Goal: Task Accomplishment & Management: Manage account settings

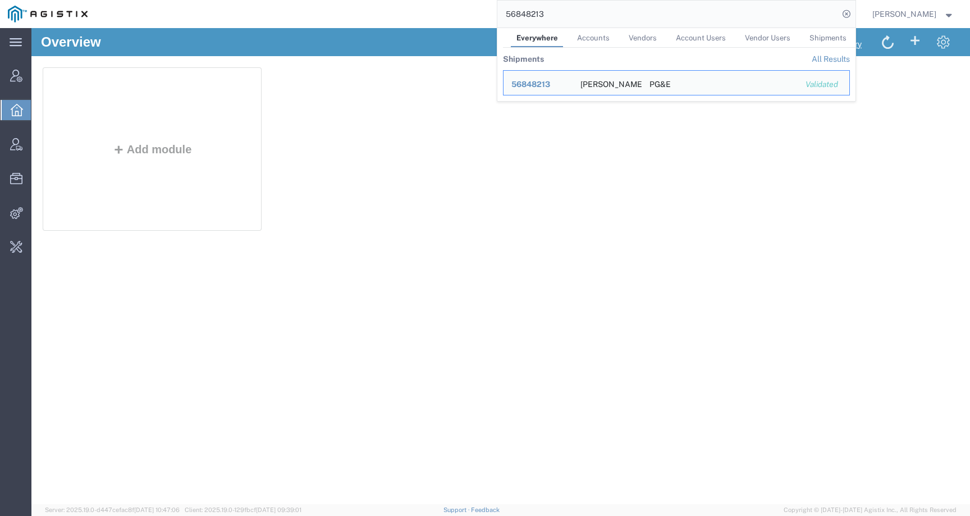
click at [406, 12] on div "56848213 Everywhere Accounts Vendors Account Users Vendor Users Shipments Shipm…" at bounding box center [475, 14] width 760 height 28
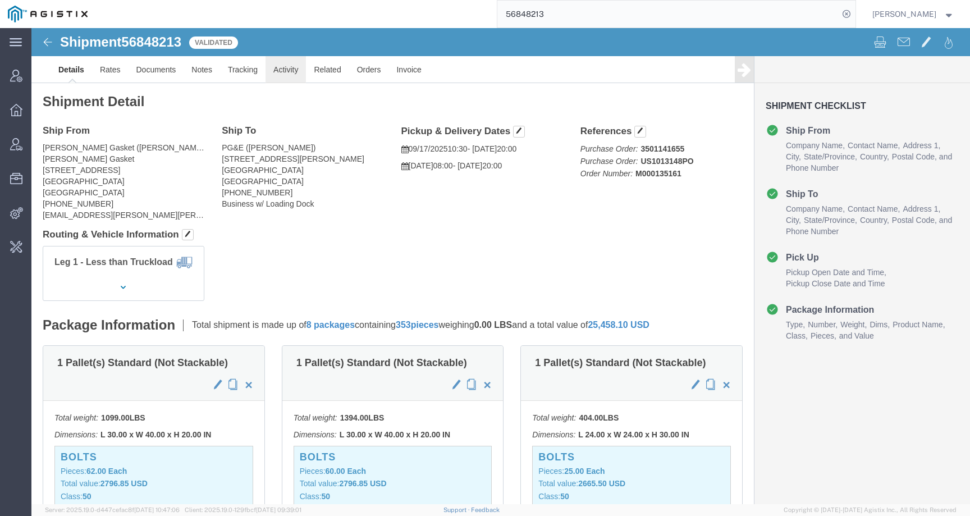
click link "Activity"
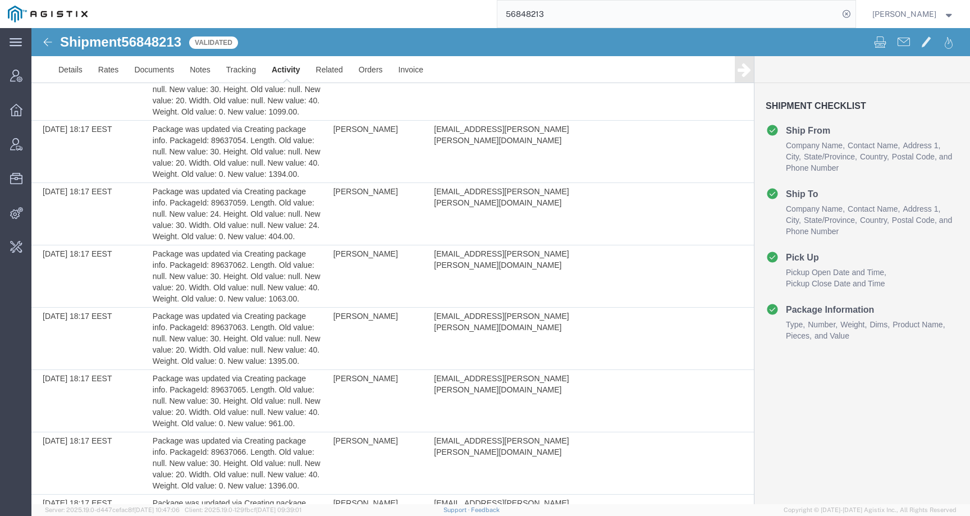
scroll to position [948, 0]
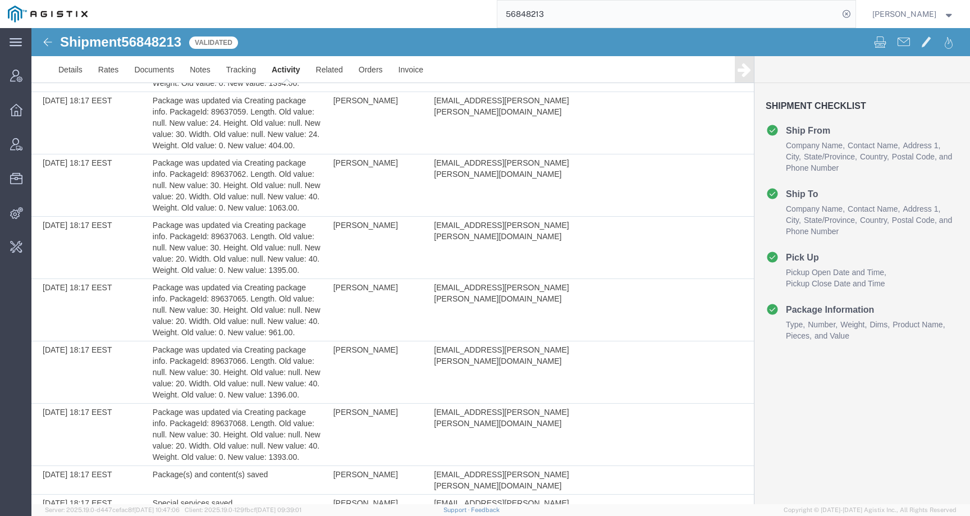
drag, startPoint x: 429, startPoint y: 485, endPoint x: 540, endPoint y: 484, distance: 111.1
copy td "fidelyn.edens@lamons.com"
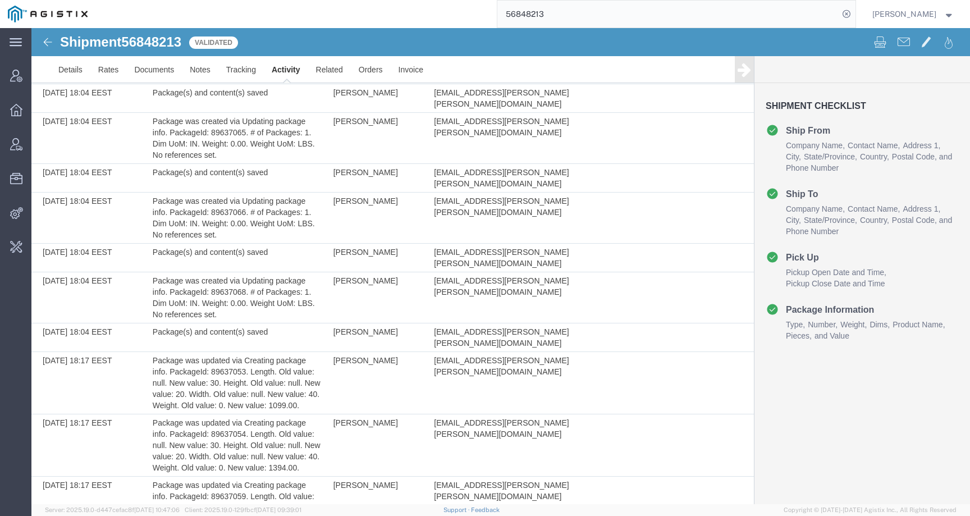
scroll to position [0, 0]
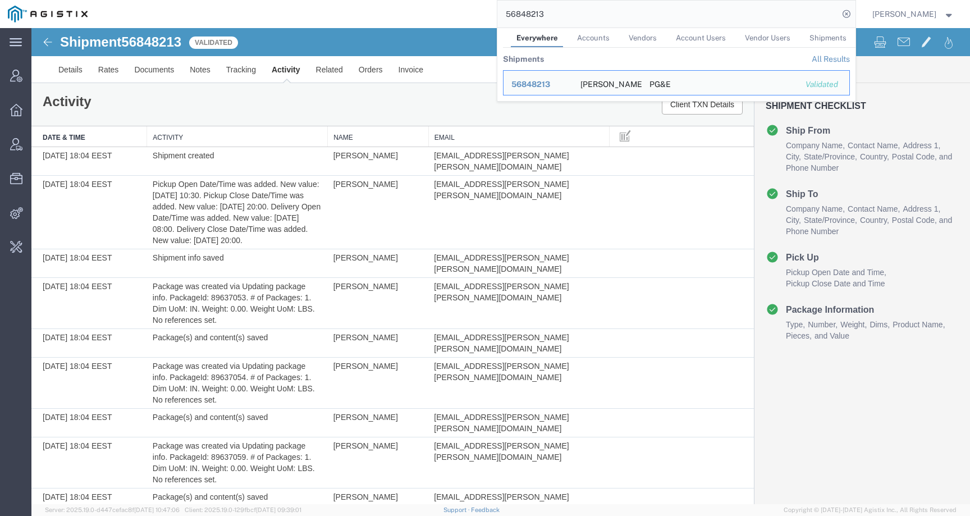
drag, startPoint x: 608, startPoint y: 14, endPoint x: 470, endPoint y: 15, distance: 137.5
click at [470, 15] on div "56848213 Everywhere Accounts Vendors Account Users Vendor Users Shipments Shipm…" at bounding box center [475, 14] width 760 height 28
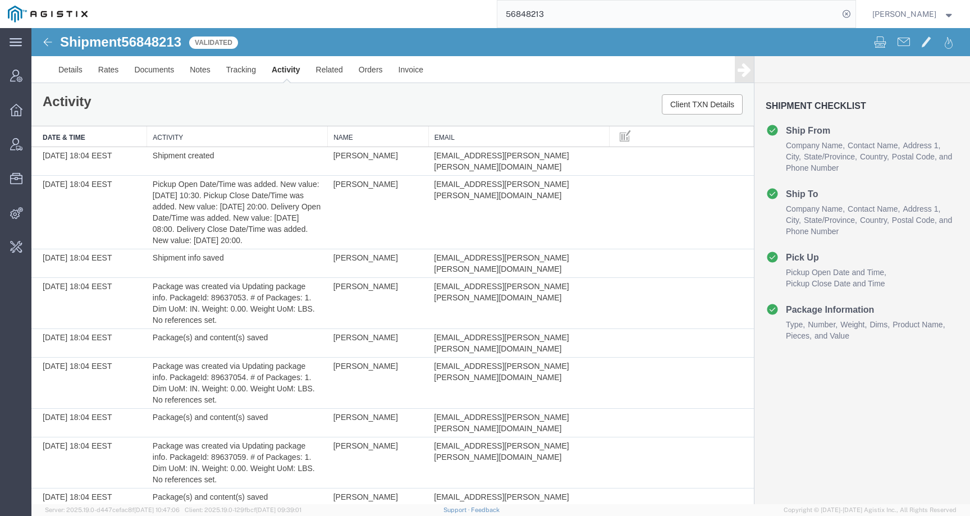
paste input "[EMAIL_ADDRESS][PERSON_NAME][PERSON_NAME][DOMAIN_NAME]"
type input "[EMAIL_ADDRESS][PERSON_NAME][PERSON_NAME][DOMAIN_NAME]"
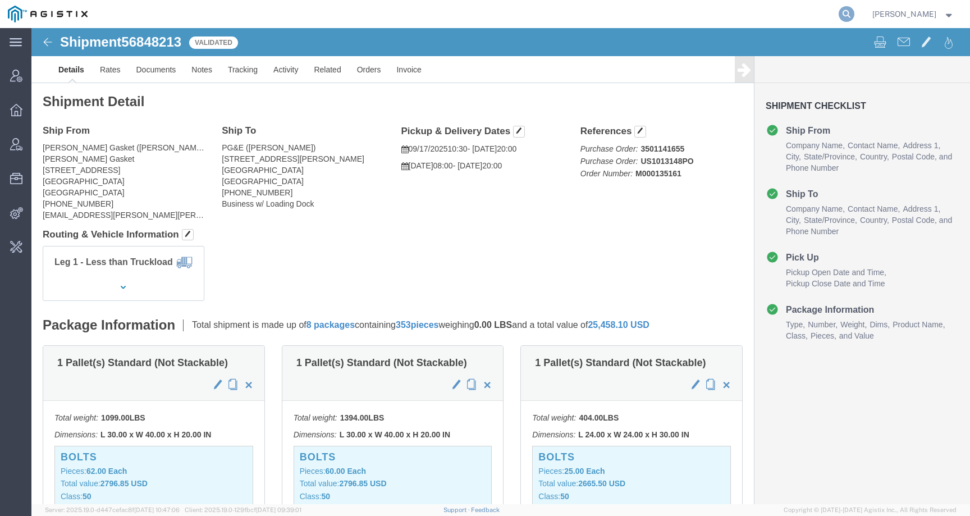
drag, startPoint x: 857, startPoint y: 12, endPoint x: 850, endPoint y: 12, distance: 6.7
click at [854, 12] on icon at bounding box center [846, 14] width 16 height 16
click at [800, 15] on input "search" at bounding box center [667, 14] width 341 height 27
paste input "Hi Jessica, Please be informed that this shipment and not processed yet, it’s i…"
type input "Hi Jessica, Please be informed that this shipment and not processed yet, it’s i…"
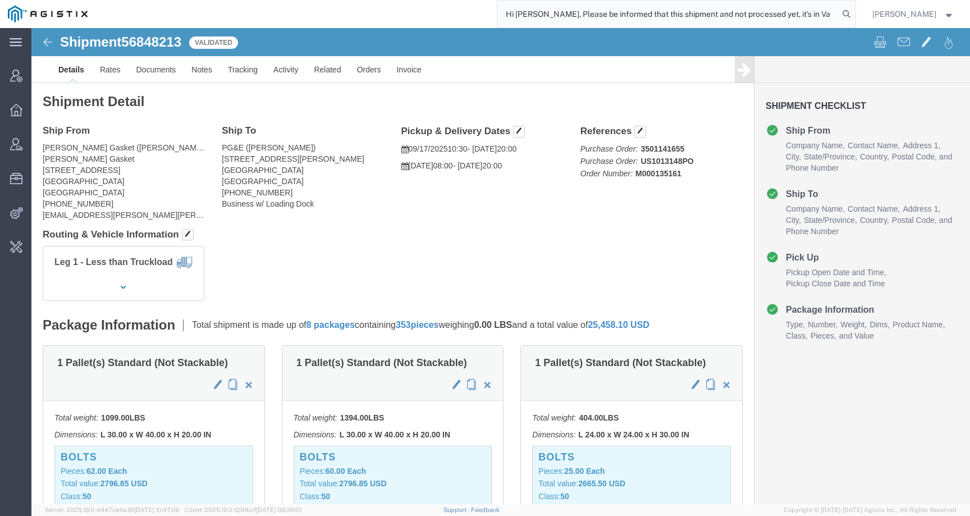
drag, startPoint x: 844, startPoint y: 13, endPoint x: 324, endPoint y: 11, distance: 520.1
click at [323, 12] on div "Hi Jessica, Please be informed that this shipment and not processed yet, it’s i…" at bounding box center [475, 14] width 760 height 28
click at [693, 15] on input "search" at bounding box center [667, 14] width 341 height 27
paste input "[EMAIL_ADDRESS][PERSON_NAME][PERSON_NAME][DOMAIN_NAME]"
type input "[EMAIL_ADDRESS][PERSON_NAME][PERSON_NAME][DOMAIN_NAME]"
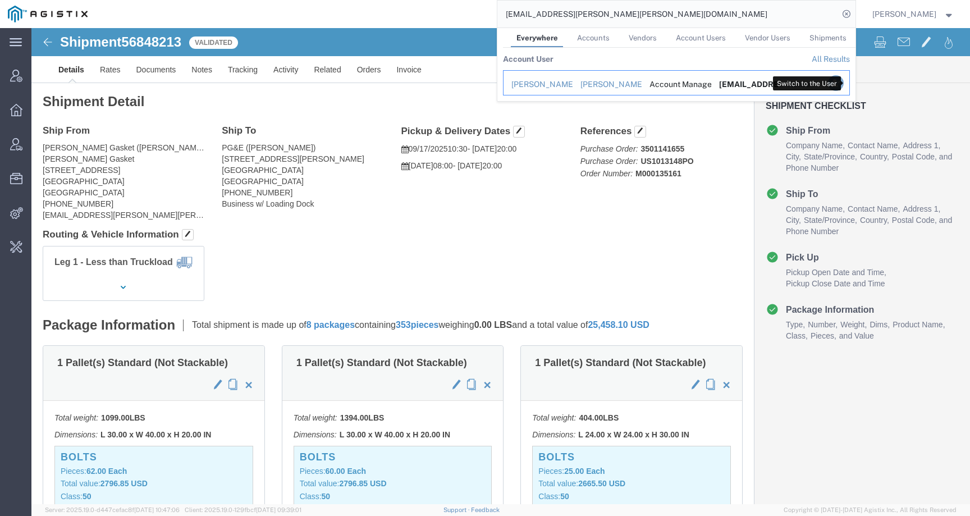
click at [843, 85] on icon "Search Results" at bounding box center [835, 83] width 16 height 16
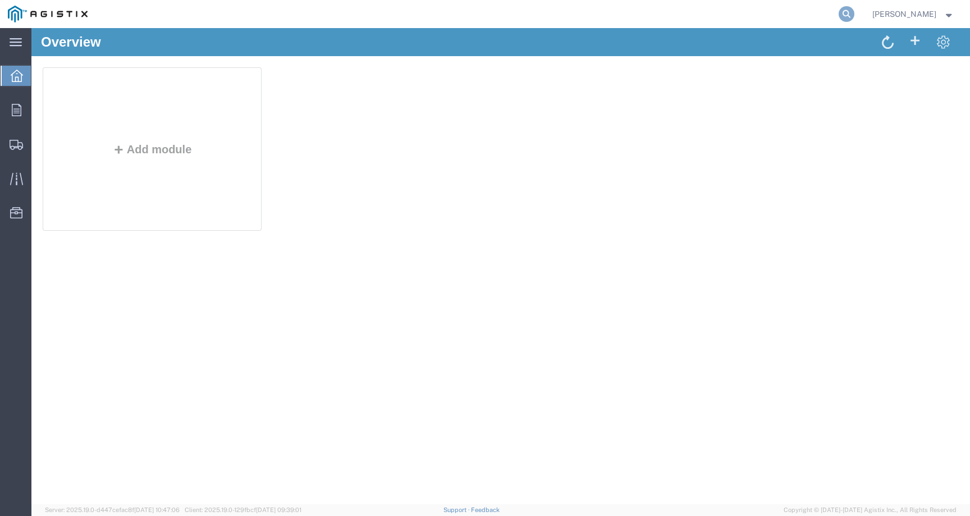
click at [851, 15] on icon at bounding box center [846, 14] width 16 height 16
click at [804, 15] on input "search" at bounding box center [667, 14] width 341 height 27
paste input "56848213"
type input "56848213"
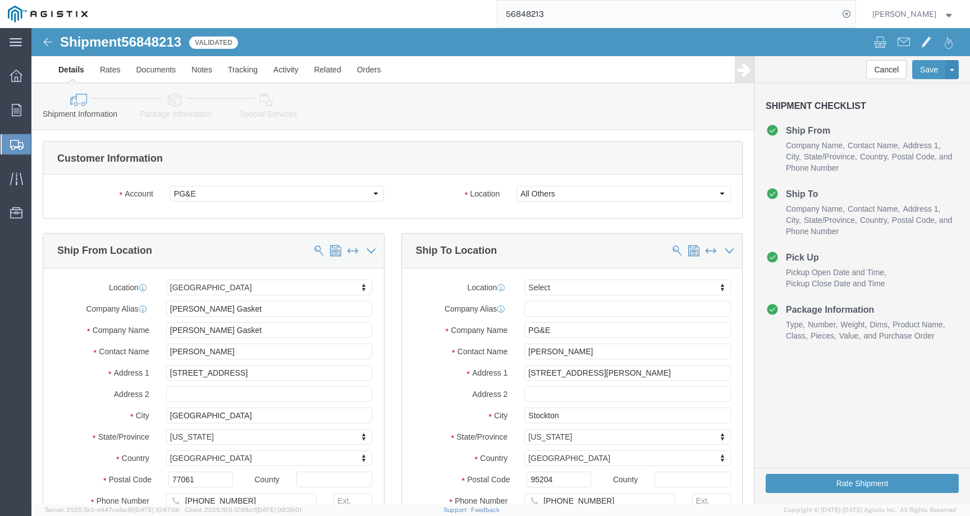
select select "35634"
select select
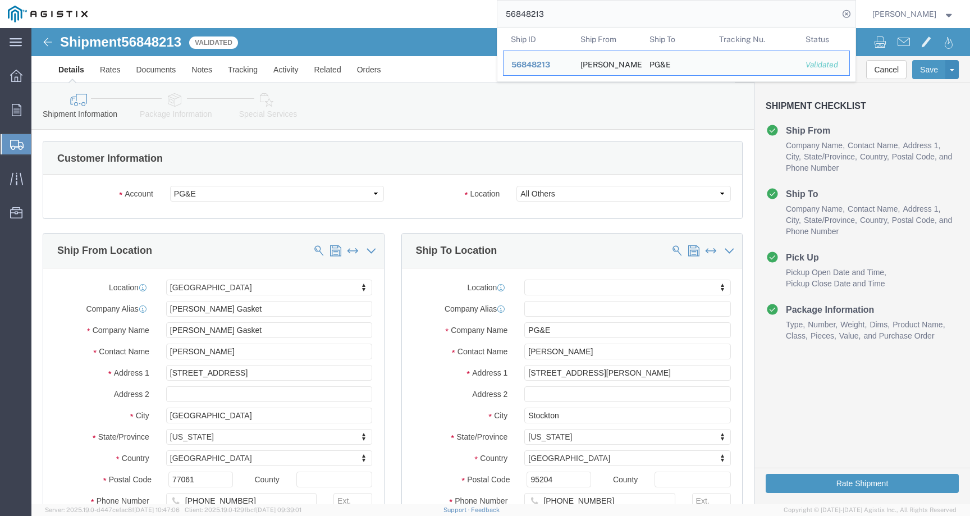
click div "Shipment Checklist Ship From Company Name Contact Name Address 1 City State/Pro…"
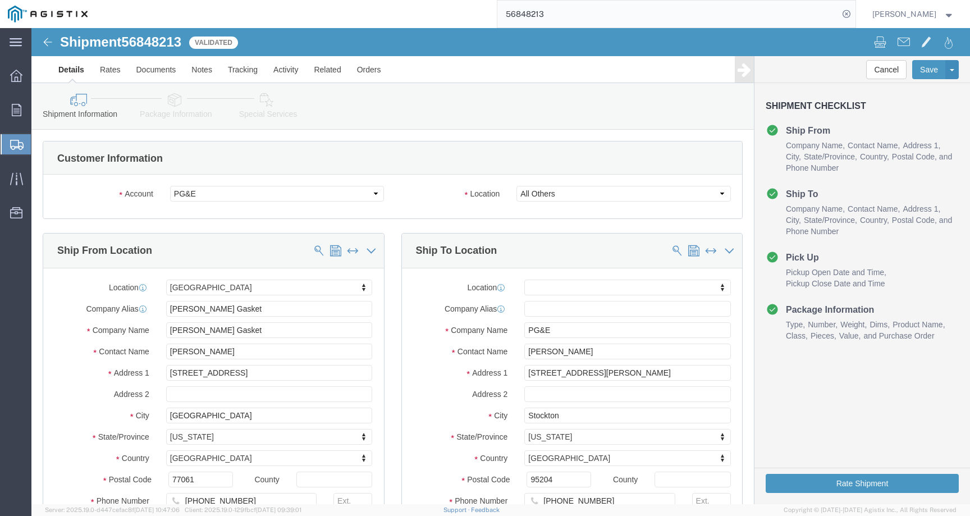
click at [910, 14] on span "[PERSON_NAME]" at bounding box center [904, 14] width 64 height 12
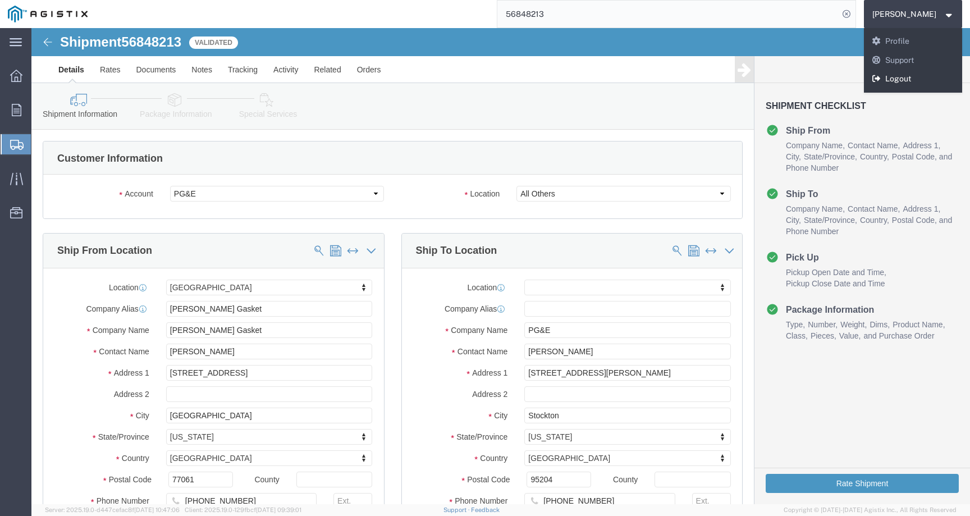
click at [881, 80] on icon at bounding box center [876, 79] width 10 height 8
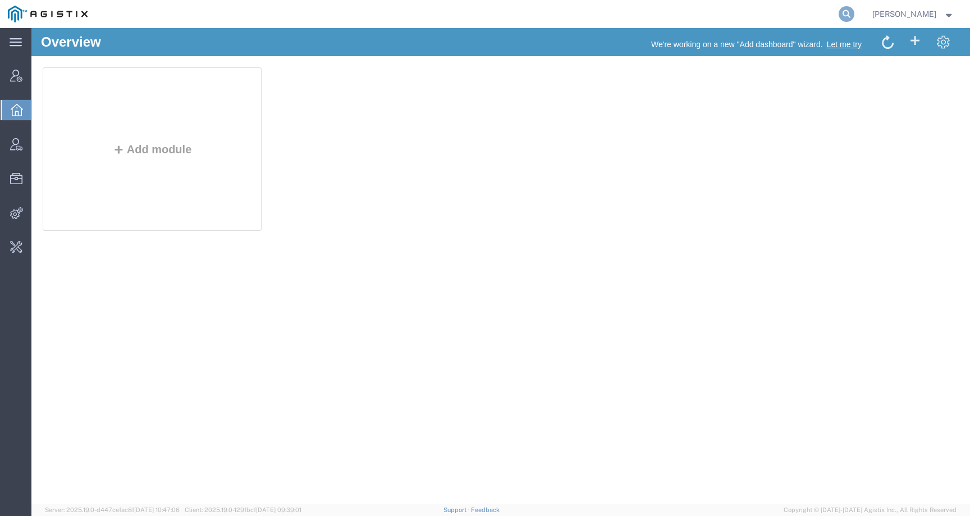
click at [854, 13] on icon at bounding box center [846, 14] width 16 height 16
click at [838, 13] on input "search" at bounding box center [667, 14] width 341 height 27
paste input "56790255"
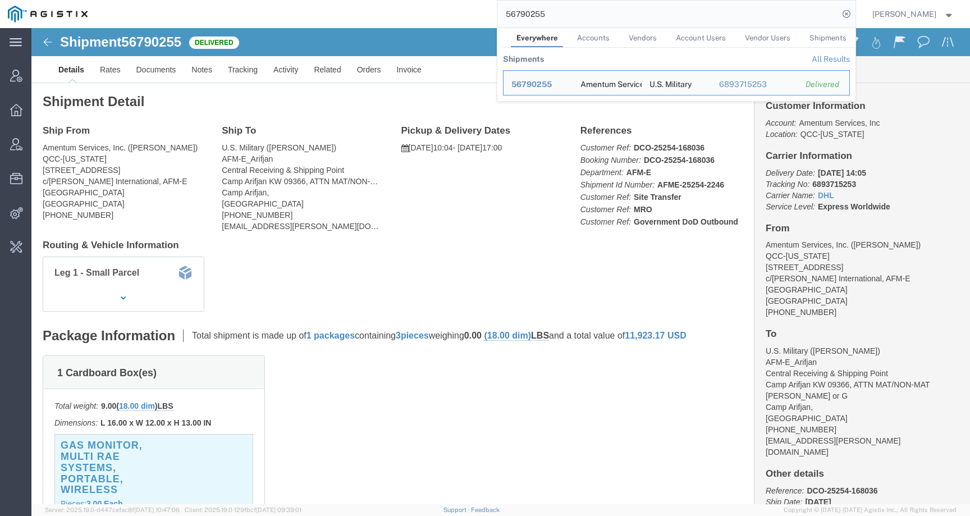
click div "Ship From Amentum Services, Inc. (Jason Martin) QCC-Texas 4050 Valley View LN, …"
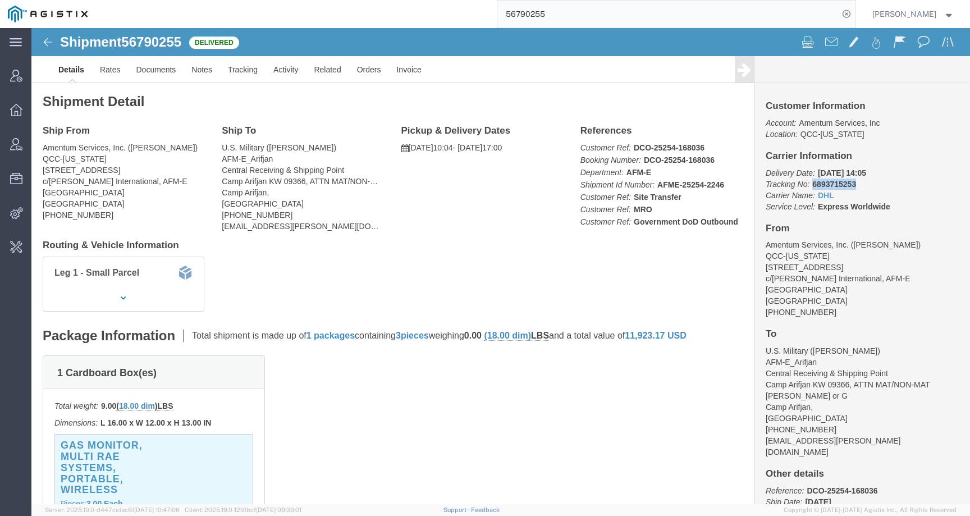
drag, startPoint x: 773, startPoint y: 156, endPoint x: 819, endPoint y: 156, distance: 45.4
click p "Delivery Date: 09/16/2025 14:05 Tracking No: 6893715253 Carrier Name: DHL DHL S…"
copy b "6893715253"
click link "Activity"
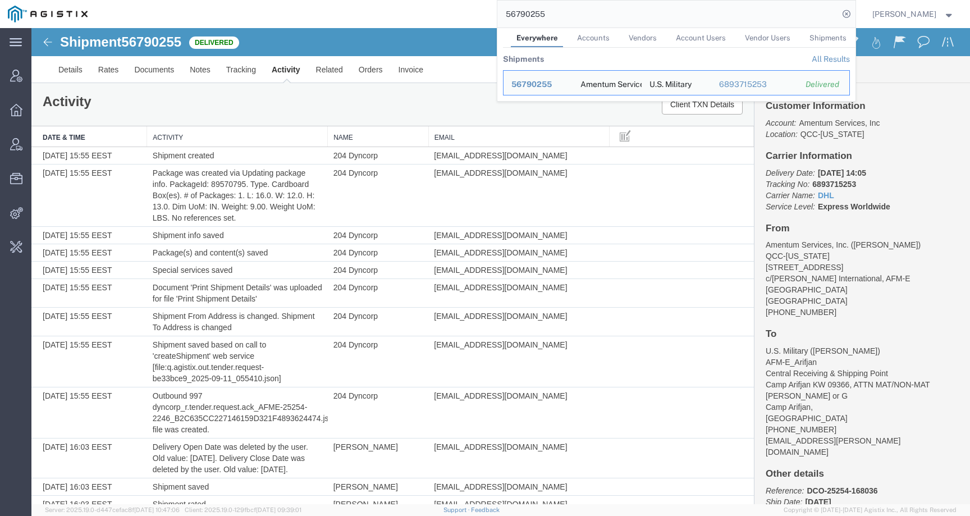
drag, startPoint x: 568, startPoint y: 15, endPoint x: 476, endPoint y: 15, distance: 92.6
click at [476, 15] on div "56790255 Everywhere Accounts Vendors Account Users Vendor Users Shipments Shipm…" at bounding box center [475, 14] width 760 height 28
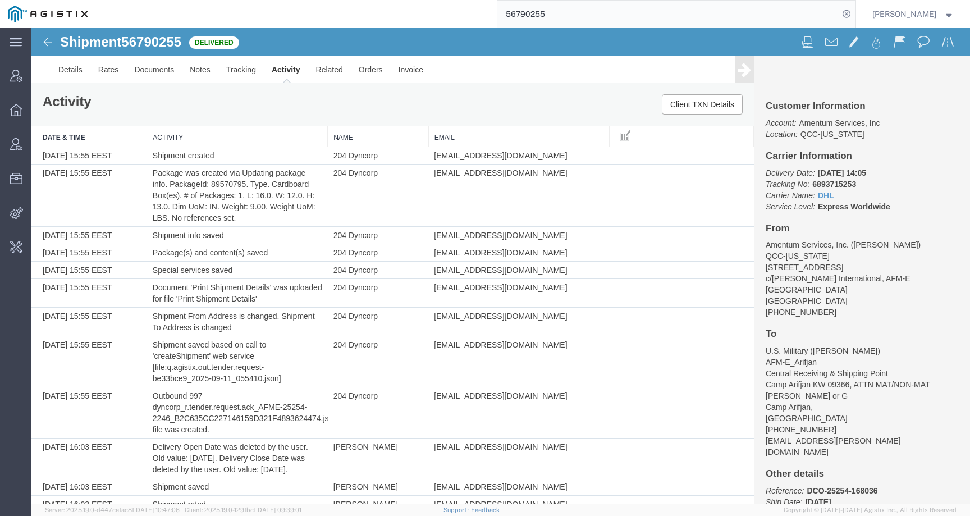
paste input "77933"
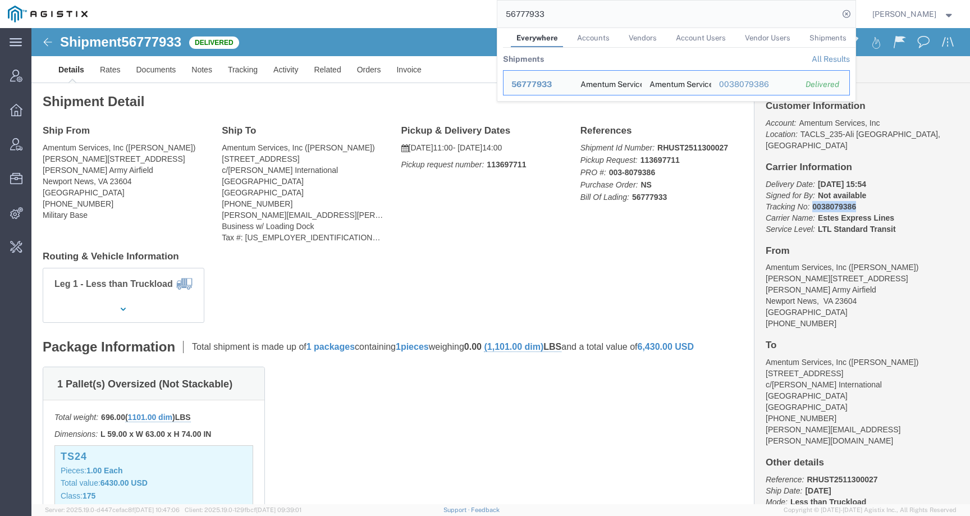
drag, startPoint x: 774, startPoint y: 167, endPoint x: 843, endPoint y: 167, distance: 69.0
click p "Delivery Date: 09/15/2025 15:54 Signed for By: Not available Tracking No: 00380…"
drag, startPoint x: 567, startPoint y: 16, endPoint x: 494, endPoint y: 14, distance: 73.5
click at [494, 15] on div "56777933 Everywhere Accounts Vendors Account Users Vendor Users Shipments Shipm…" at bounding box center [475, 14] width 760 height 28
paste input "0038079386"
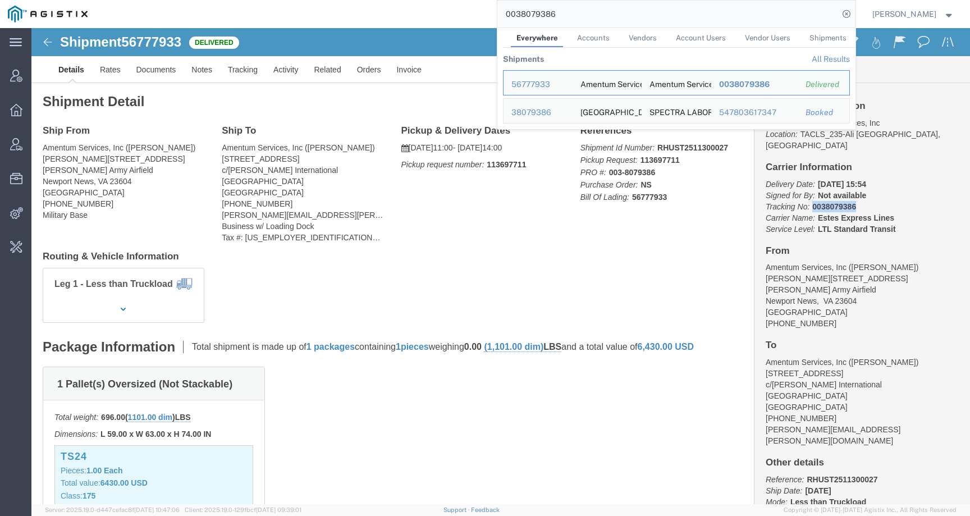
click div "Ship From Amentum Services, Inc (Jared Ellis) Condon Rd, BLDG 2402 Felker Army …"
drag, startPoint x: 576, startPoint y: 11, endPoint x: 481, endPoint y: 11, distance: 95.4
click at [481, 11] on div "0038079386 Everywhere Accounts Vendors Account Users Vendor Users Shipments Shi…" at bounding box center [475, 14] width 760 height 28
paste input "56590890"
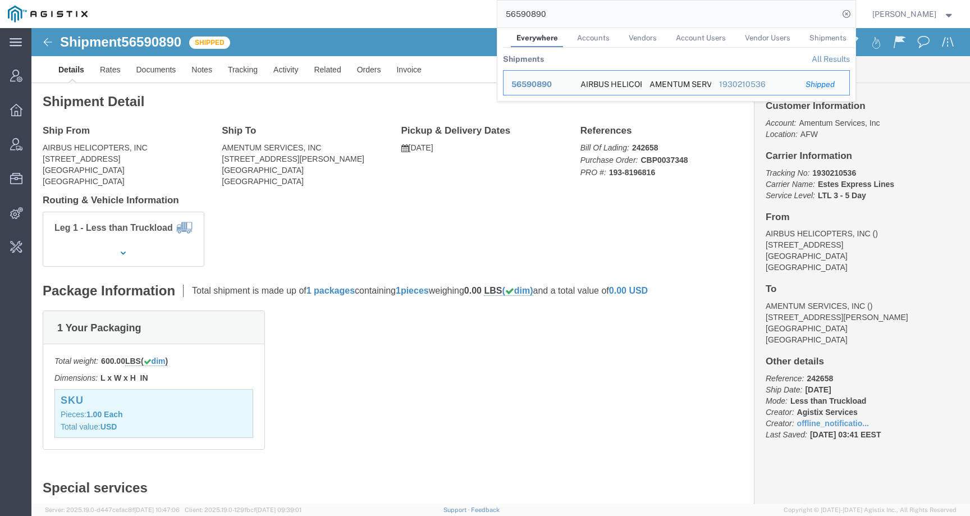
click div "Ship From AIRBUS HELICOPTERS, INC 2701 N. FORUM DR GRAND PRAIRIE, TX 75052 Unit…"
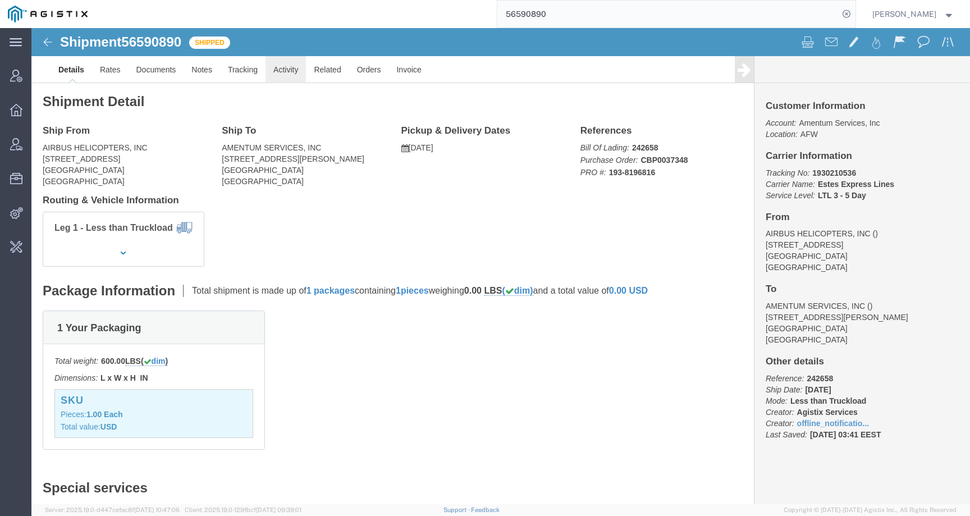
click link "Activity"
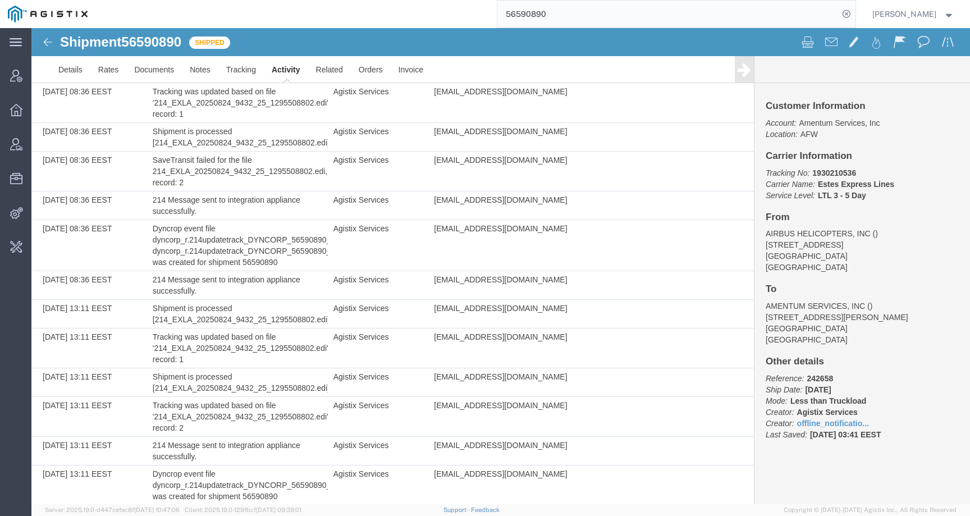
scroll to position [1565, 0]
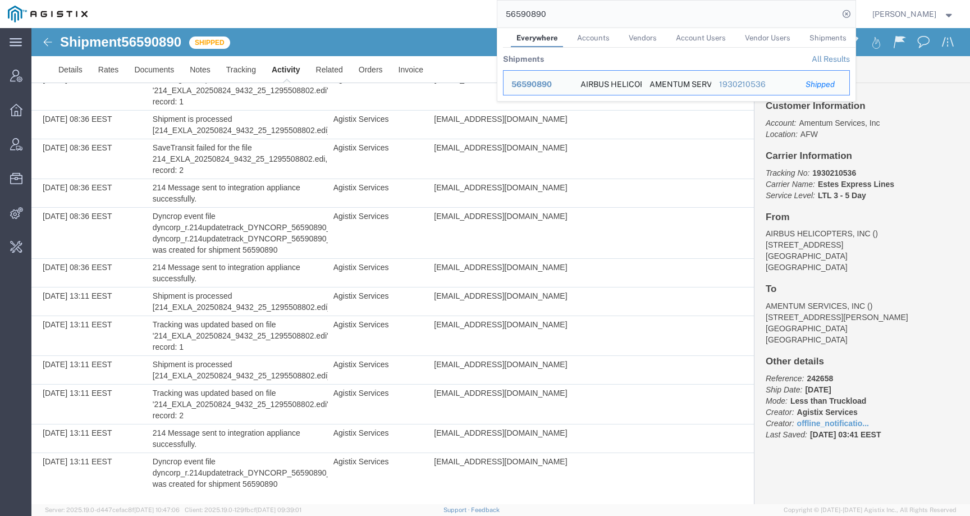
drag, startPoint x: 573, startPoint y: 17, endPoint x: 460, endPoint y: 17, distance: 113.9
click at [460, 17] on div "56590890 Everywhere Accounts Vendors Account Users Vendor Users Shipments Shipm…" at bounding box center [475, 14] width 760 height 28
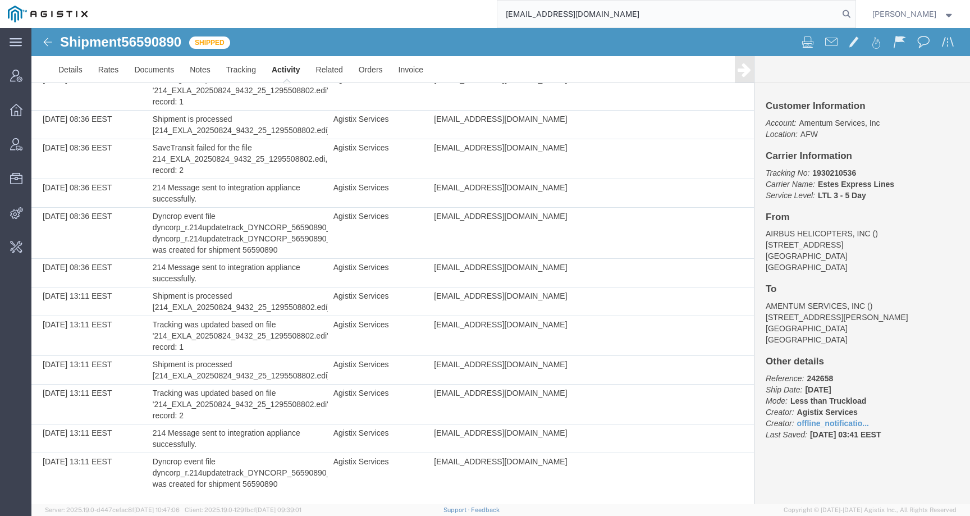
type input "foreman_pgespoils@pge.com"
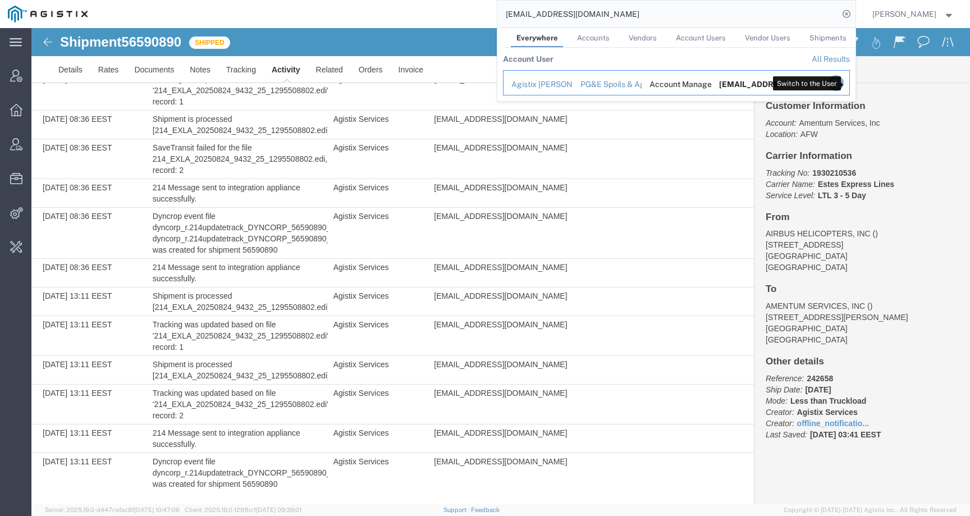
click at [843, 82] on icon "Search Results" at bounding box center [835, 83] width 16 height 16
click at [843, 78] on icon "Search Results" at bounding box center [835, 83] width 16 height 16
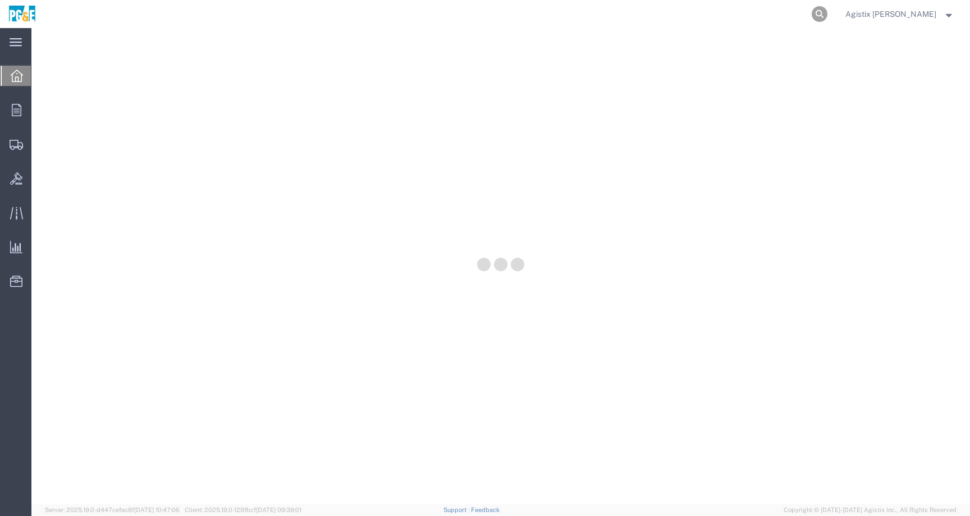
click at [827, 13] on icon at bounding box center [819, 14] width 16 height 16
click at [808, 13] on input "search" at bounding box center [640, 14] width 341 height 27
paste input "56851779"
type input "56851779"
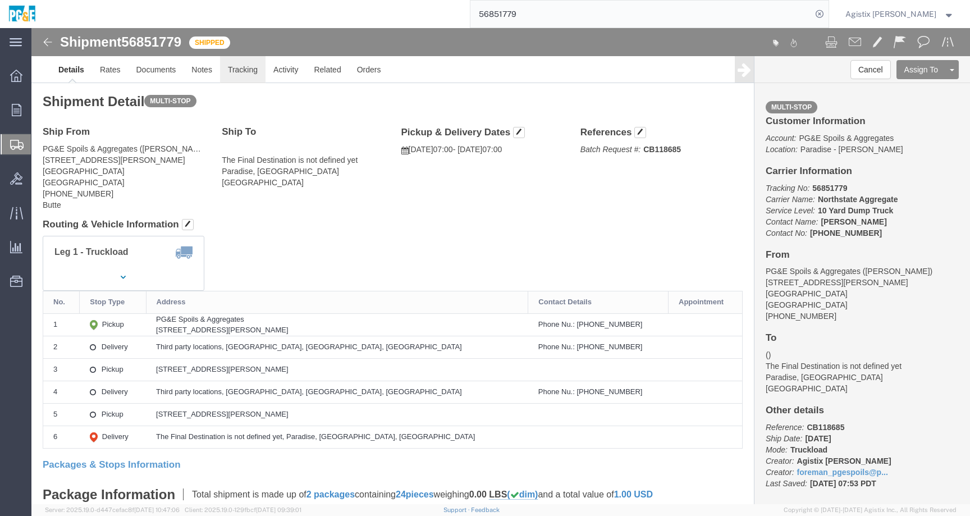
click link "Tracking"
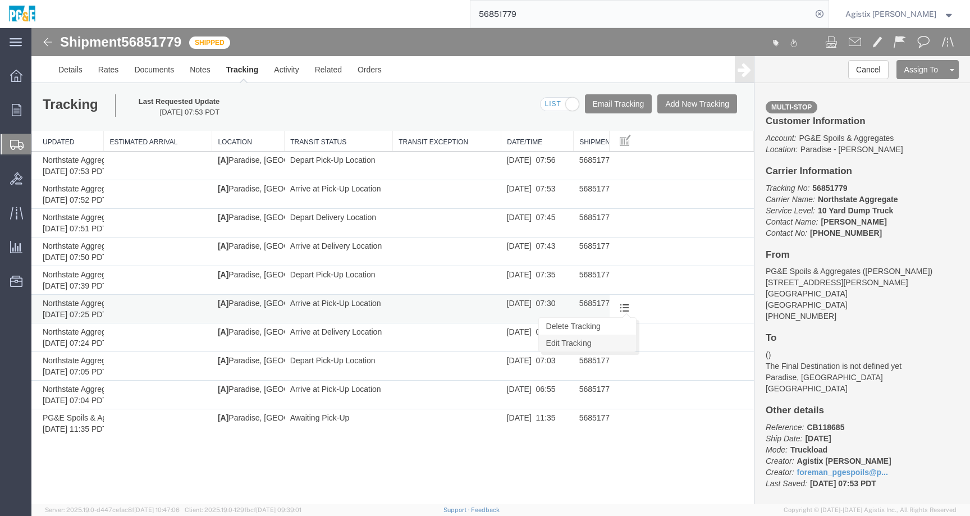
click at [603, 341] on link "Edit Tracking" at bounding box center [587, 342] width 97 height 17
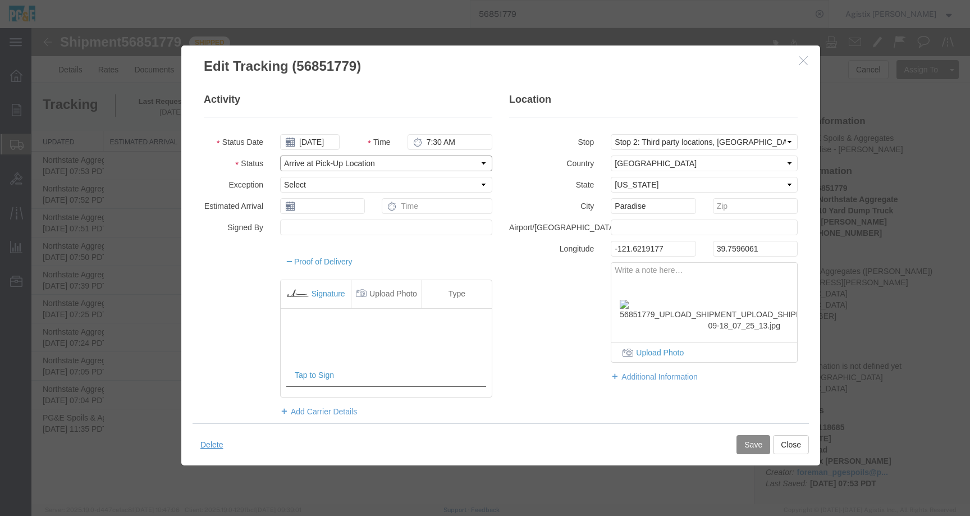
click at [429, 163] on select "Select Arrival Notice Available Arrival Notice Imported Arrive at Delivery Loca…" at bounding box center [386, 163] width 212 height 16
select select "DPTDLVLOC"
click at [280, 155] on select "Select Arrival Notice Available Arrival Notice Imported Arrive at Delivery Loca…" at bounding box center [386, 163] width 212 height 16
click at [752, 443] on button "Save" at bounding box center [753, 444] width 34 height 19
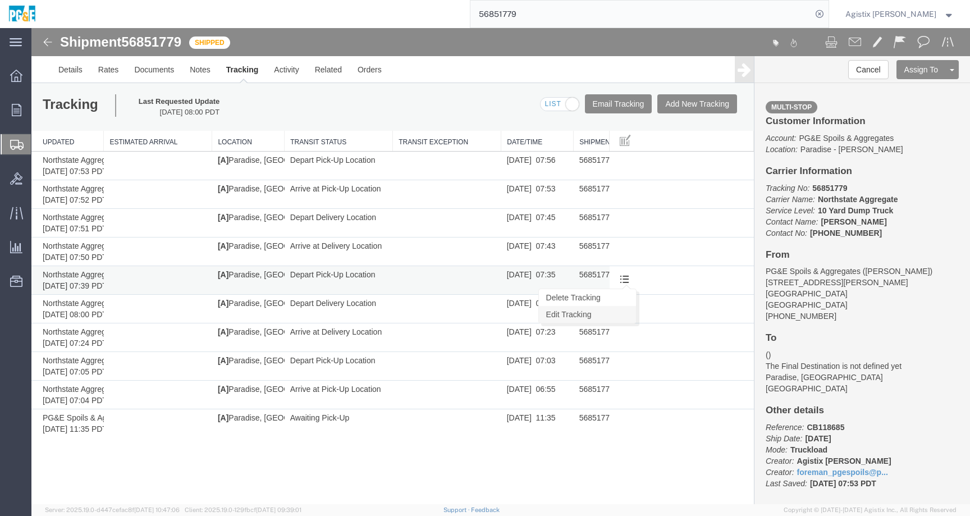
click at [613, 309] on link "Edit Tracking" at bounding box center [587, 314] width 97 height 17
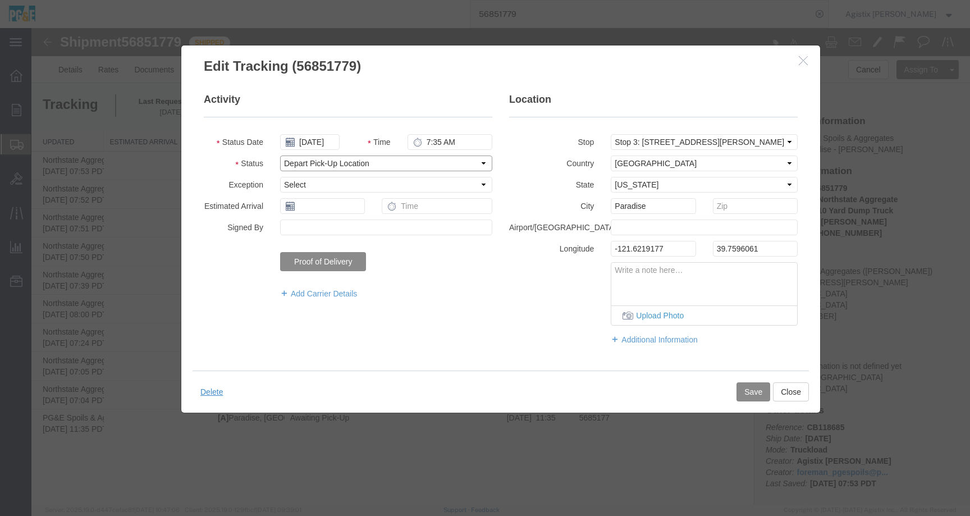
click at [412, 160] on select "Select Arrival Notice Available Arrival Notice Imported Arrive at Delivery Loca…" at bounding box center [386, 163] width 212 height 16
select select "ARVPULOC"
click at [280, 155] on select "Select Arrival Notice Available Arrival Notice Imported Arrive at Delivery Loca…" at bounding box center [386, 163] width 212 height 16
click at [440, 139] on input "7:35 AM" at bounding box center [449, 142] width 85 height 16
click at [440, 142] on input "7:35 AM" at bounding box center [449, 142] width 85 height 16
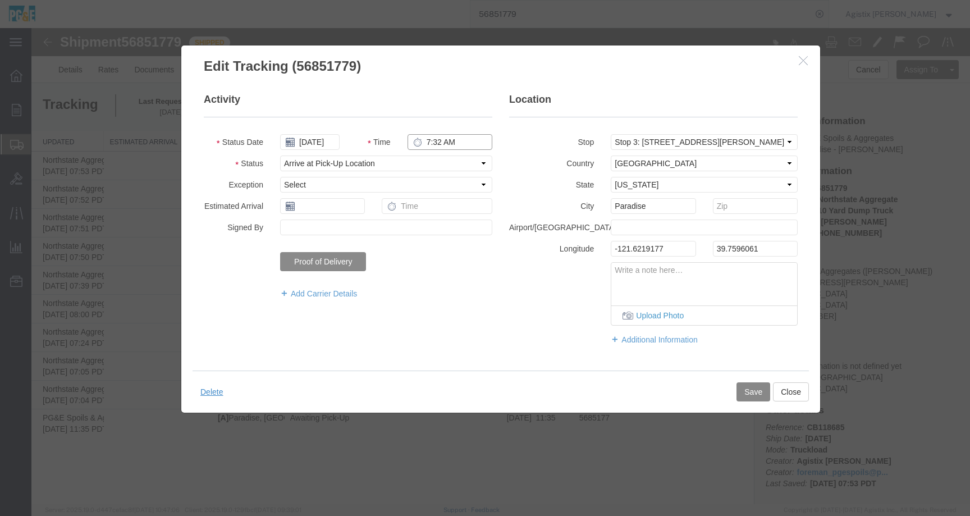
type input "7:32 AM"
click at [748, 395] on button "Save" at bounding box center [753, 391] width 34 height 19
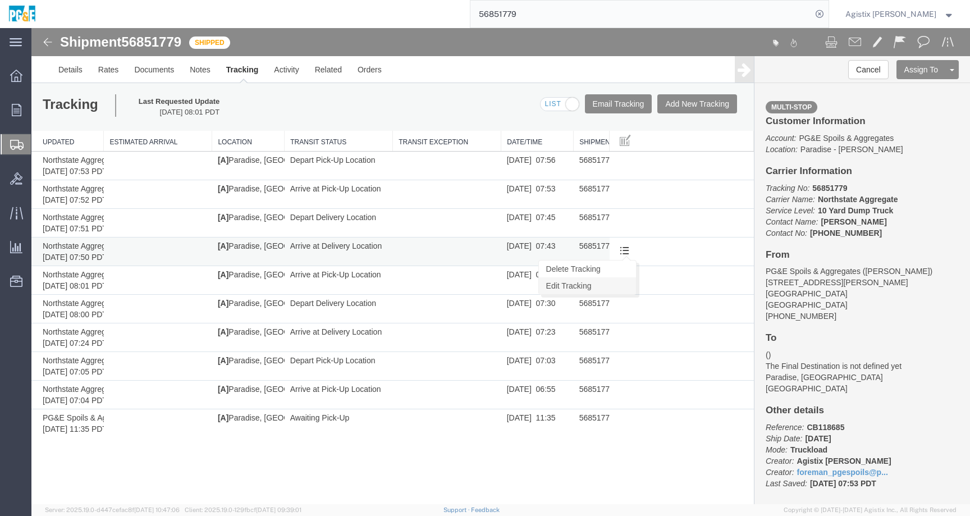
click at [614, 284] on link "Edit Tracking" at bounding box center [587, 285] width 97 height 17
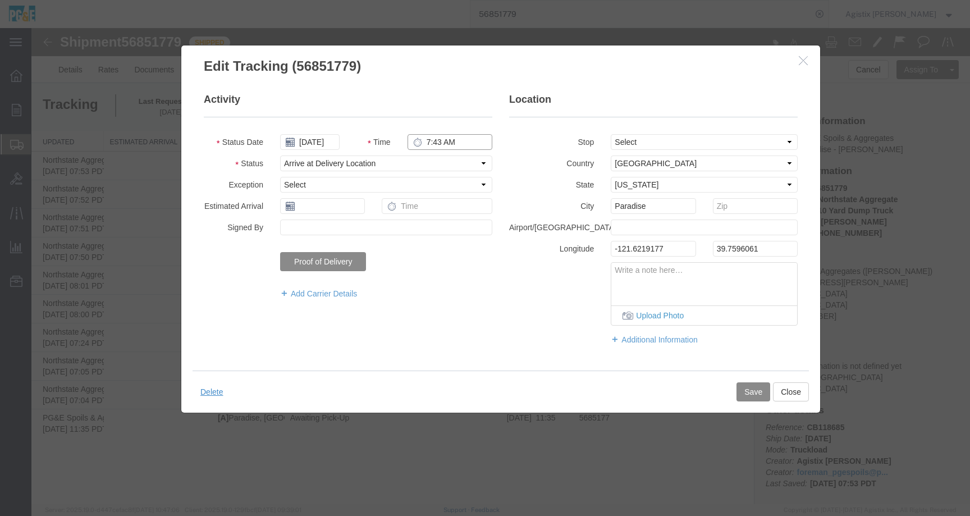
click at [438, 141] on input "7:43 AM" at bounding box center [449, 142] width 85 height 16
click at [439, 141] on input "7:43 AM" at bounding box center [449, 142] width 85 height 16
type input "7:35 AM"
click at [380, 164] on select "Select Arrival Notice Available Arrival Notice Imported Arrive at Delivery Loca…" at bounding box center [386, 163] width 212 height 16
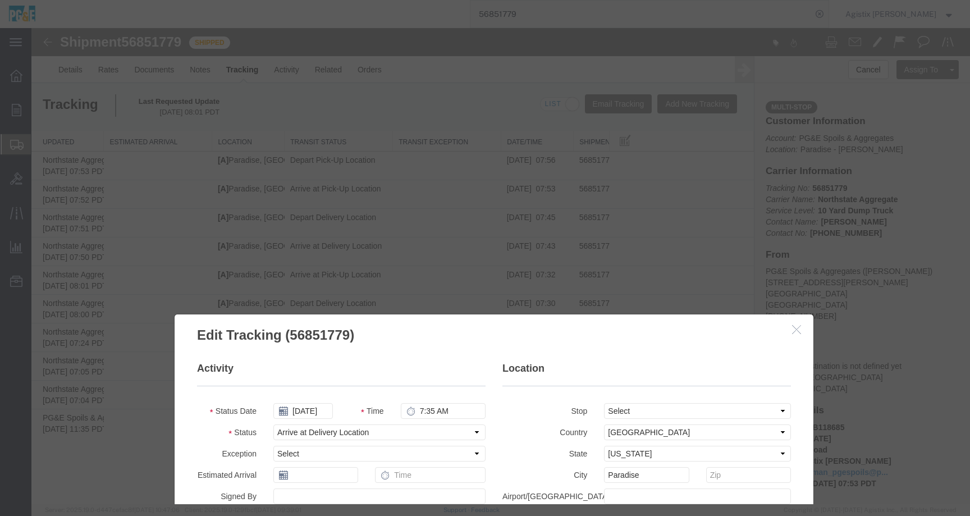
drag, startPoint x: 482, startPoint y: 61, endPoint x: 475, endPoint y: 329, distance: 267.7
click at [475, 329] on h3 "Edit Tracking (56851779)" at bounding box center [493, 329] width 639 height 30
click at [797, 331] on icon "button" at bounding box center [796, 329] width 9 height 10
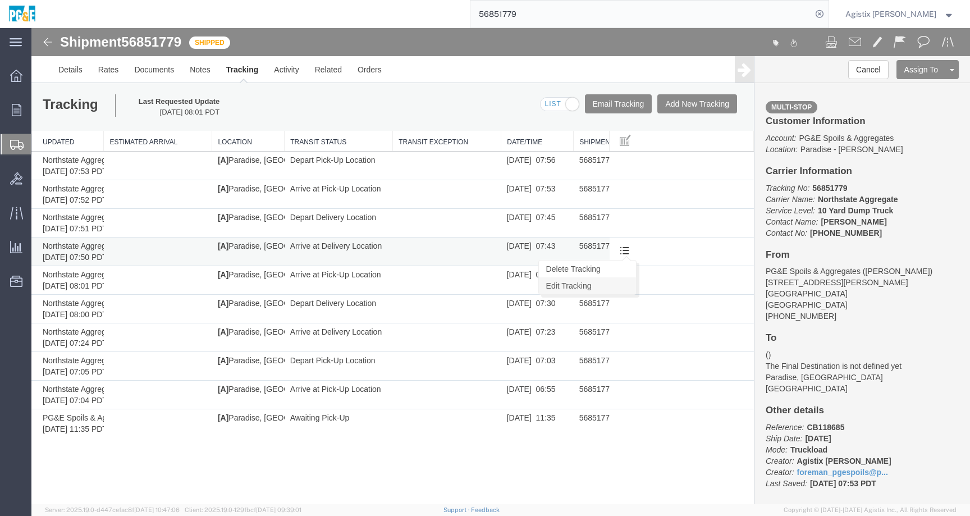
click at [605, 286] on link "Edit Tracking" at bounding box center [587, 285] width 97 height 17
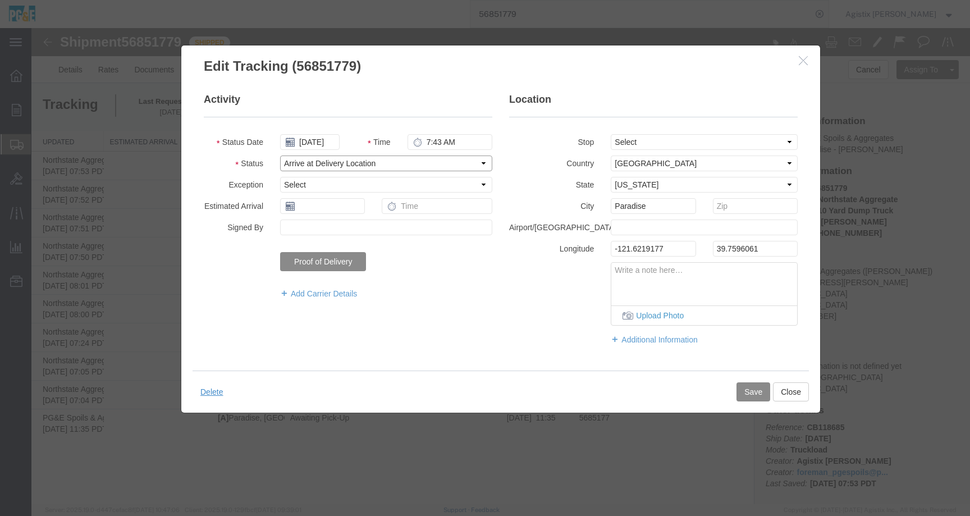
click at [344, 163] on select "Select Arrival Notice Available Arrival Notice Imported Arrive at Delivery Loca…" at bounding box center [386, 163] width 212 height 16
select select "DPTPULOC"
click at [280, 155] on select "Select Arrival Notice Available Arrival Notice Imported Arrive at Delivery Loca…" at bounding box center [386, 163] width 212 height 16
click at [439, 142] on input "7:43 AM" at bounding box center [449, 142] width 85 height 16
click at [439, 141] on input "7:43 AM" at bounding box center [449, 142] width 85 height 16
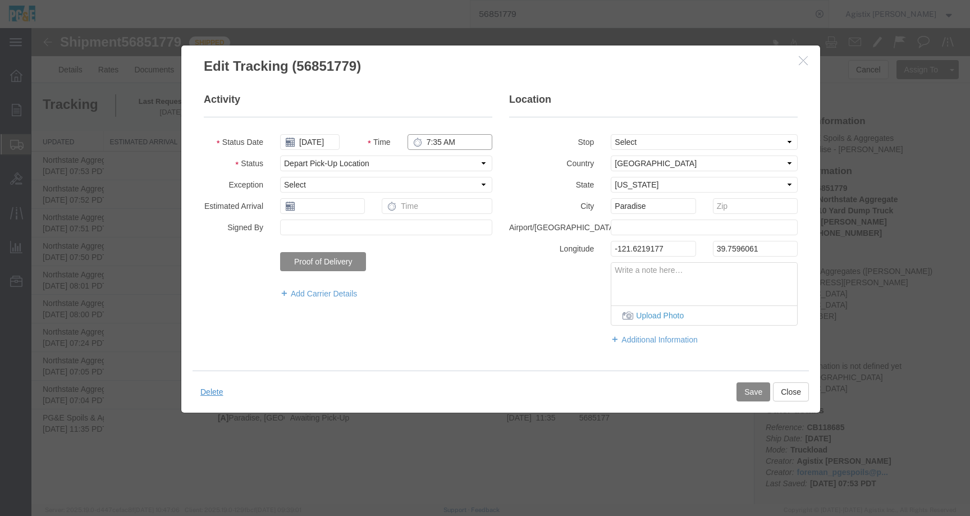
type input "7:35 AM"
click at [751, 392] on button "Save" at bounding box center [753, 391] width 34 height 19
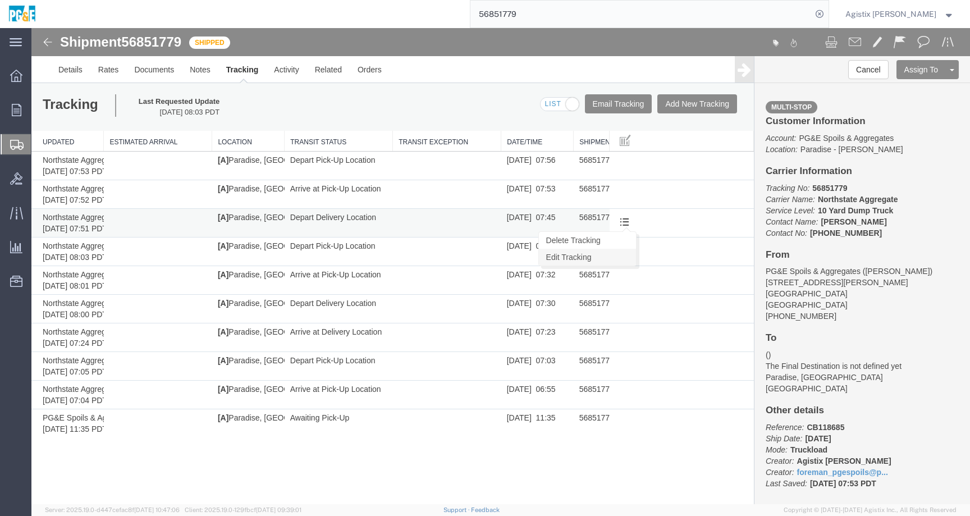
click at [601, 258] on link "Edit Tracking" at bounding box center [587, 257] width 97 height 17
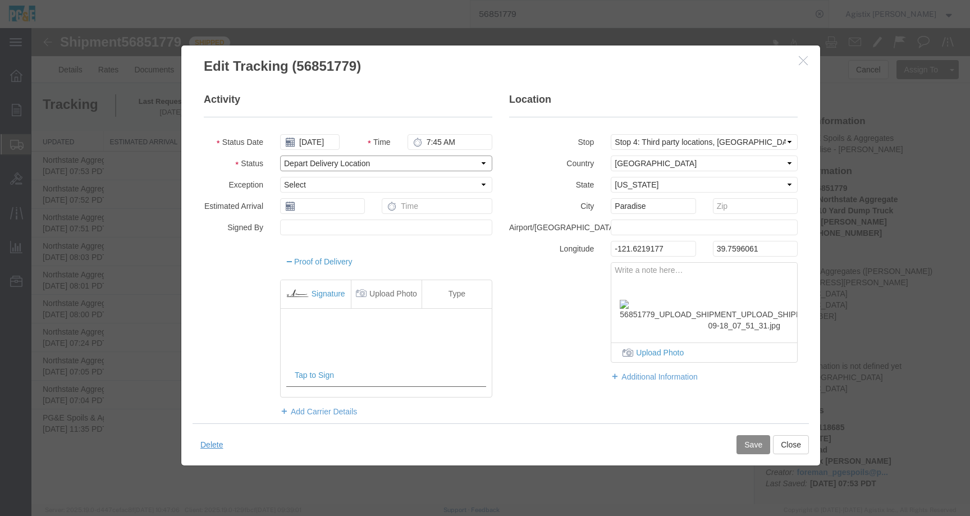
click at [323, 162] on select "Select Arrival Notice Available Arrival Notice Imported Arrive at Delivery Loca…" at bounding box center [386, 163] width 212 height 16
select select "ARVDLVLOC"
click at [280, 155] on select "Select Arrival Notice Available Arrival Notice Imported Arrive at Delivery Loca…" at bounding box center [386, 163] width 212 height 16
click at [436, 145] on input "7:45 AM" at bounding box center [449, 142] width 85 height 16
click at [436, 140] on input "7:45 AM" at bounding box center [449, 142] width 85 height 16
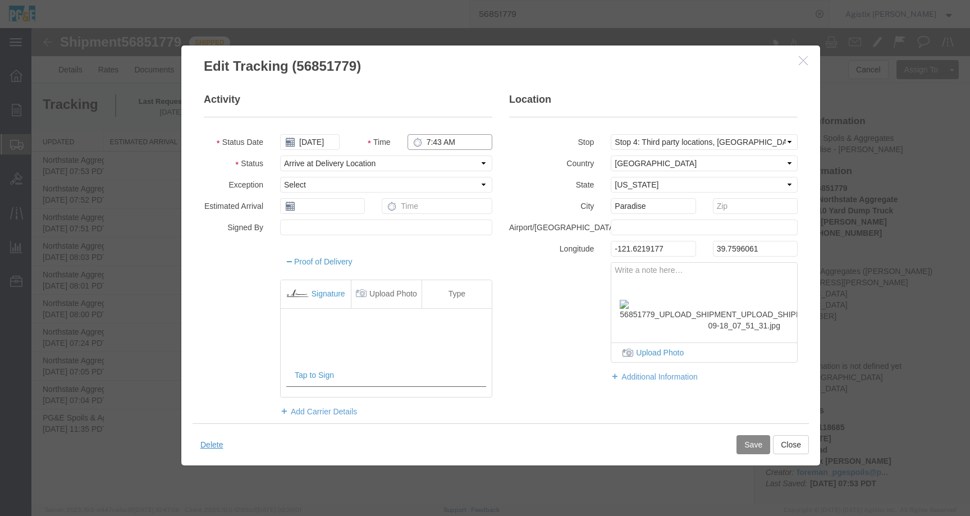
type input "7:43 AM"
click at [745, 445] on button "Save" at bounding box center [753, 444] width 34 height 19
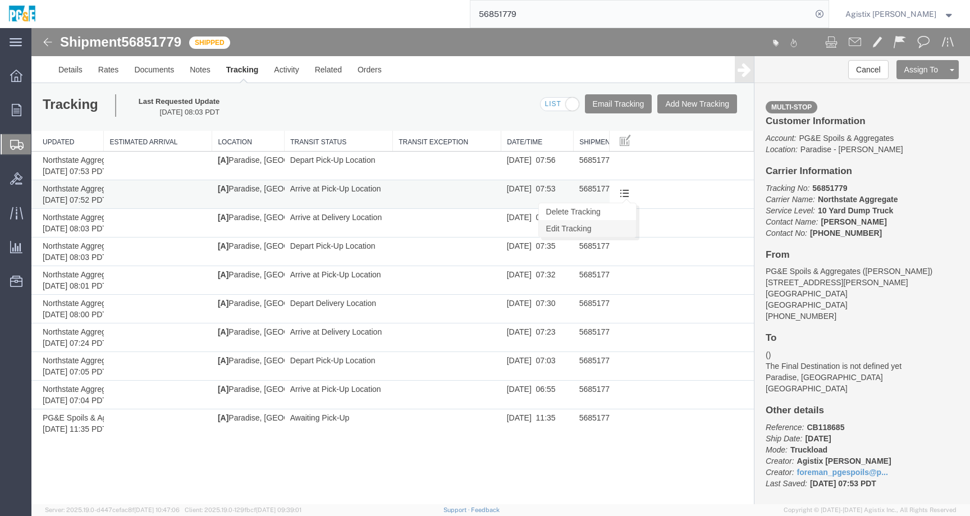
click at [605, 226] on link "Edit Tracking" at bounding box center [587, 228] width 97 height 17
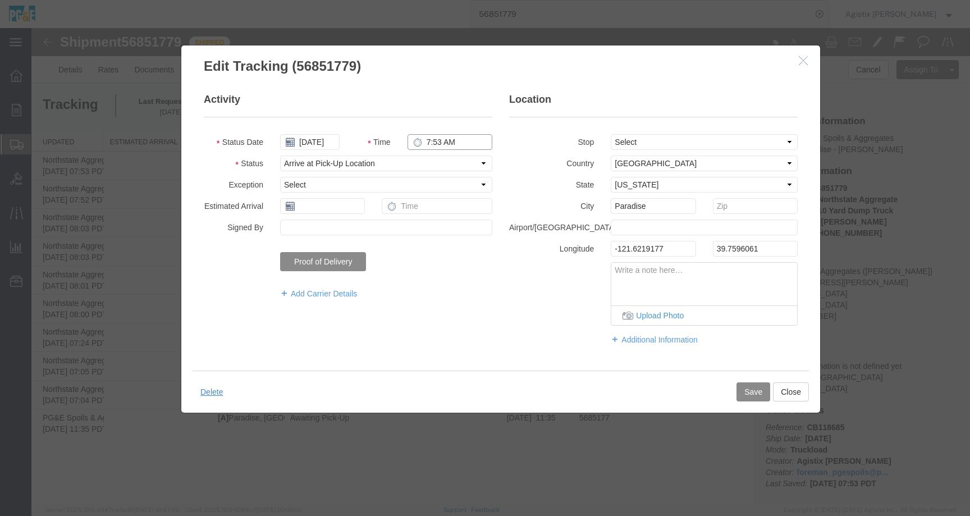
click at [436, 141] on input "7:53 AM" at bounding box center [449, 142] width 85 height 16
click at [438, 143] on input "7:53 AM" at bounding box center [449, 142] width 85 height 16
type input "7:45 AM"
click at [370, 165] on select "Select Arrival Notice Available Arrival Notice Imported Arrive at Delivery Loca…" at bounding box center [386, 163] width 212 height 16
select select "DPTDLVLOC"
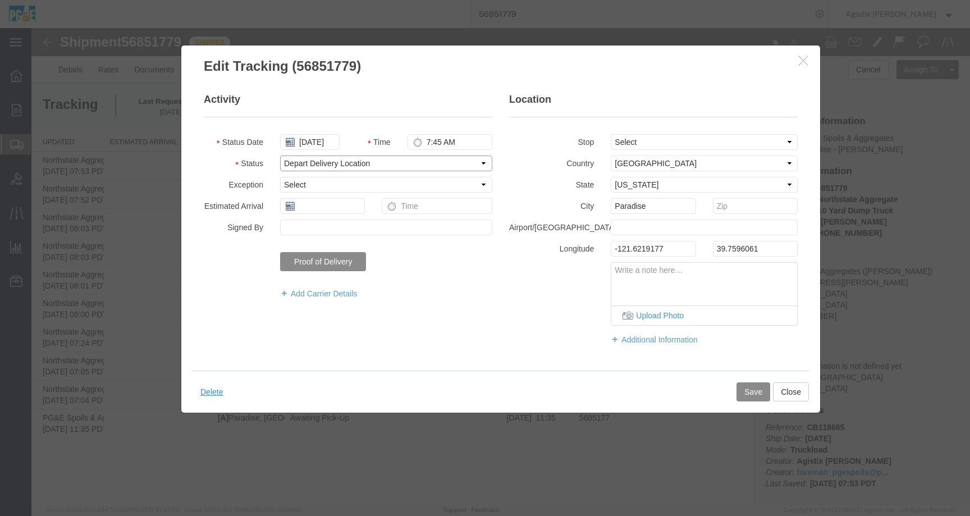
click at [280, 155] on select "Select Arrival Notice Available Arrival Notice Imported Arrive at Delivery Loca…" at bounding box center [386, 163] width 212 height 16
click at [745, 392] on button "Save" at bounding box center [753, 391] width 34 height 19
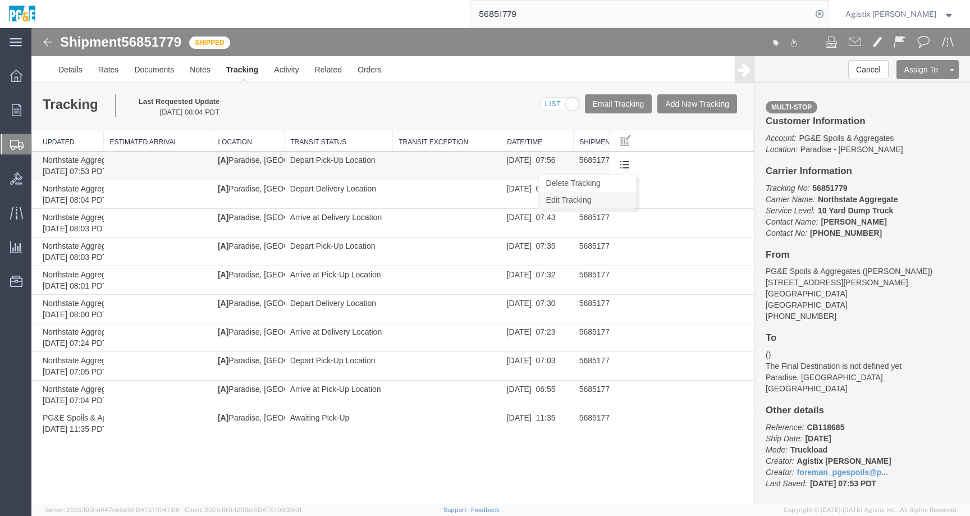
click at [612, 199] on link "Edit Tracking" at bounding box center [587, 199] width 97 height 17
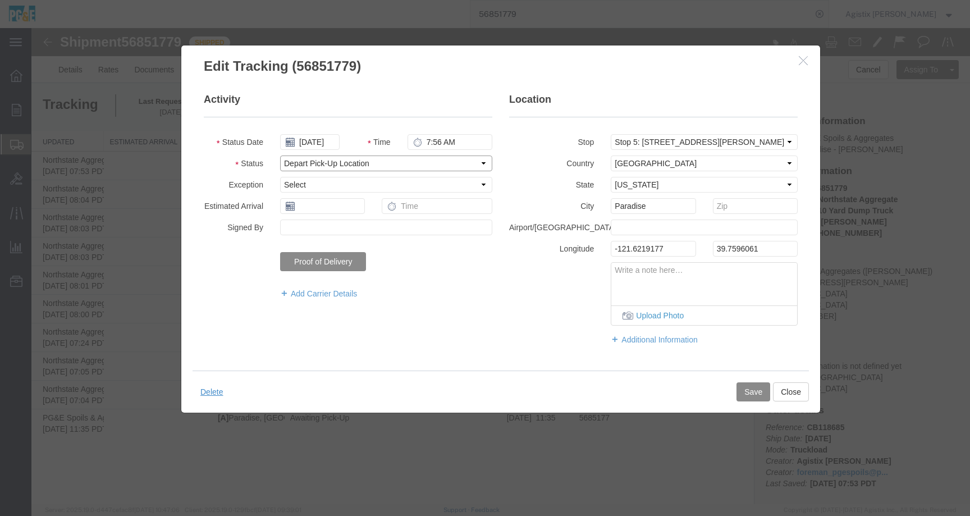
click at [360, 163] on select "Select Arrival Notice Available Arrival Notice Imported Arrive at Delivery Loca…" at bounding box center [386, 163] width 212 height 16
select select "ARVPULOC"
click at [280, 155] on select "Select Arrival Notice Available Arrival Notice Imported Arrive at Delivery Loca…" at bounding box center [386, 163] width 212 height 16
click at [748, 388] on button "Save" at bounding box center [753, 391] width 34 height 19
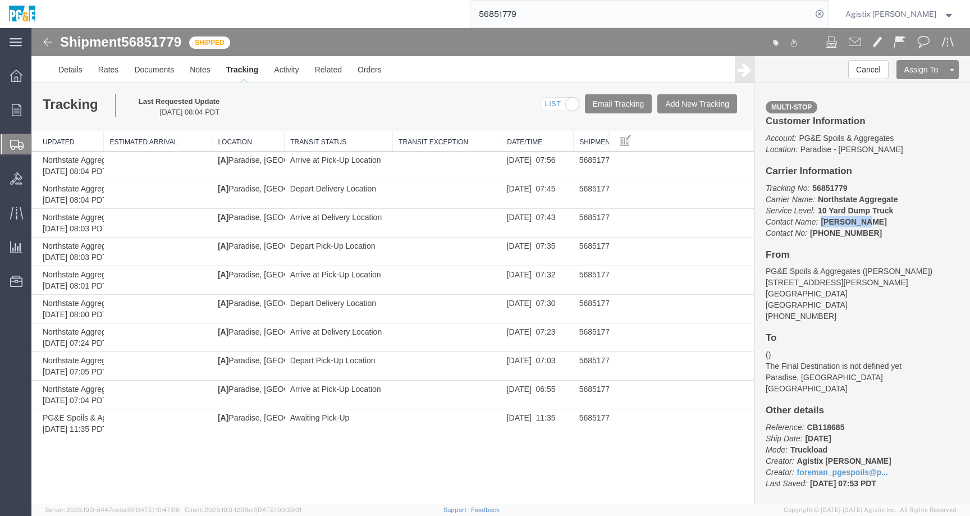
drag, startPoint x: 821, startPoint y: 222, endPoint x: 870, endPoint y: 222, distance: 49.4
click at [870, 222] on p "Tracking No: 56851779 Carrier Name: Northstate Aggregate Northstate Aggregate S…" at bounding box center [861, 210] width 193 height 56
copy b "Mike Scott"
click at [162, 43] on span "56851779" at bounding box center [151, 41] width 60 height 15
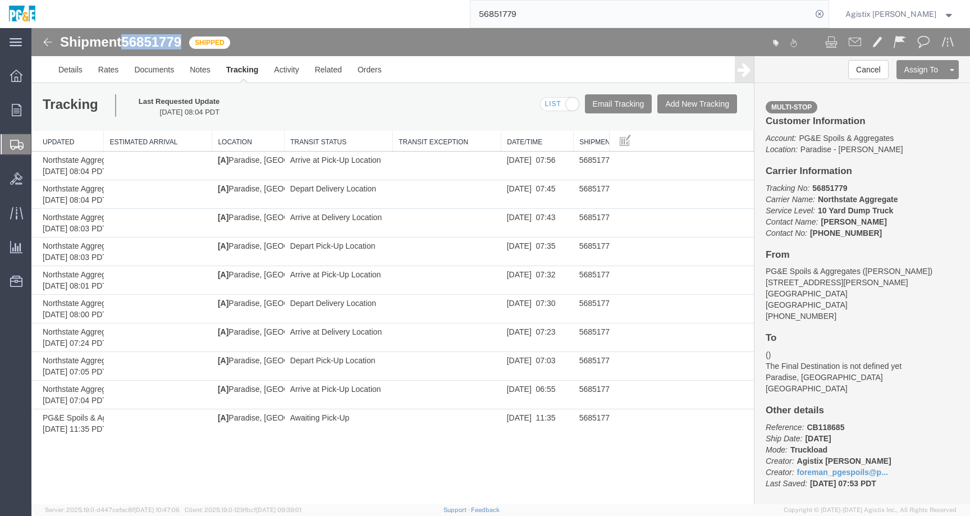
copy span "56851779"
click at [908, 8] on span "Agistix Foreman" at bounding box center [890, 14] width 91 height 12
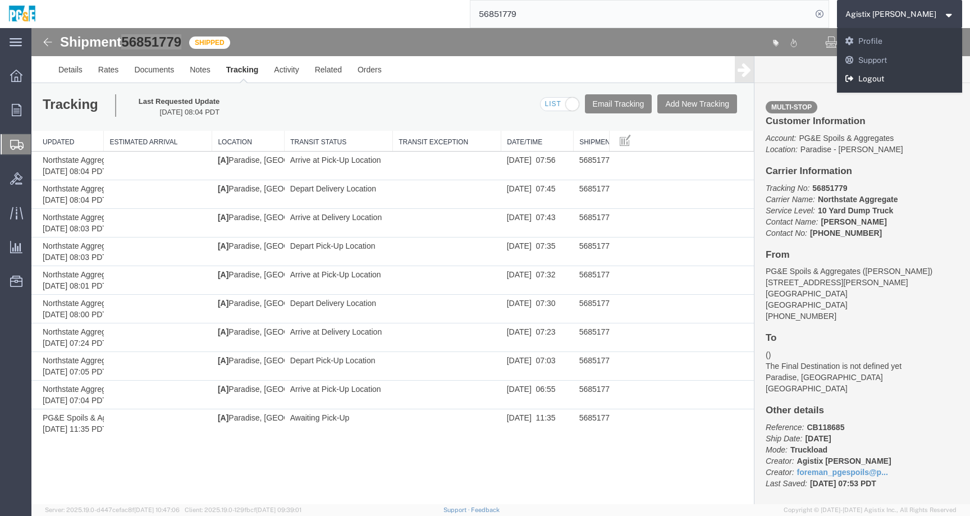
drag, startPoint x: 885, startPoint y: 79, endPoint x: 491, endPoint y: 6, distance: 401.0
click at [885, 79] on link "Logout" at bounding box center [900, 79] width 126 height 19
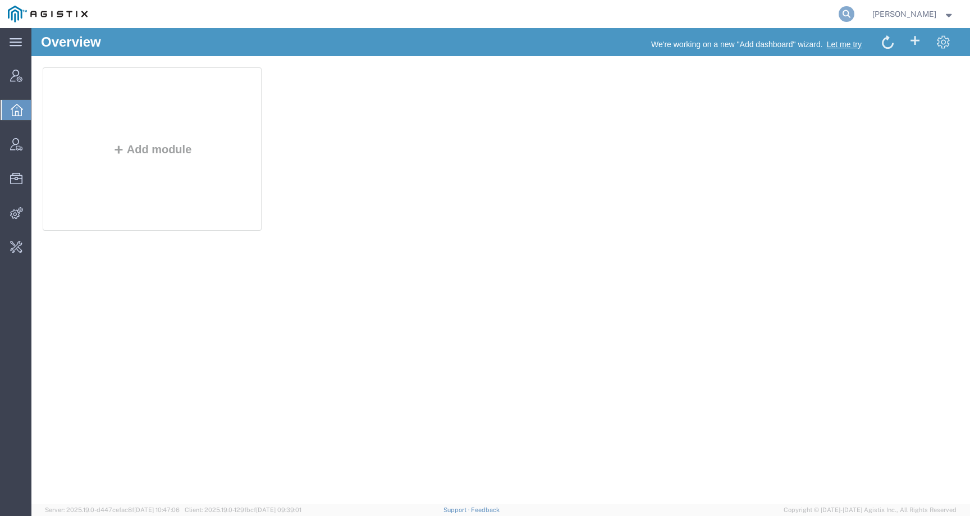
click at [854, 13] on icon at bounding box center [846, 14] width 16 height 16
click at [828, 21] on input "search" at bounding box center [667, 14] width 341 height 27
paste input "56790255"
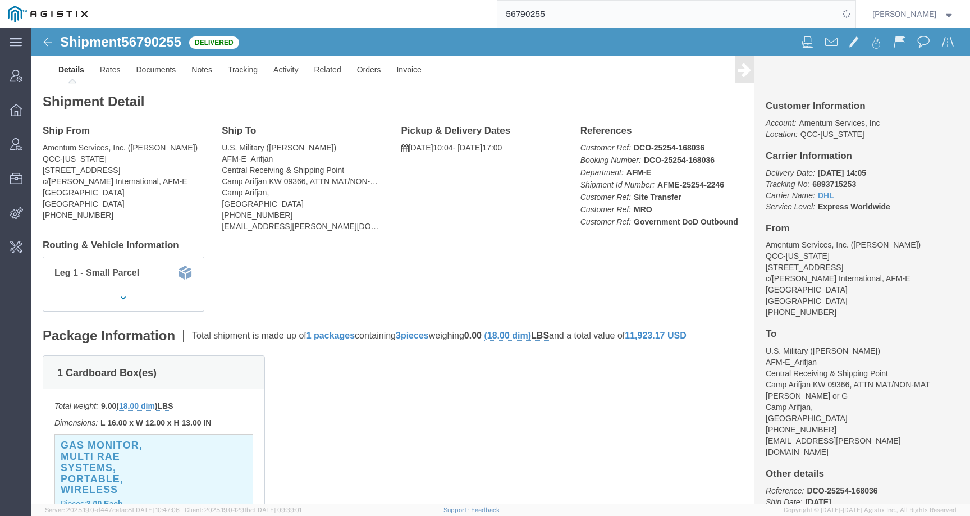
click b "6893715253"
copy b "6893715253"
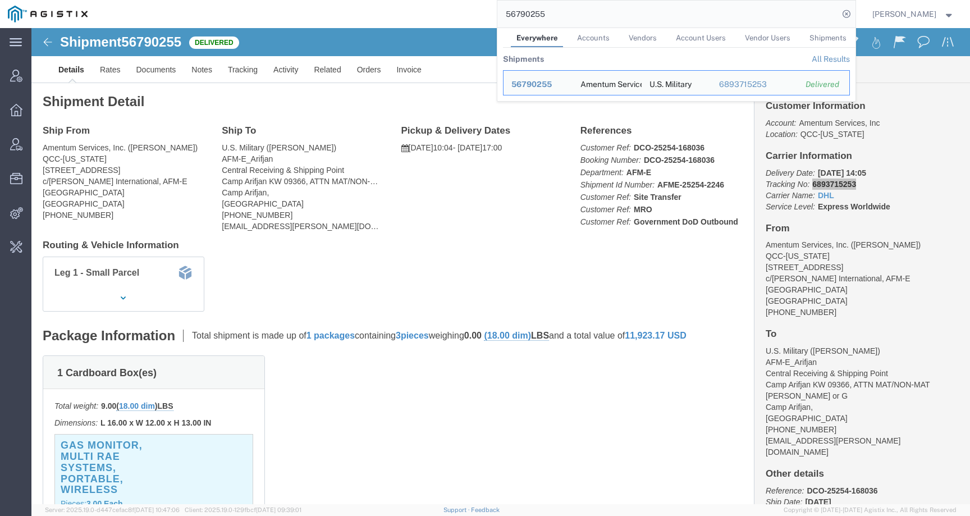
drag, startPoint x: 556, startPoint y: 15, endPoint x: 472, endPoint y: 13, distance: 84.2
click at [472, 13] on div "56790255 Everywhere Accounts Vendors Account Users Vendor Users Shipments Shipm…" at bounding box center [475, 14] width 760 height 28
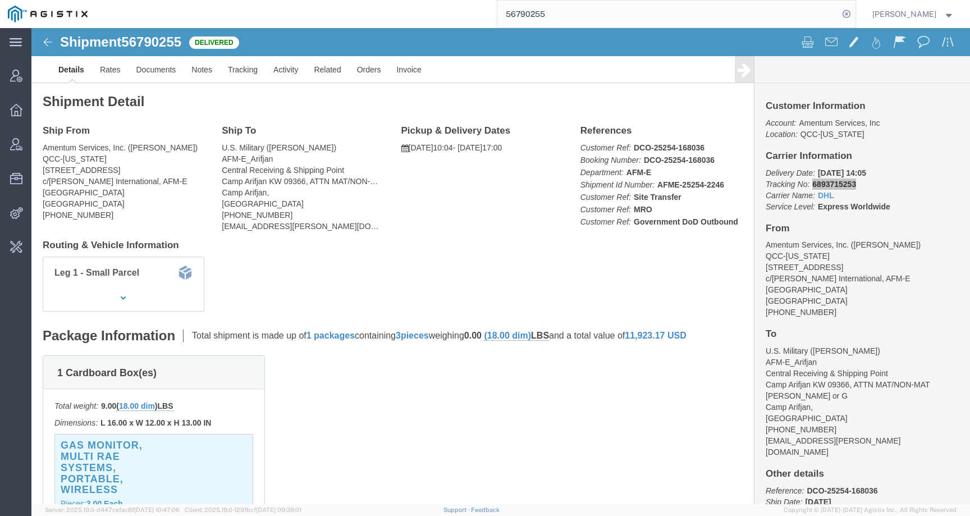
paste input "567359"
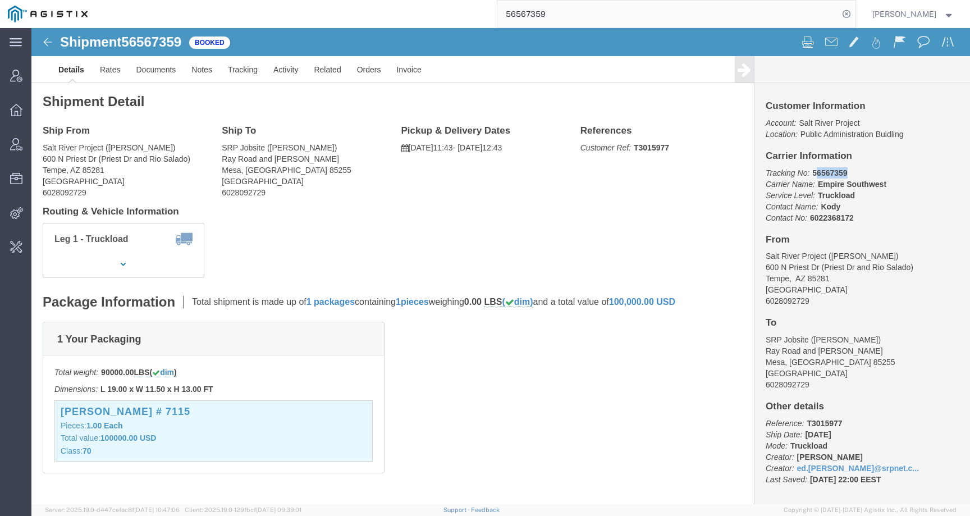
drag, startPoint x: 777, startPoint y: 144, endPoint x: 809, endPoint y: 144, distance: 32.5
click p "Tracking No: 56567359 Carrier Name: Empire Southwest Empire Southwest Service L…"
drag, startPoint x: 773, startPoint y: 145, endPoint x: 812, endPoint y: 145, distance: 38.7
click p "Tracking No: 56567359 Carrier Name: Empire Southwest Empire Southwest Service L…"
click div "Leg 1 - Truckload Number of trucks: 1"
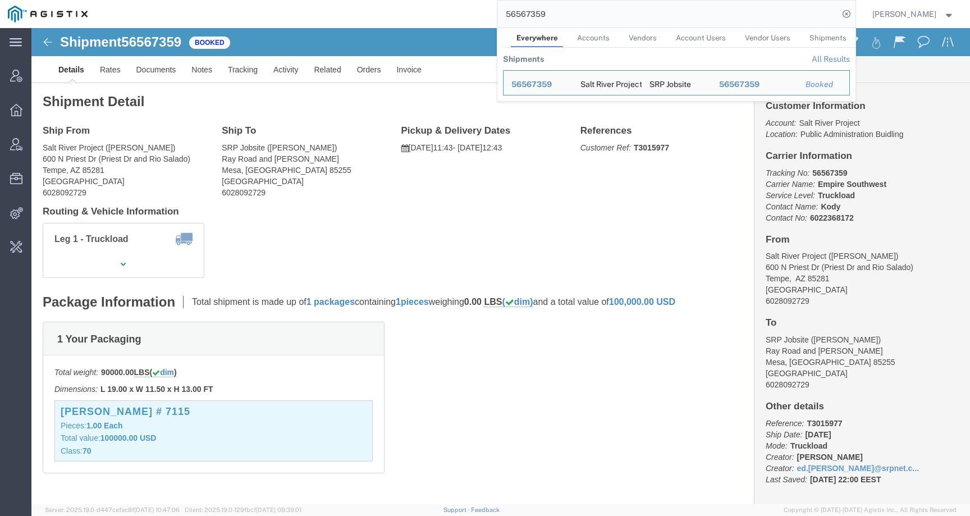
drag, startPoint x: 577, startPoint y: 14, endPoint x: 494, endPoint y: 14, distance: 82.5
click at [494, 14] on div "56567359 Everywhere Accounts Vendors Account Users Vendor Users Shipments Shipm…" at bounding box center [475, 14] width 760 height 28
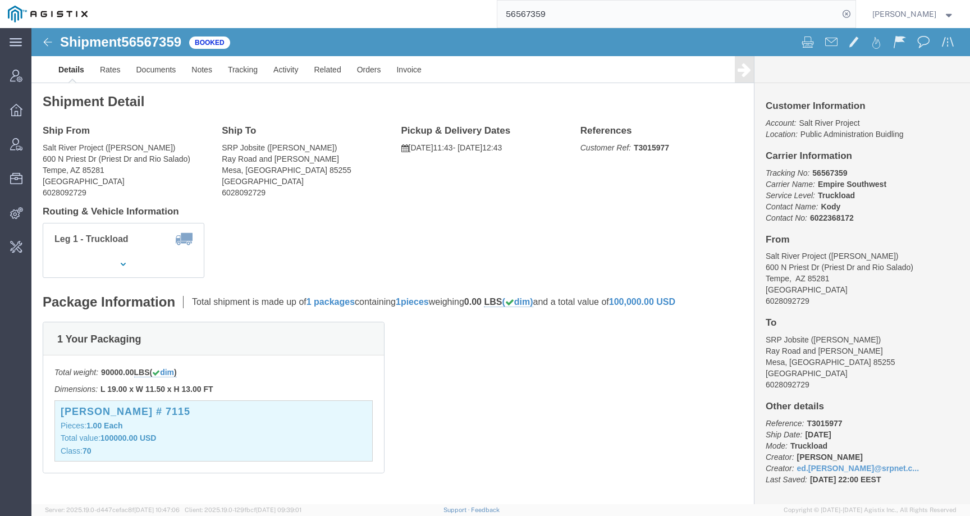
paste input "jessica.pena@lamons.com"
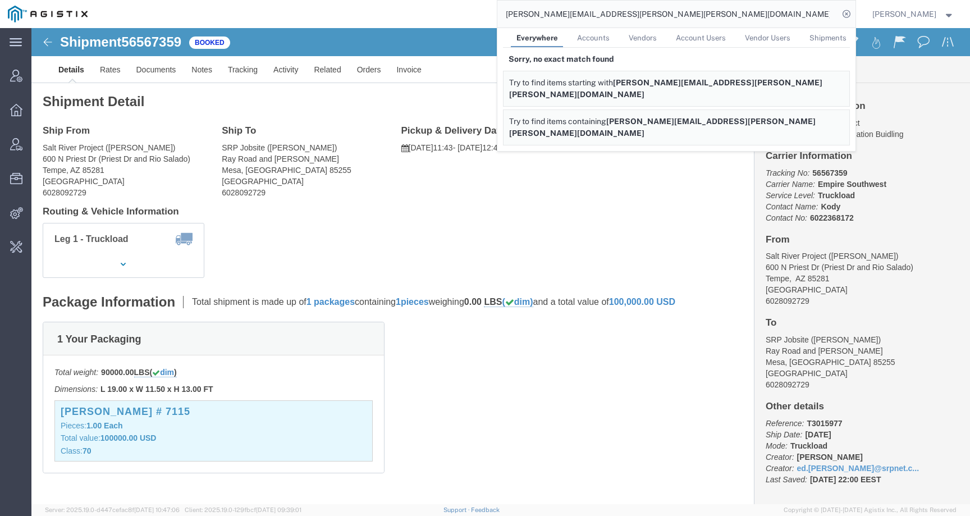
drag, startPoint x: 477, startPoint y: 14, endPoint x: 403, endPoint y: 14, distance: 74.1
click at [403, 14] on div "jessica.pena@lamons.com Everywhere Accounts Vendors Account Users Vendor Users …" at bounding box center [475, 14] width 760 height 28
paste input "56848213"
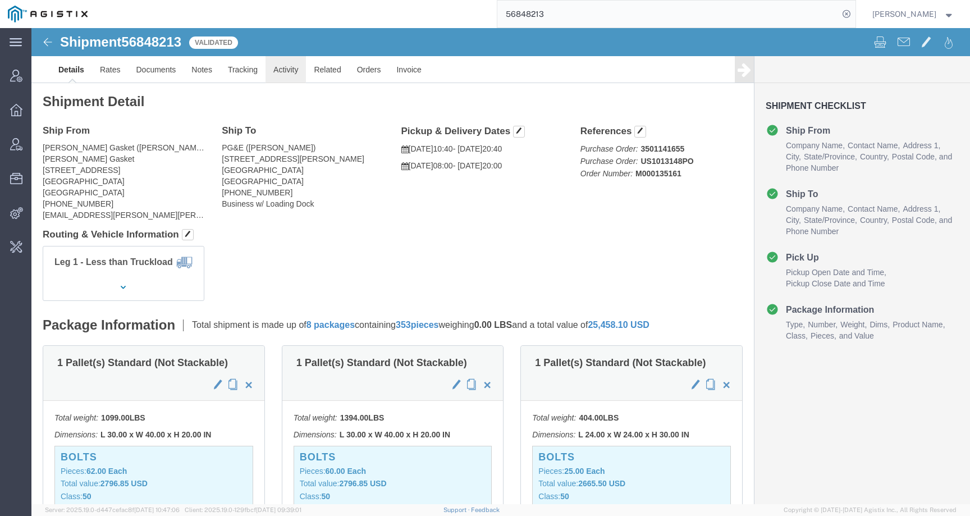
click link "Activity"
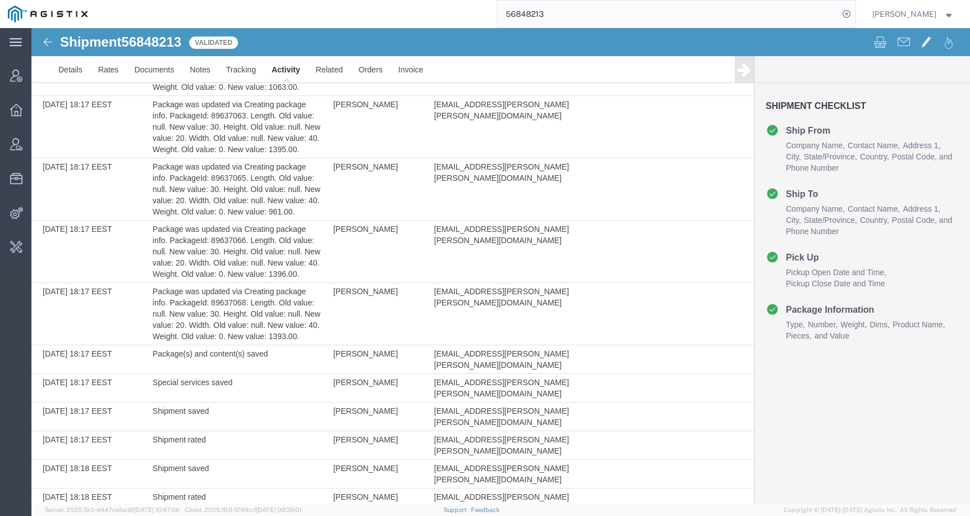
scroll to position [1178, 0]
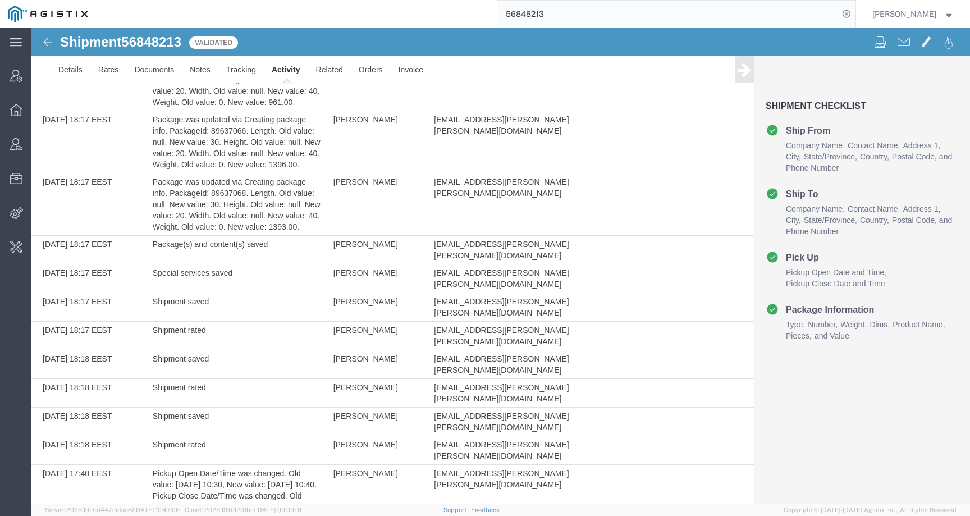
drag, startPoint x: 428, startPoint y: 485, endPoint x: 577, endPoint y: 485, distance: 148.7
copy td "fidelyn.edens@lamons.com"
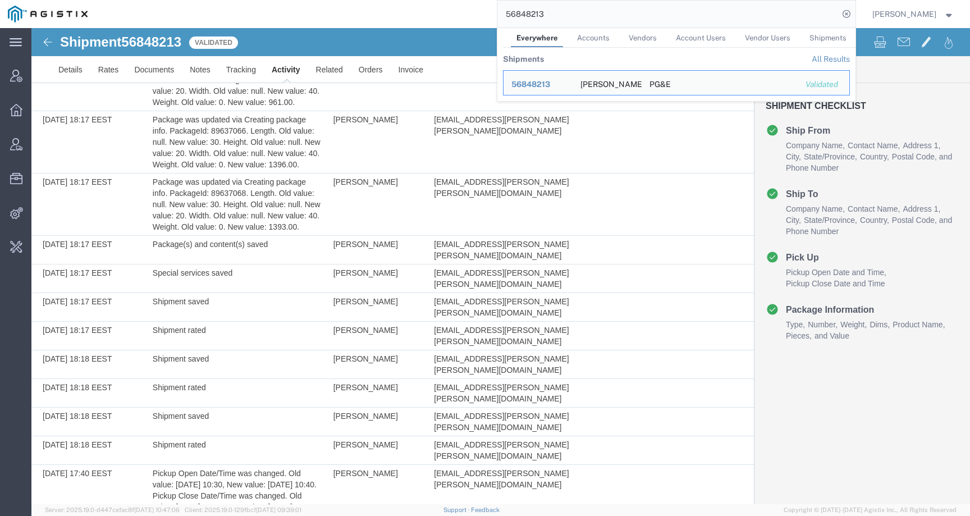
drag, startPoint x: 561, startPoint y: 13, endPoint x: 462, endPoint y: 12, distance: 98.8
click at [462, 12] on div "56848213 Everywhere Accounts Vendors Account Users Vendor Users Shipments Shipm…" at bounding box center [475, 14] width 760 height 28
paste input "fidelyn.edens@lamons.com"
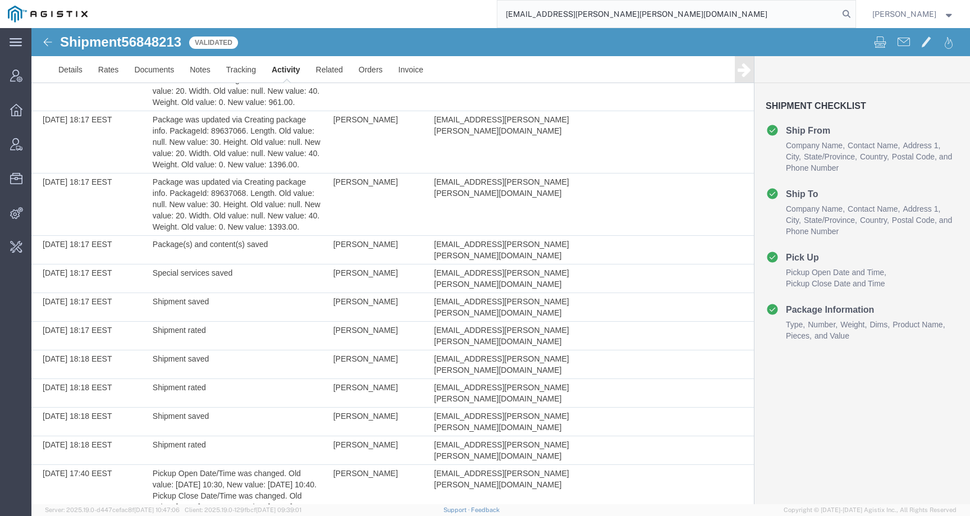
type input "fidelyn.edens@lamons.com"
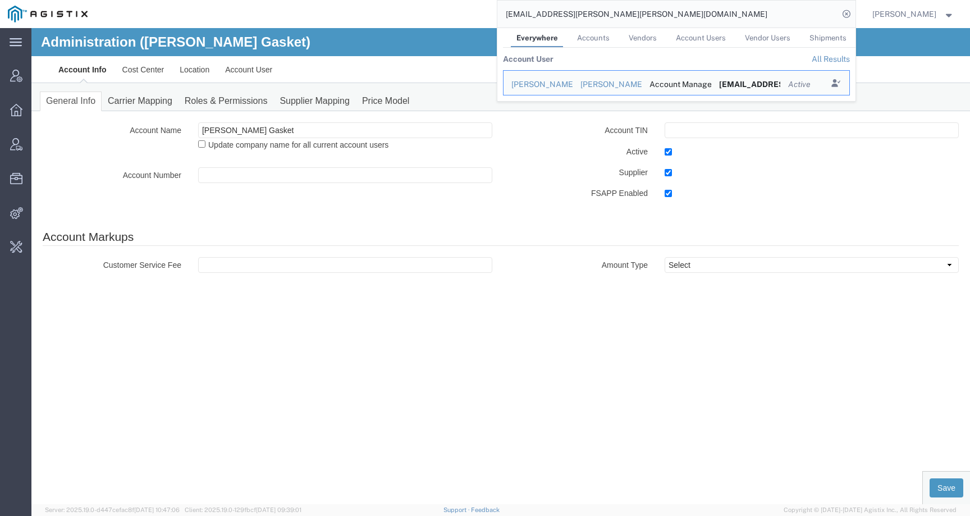
click at [640, 9] on input "fidelyn.edens@lamons.com" at bounding box center [667, 14] width 341 height 27
click at [843, 82] on icon "Search Results" at bounding box center [835, 83] width 16 height 16
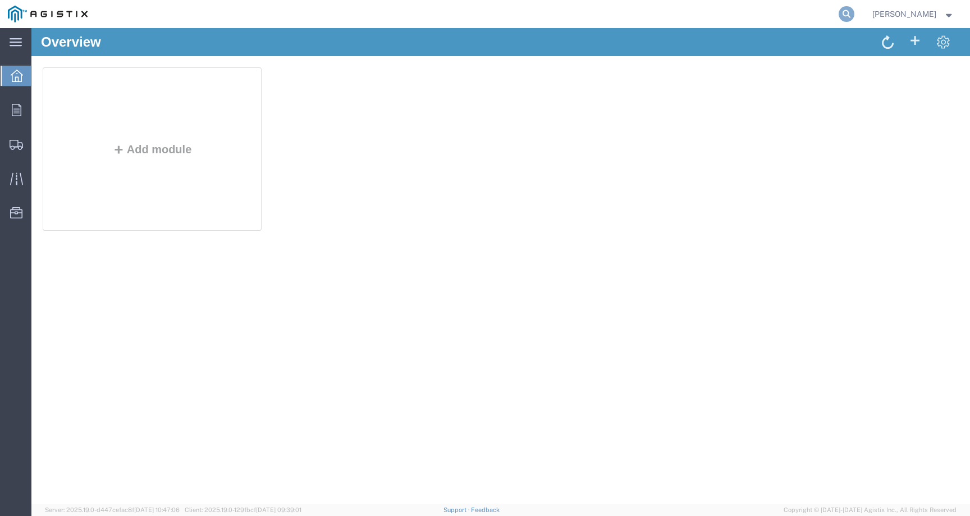
click at [854, 10] on icon at bounding box center [846, 14] width 16 height 16
click at [811, 27] on form at bounding box center [676, 14] width 359 height 28
click at [797, 16] on input "search" at bounding box center [667, 14] width 341 height 27
paste input "56848213"
type input "56848213"
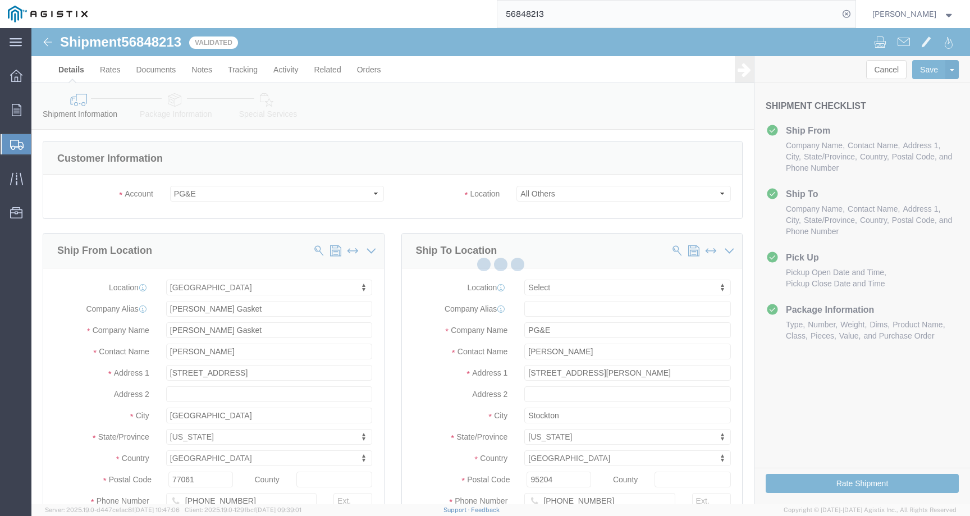
select select "35634"
select select
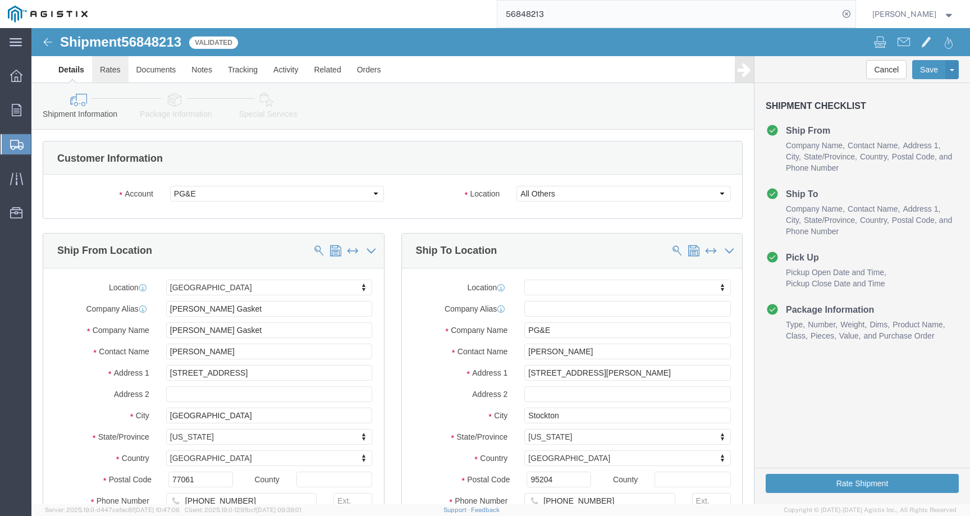
click link "Rates"
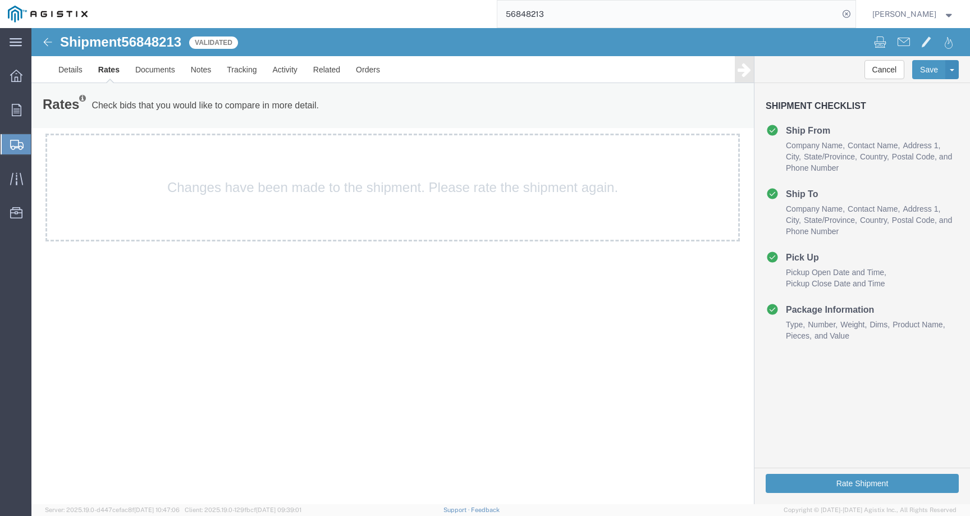
click at [912, 9] on span "Fidelyn Edens" at bounding box center [904, 14] width 64 height 12
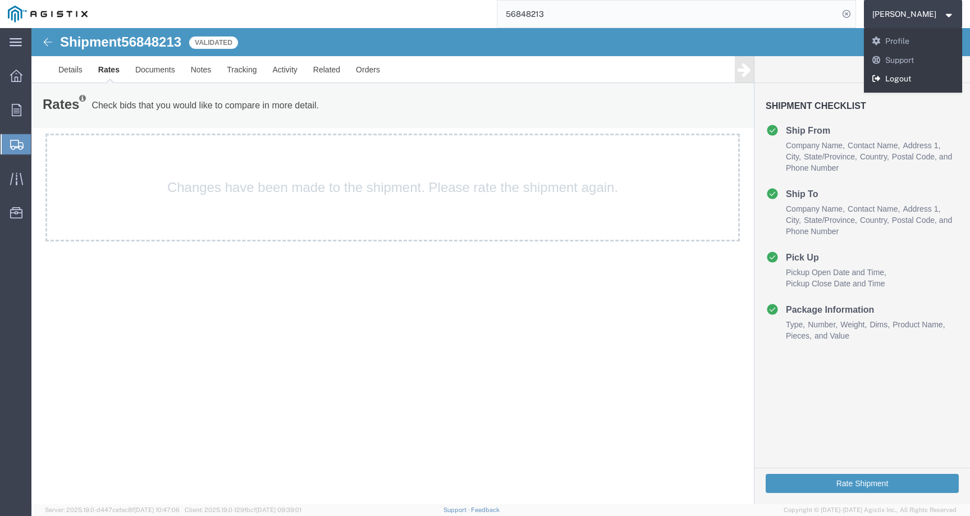
click at [902, 80] on link "Logout" at bounding box center [913, 79] width 99 height 19
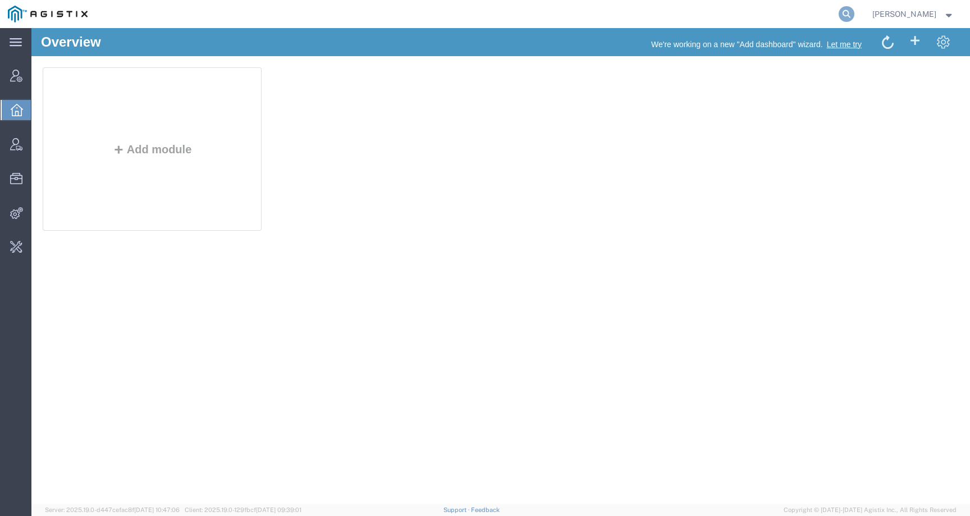
click at [854, 8] on icon at bounding box center [846, 14] width 16 height 16
click at [786, 12] on input "search" at bounding box center [667, 14] width 341 height 27
type input "offline@pge"
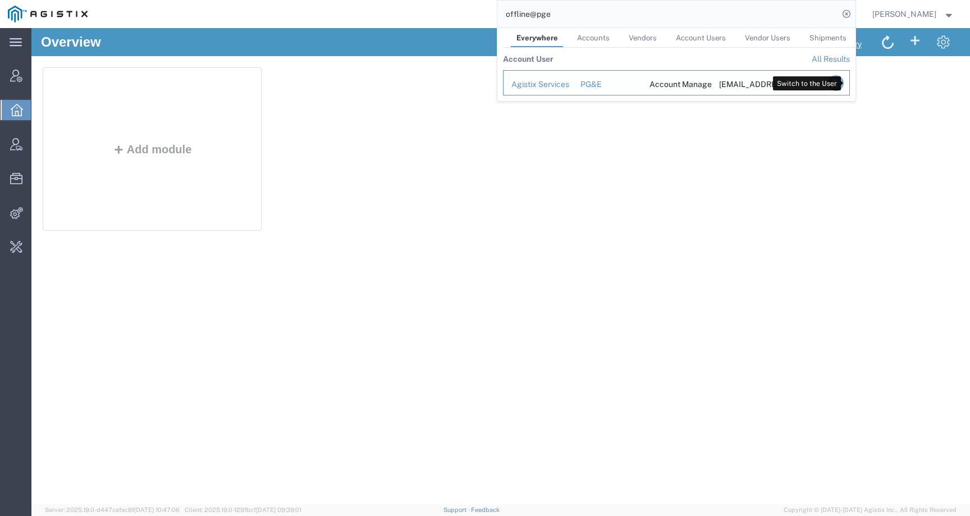
click at [843, 80] on icon "Search Results" at bounding box center [835, 83] width 16 height 16
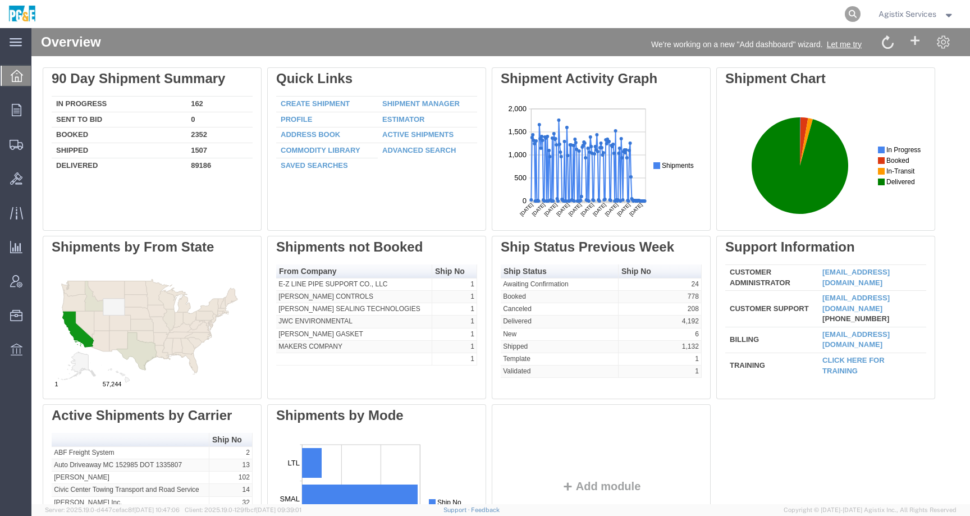
click at [852, 12] on icon at bounding box center [852, 14] width 16 height 16
click at [812, 19] on input "search" at bounding box center [673, 14] width 341 height 27
paste input "56848213"
type input "56848213"
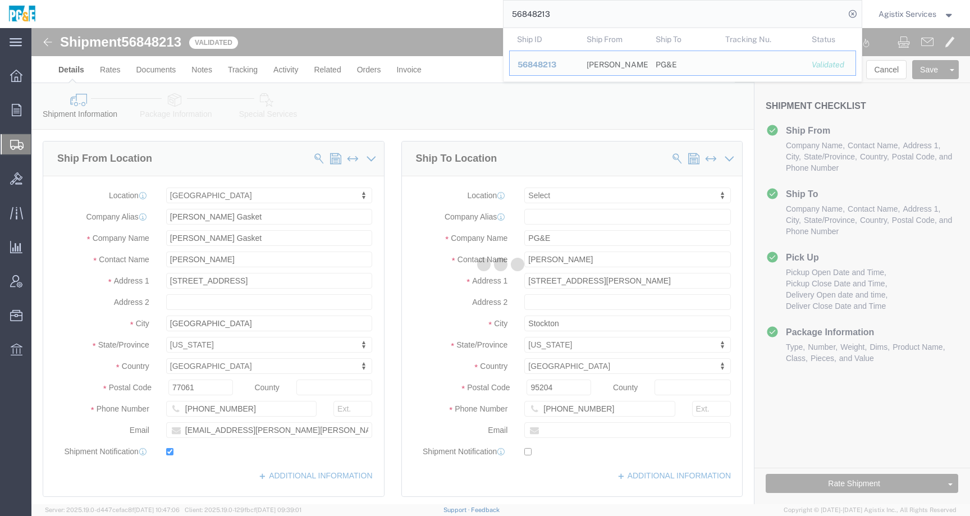
select select
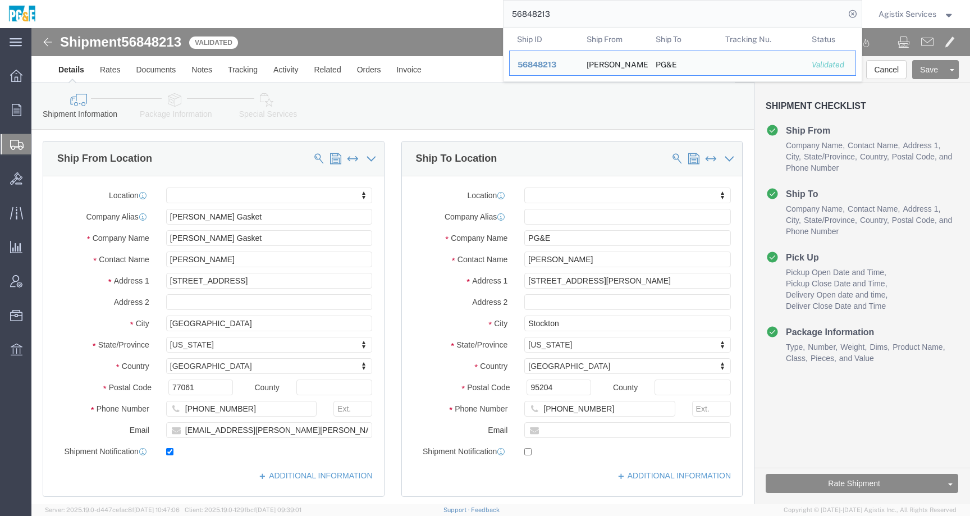
click h3 "Shipment Checklist"
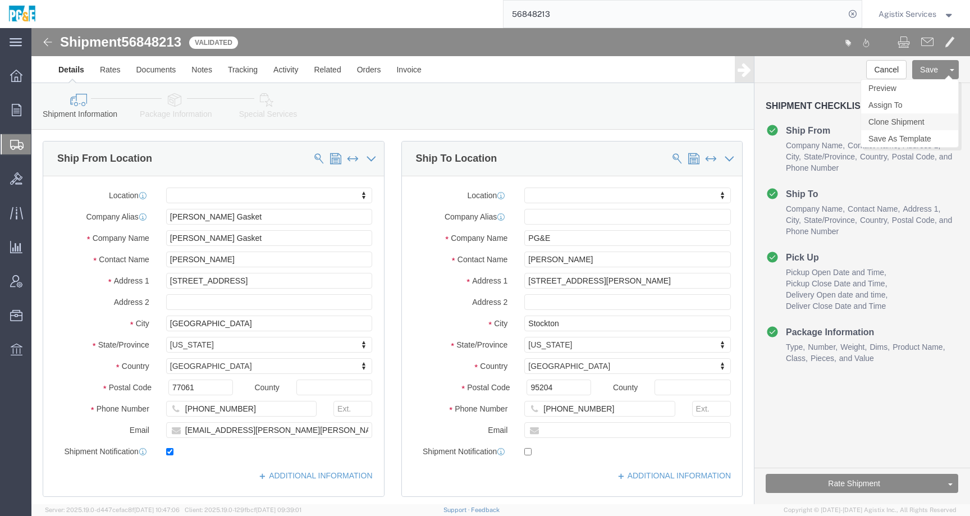
click link "Clone Shipment"
click input "checkbox"
checkbox input "false"
drag, startPoint x: 255, startPoint y: 403, endPoint x: 120, endPoint y: 403, distance: 134.7
click div "Email [EMAIL_ADDRESS][PERSON_NAME][PERSON_NAME][DOMAIN_NAME]"
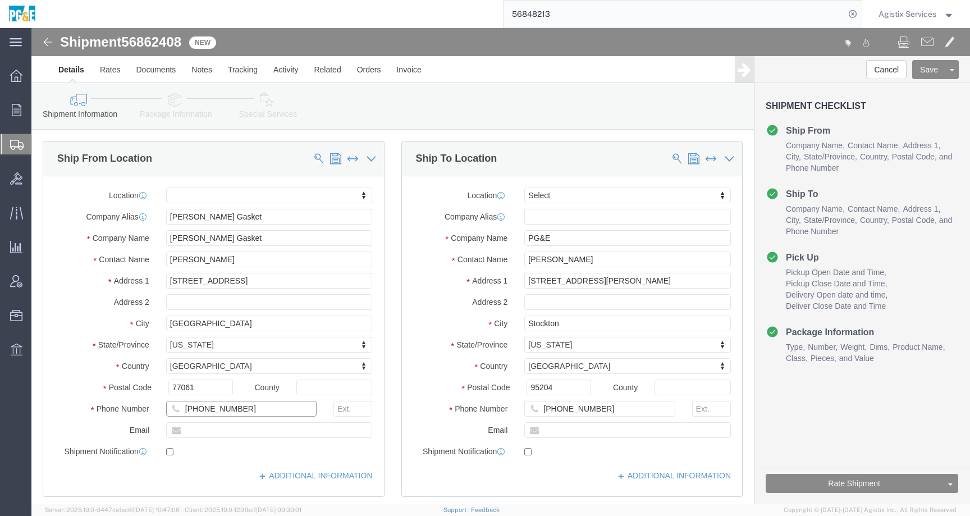
drag, startPoint x: 217, startPoint y: 379, endPoint x: 114, endPoint y: 379, distance: 102.7
click div "Phone Number [PHONE_NUMBER]"
click input "text"
type input "[PHONE_NUMBER]"
drag, startPoint x: 571, startPoint y: 380, endPoint x: 429, endPoint y: 380, distance: 141.4
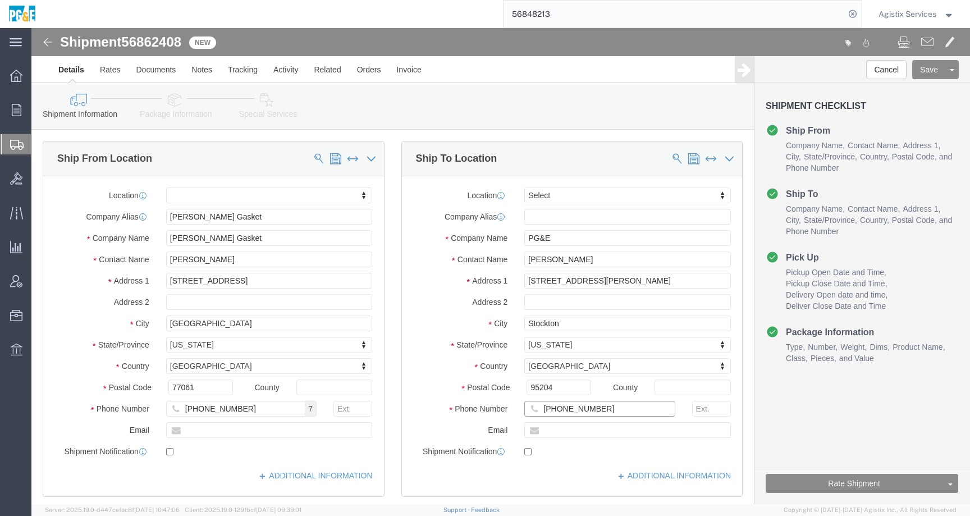
click div "Phone Number [PHONE_NUMBER]"
click input "text"
type input "[PHONE_NUMBER]"
drag, startPoint x: 202, startPoint y: 229, endPoint x: 85, endPoint y: 229, distance: 116.7
click div "Contact Name [PERSON_NAME]"
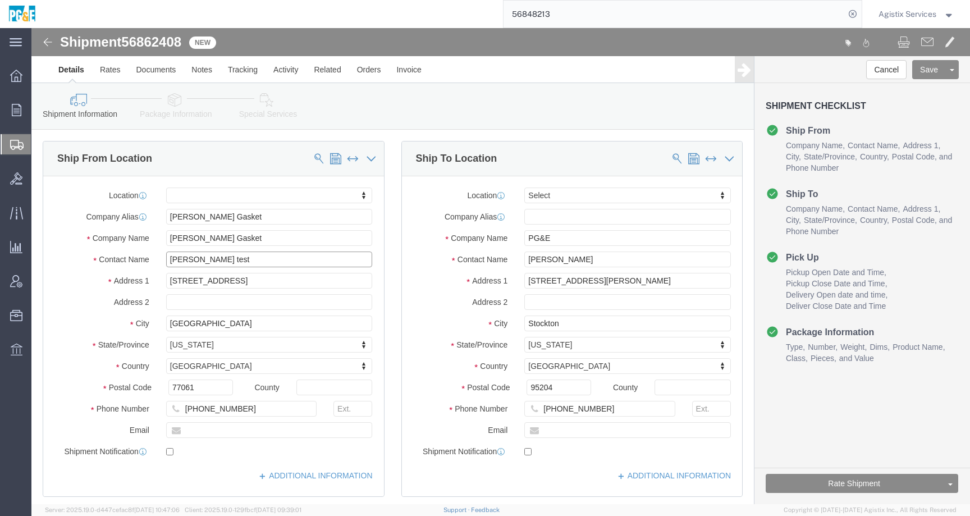
type input "[PERSON_NAME] test"
drag, startPoint x: 557, startPoint y: 229, endPoint x: 449, endPoint y: 229, distance: 107.7
click div "Contact Name [PERSON_NAME]"
type input "[PERSON_NAME] test"
click button "Rate Shipment"
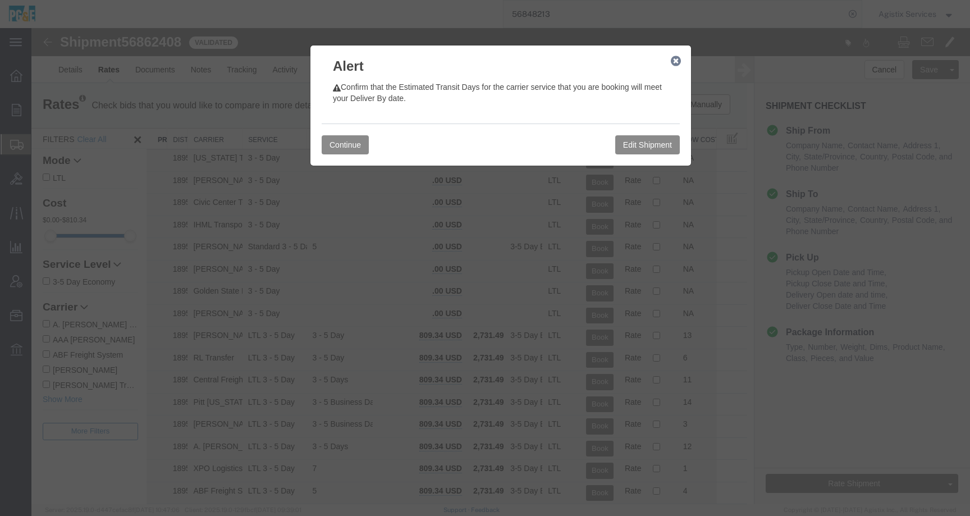
click at [674, 60] on icon "button" at bounding box center [675, 61] width 10 height 9
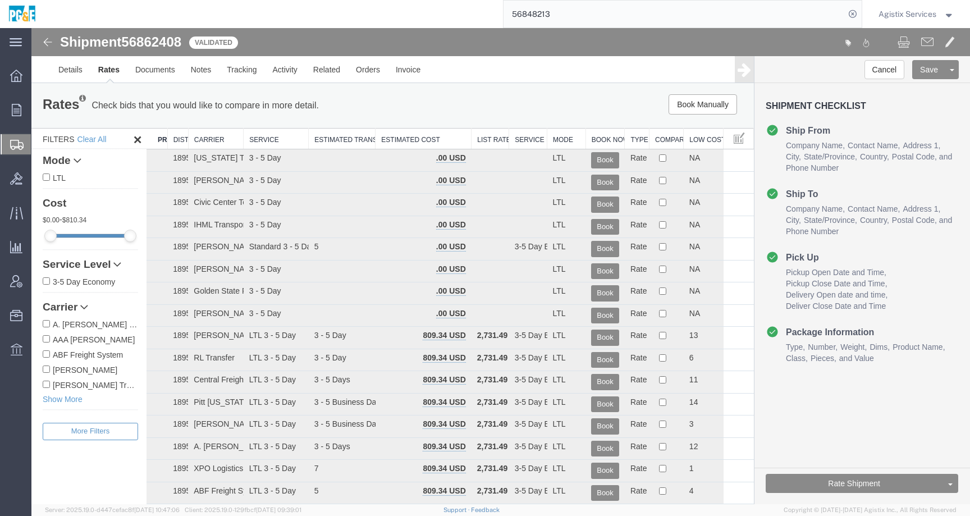
click at [935, 12] on span "Agistix Services" at bounding box center [907, 14] width 58 height 12
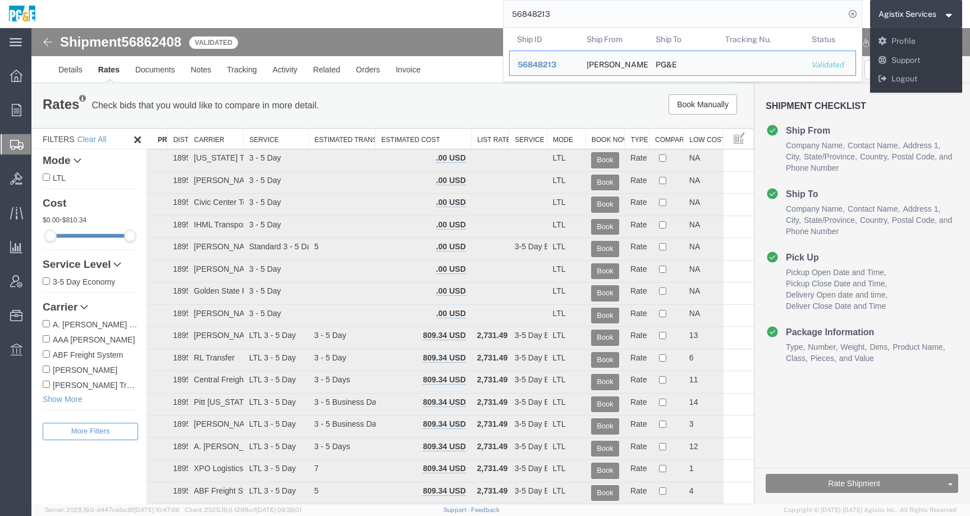
click at [759, 19] on input "56848213" at bounding box center [673, 14] width 341 height 27
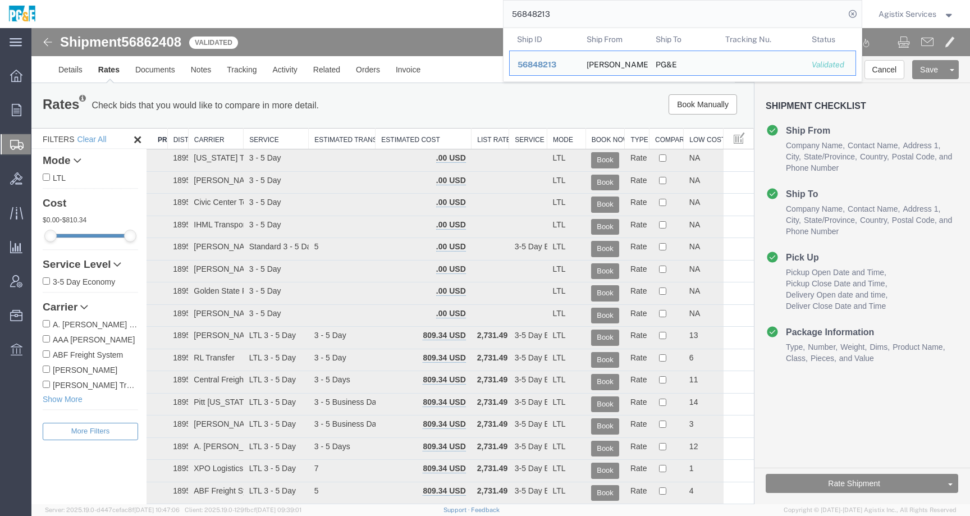
click at [906, 120] on h3 "Shipment Checklist" at bounding box center [861, 112] width 193 height 22
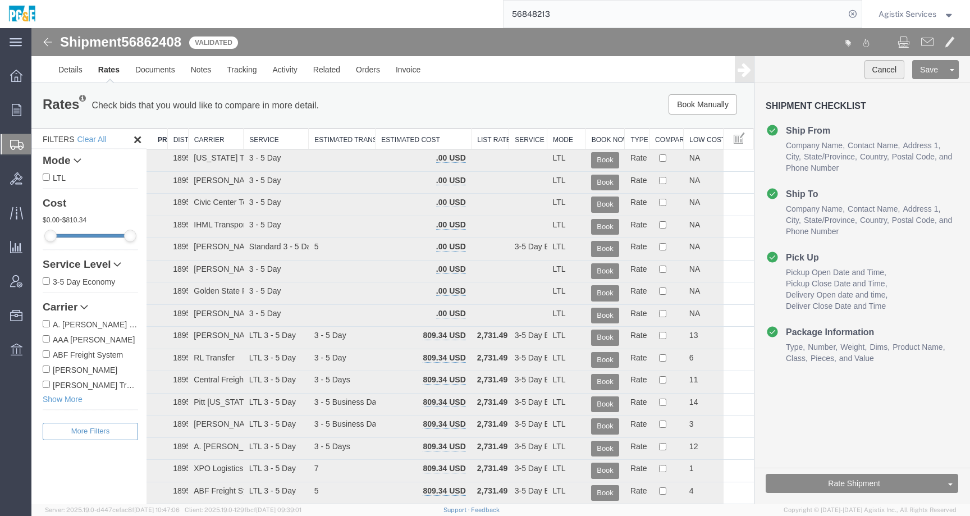
click at [870, 71] on button "Cancel" at bounding box center [884, 69] width 40 height 19
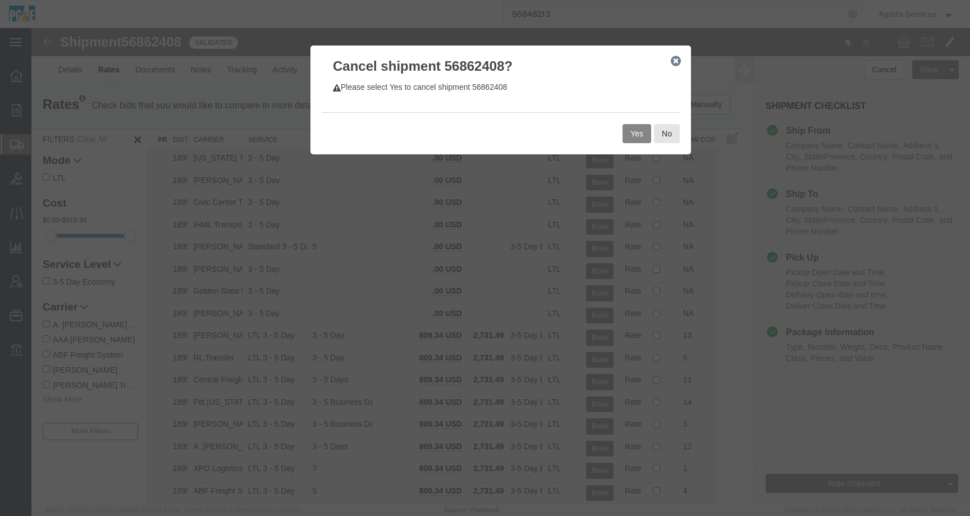
click at [628, 136] on button "Yes" at bounding box center [636, 133] width 29 height 19
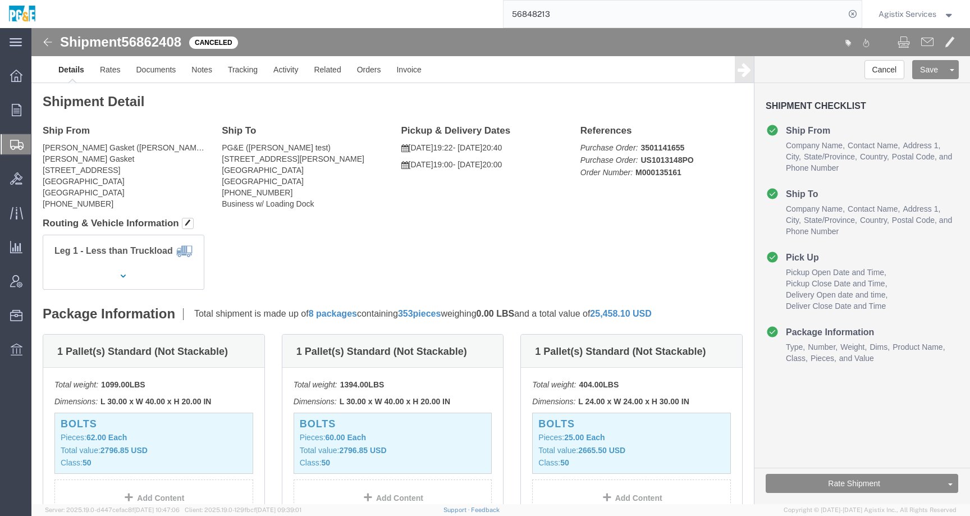
click at [898, 16] on span "Agistix Services" at bounding box center [907, 14] width 58 height 12
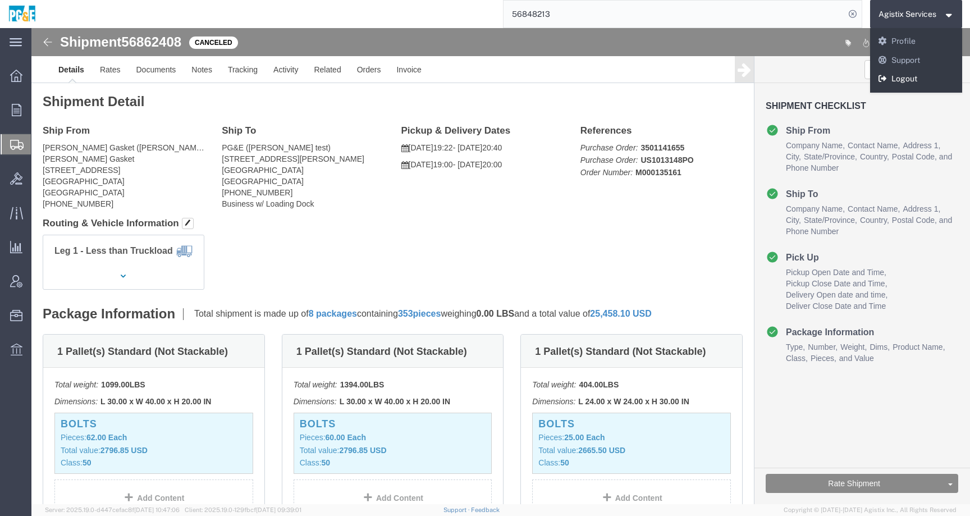
drag, startPoint x: 892, startPoint y: 79, endPoint x: 546, endPoint y: 93, distance: 346.5
click at [892, 79] on link "Logout" at bounding box center [916, 79] width 93 height 19
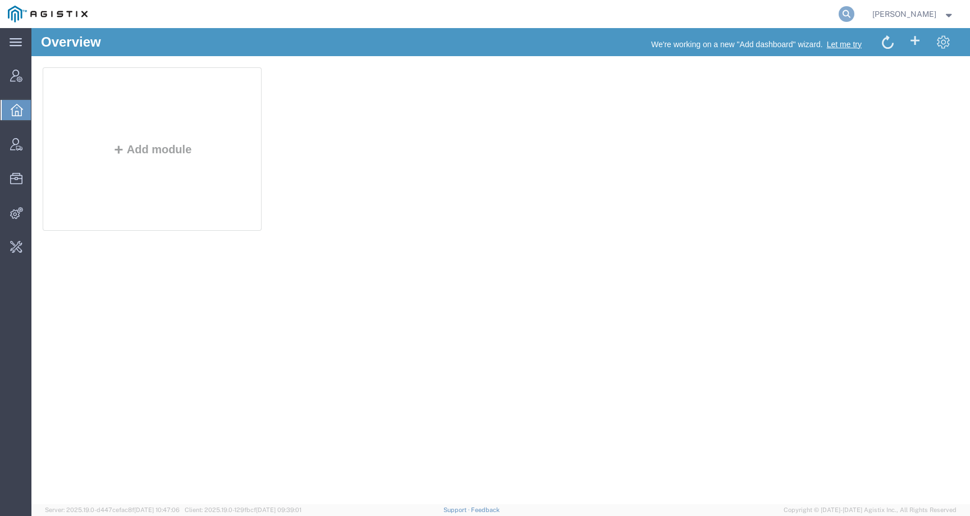
click at [854, 12] on icon at bounding box center [846, 14] width 16 height 16
click at [838, 12] on input "search" at bounding box center [667, 14] width 341 height 27
paste input "56848213"
type input "56848213"
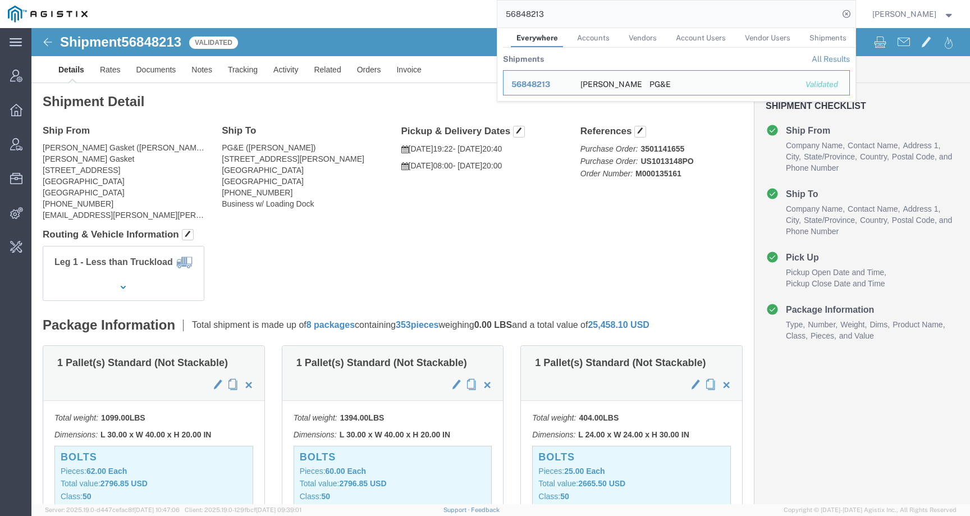
click h4 "Routing & Vehicle Information"
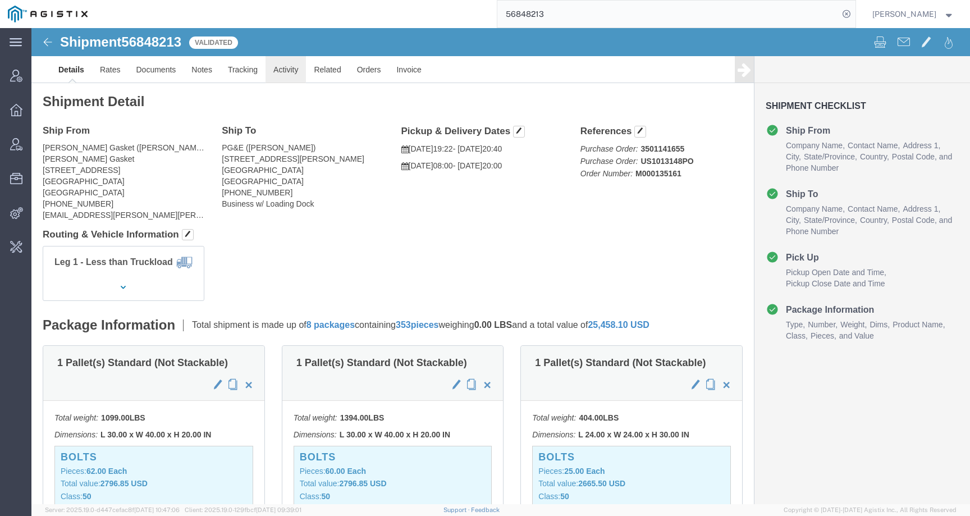
click link "Activity"
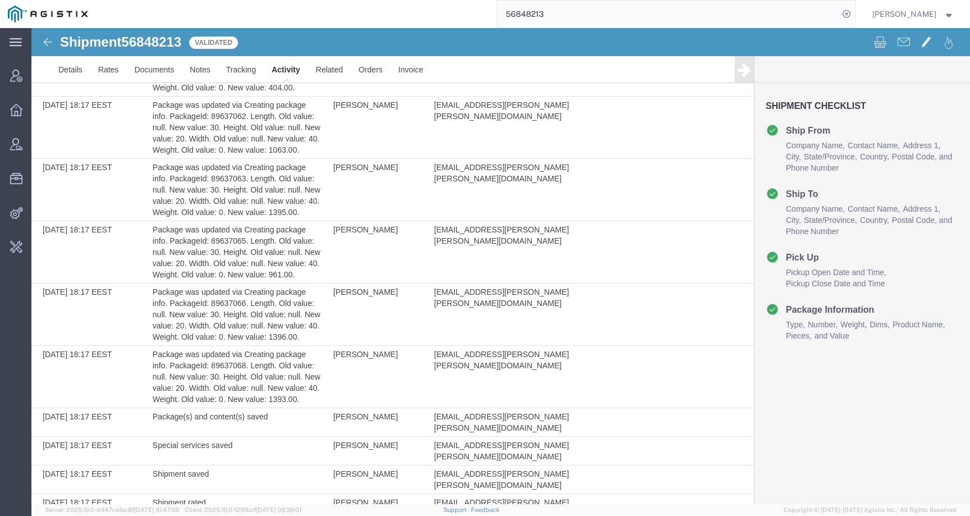
scroll to position [1224, 0]
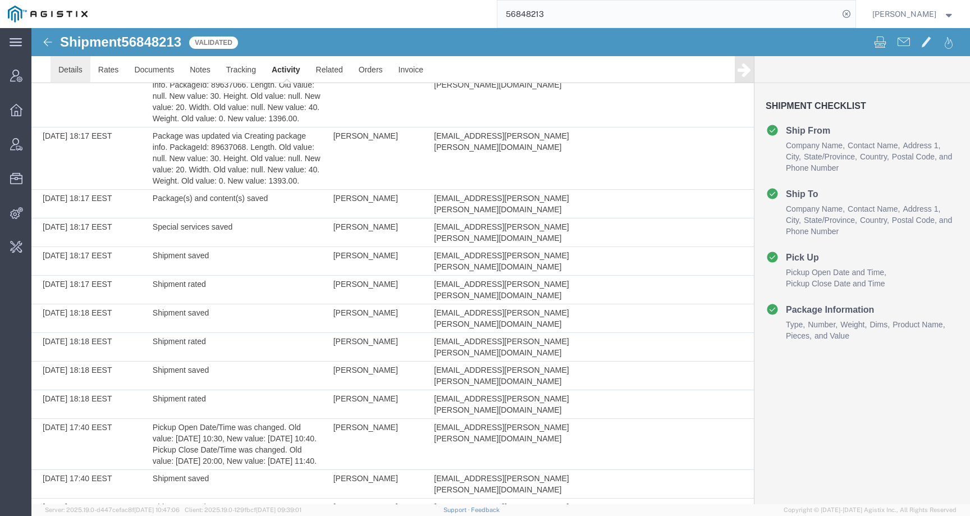
click at [61, 63] on link "Details" at bounding box center [70, 69] width 40 height 27
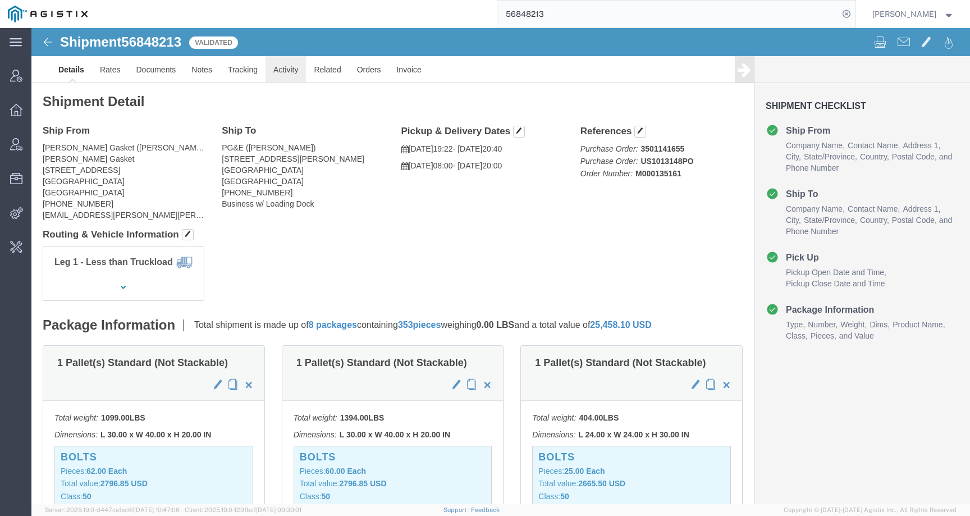
click link "Activity"
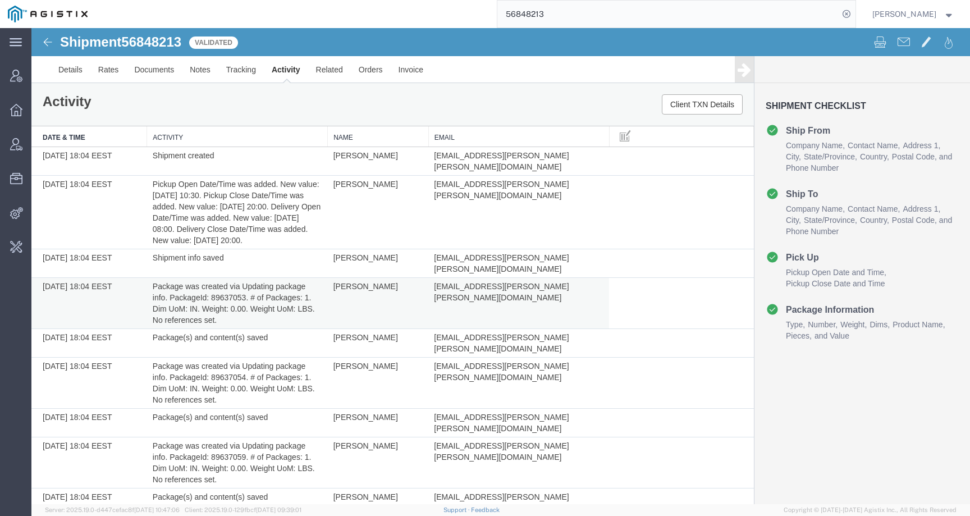
drag, startPoint x: 424, startPoint y: 265, endPoint x: 540, endPoint y: 265, distance: 116.1
click at [540, 278] on tr "[DATE] 18:04 EEST Package was created via Updating package info. PackageId: 896…" at bounding box center [392, 303] width 722 height 51
copy tr "[PERSON_NAME] [EMAIL_ADDRESS][PERSON_NAME][PERSON_NAME][DOMAIN_NAME]"
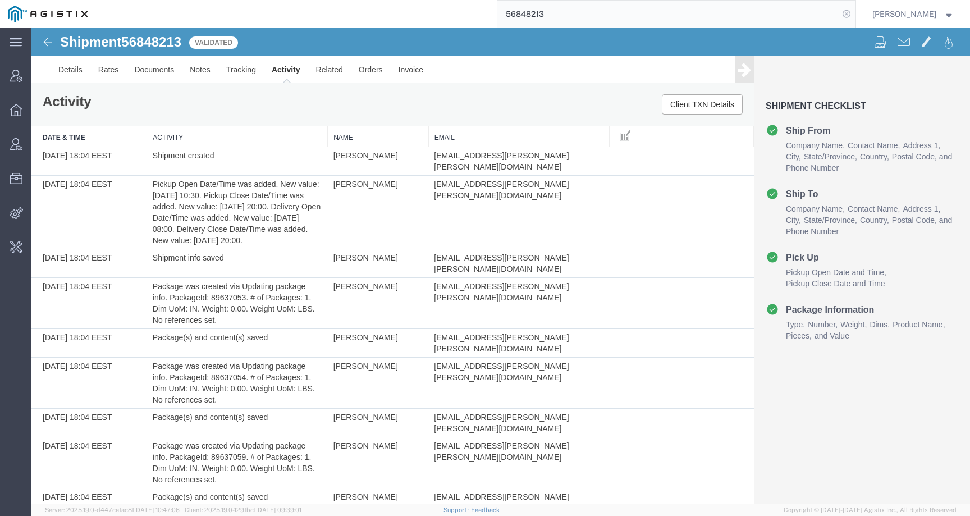
click at [854, 14] on icon at bounding box center [846, 14] width 16 height 16
click at [808, 14] on input "search" at bounding box center [667, 14] width 341 height 27
paste input "[EMAIL_ADDRESS][PERSON_NAME][PERSON_NAME][DOMAIN_NAME]"
click at [531, 15] on input "[EMAIL_ADDRESS][PERSON_NAME][PERSON_NAME][DOMAIN_NAME]" at bounding box center [667, 14] width 341 height 27
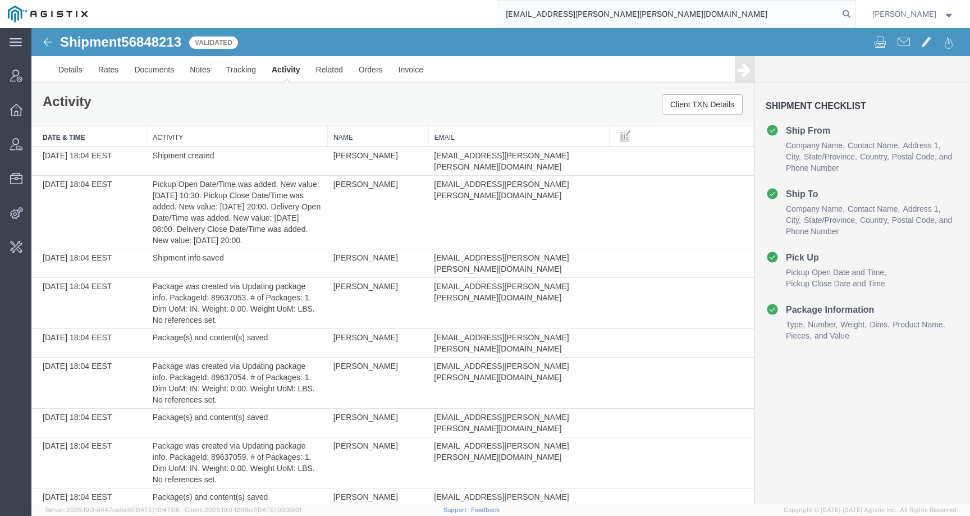
type input "[EMAIL_ADDRESS][PERSON_NAME][PERSON_NAME][DOMAIN_NAME]"
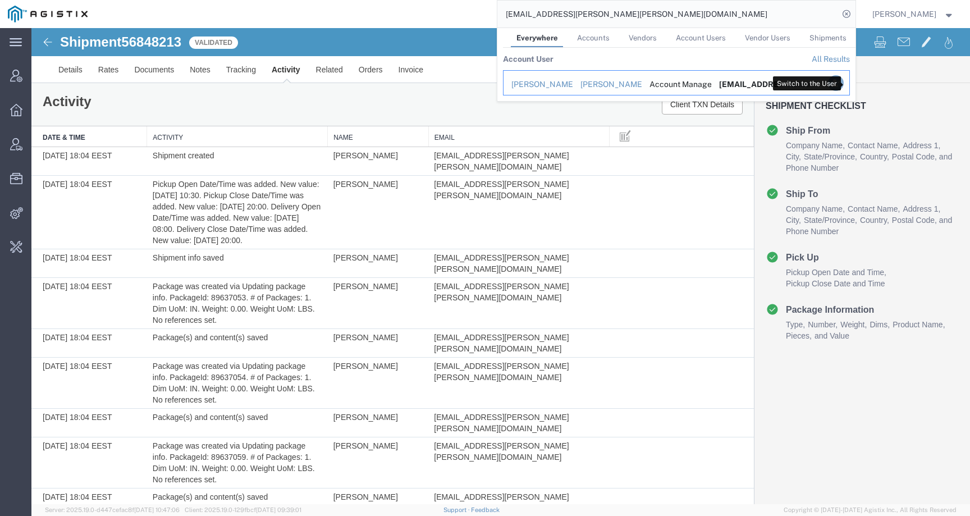
click at [843, 84] on icon "Search Results" at bounding box center [835, 83] width 16 height 16
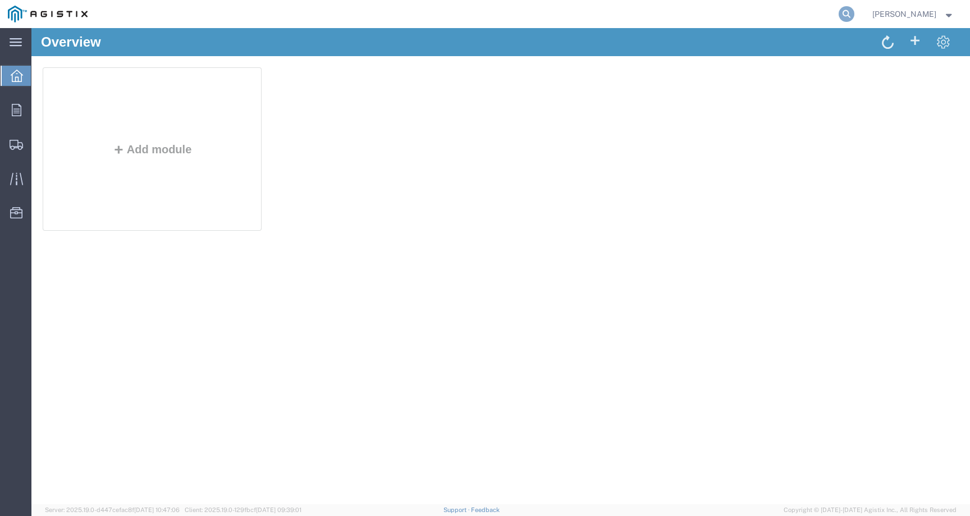
click at [854, 9] on icon at bounding box center [846, 14] width 16 height 16
click at [832, 9] on input "search" at bounding box center [667, 14] width 341 height 27
paste input "56848213"
type input "56848213"
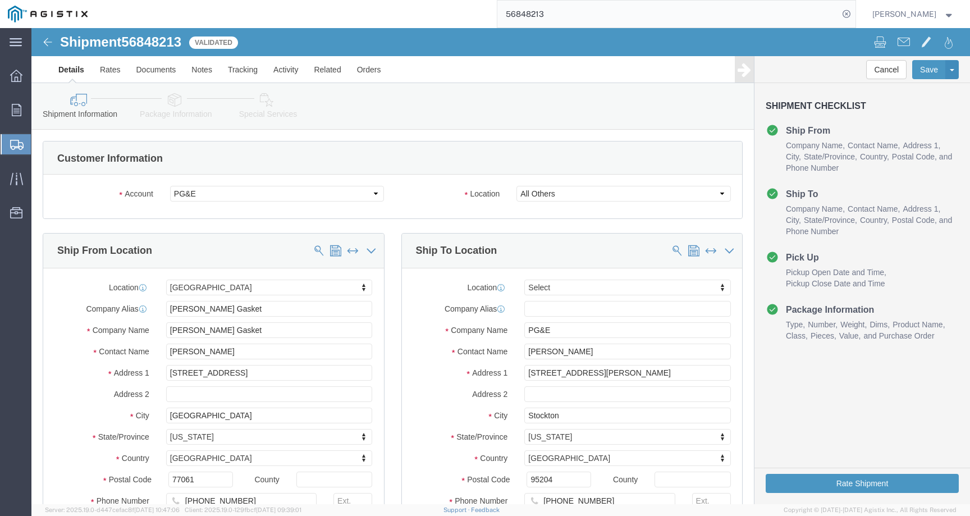
select select "35634"
select select
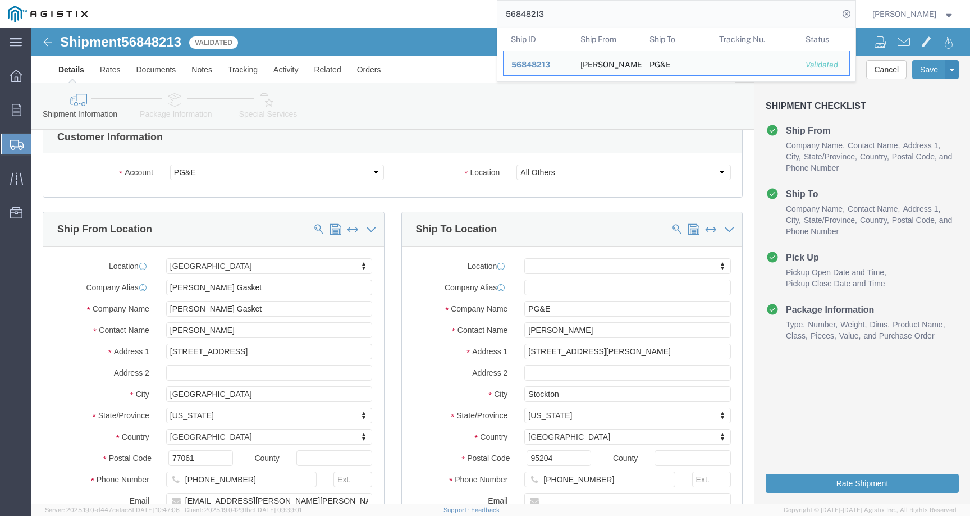
scroll to position [15, 0]
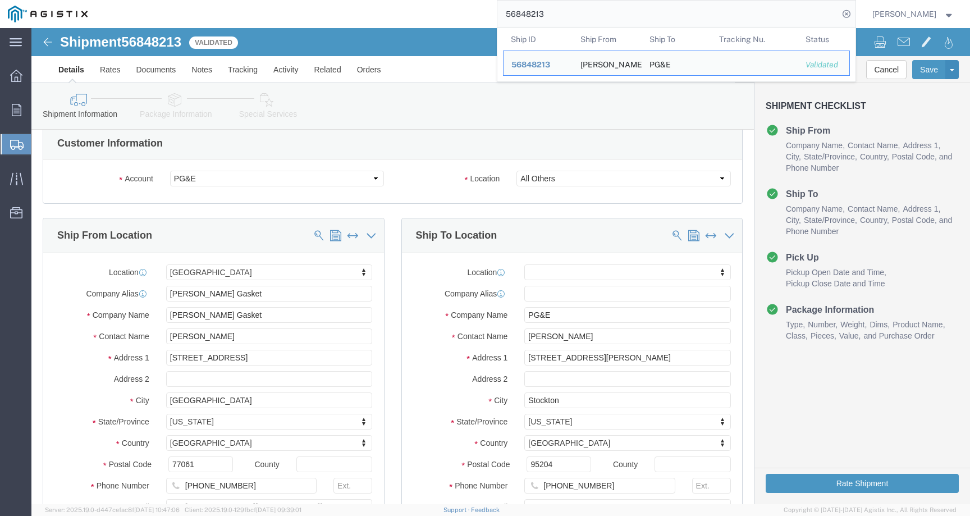
click div "Shipment Information Package Information Special Services"
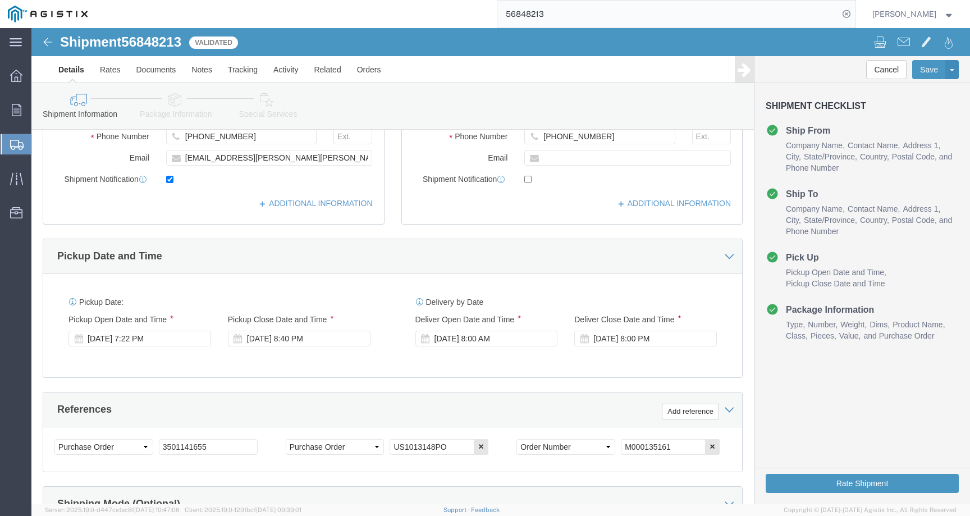
scroll to position [346, 0]
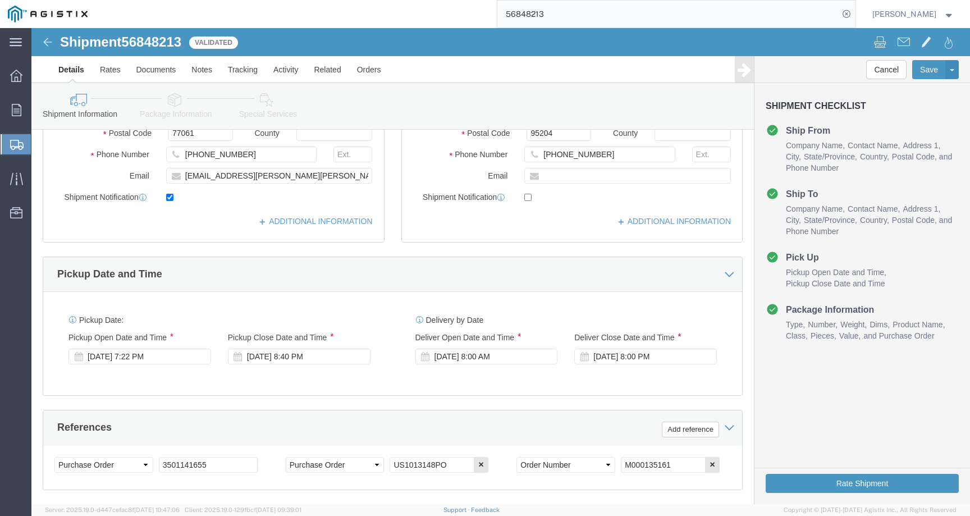
click icon
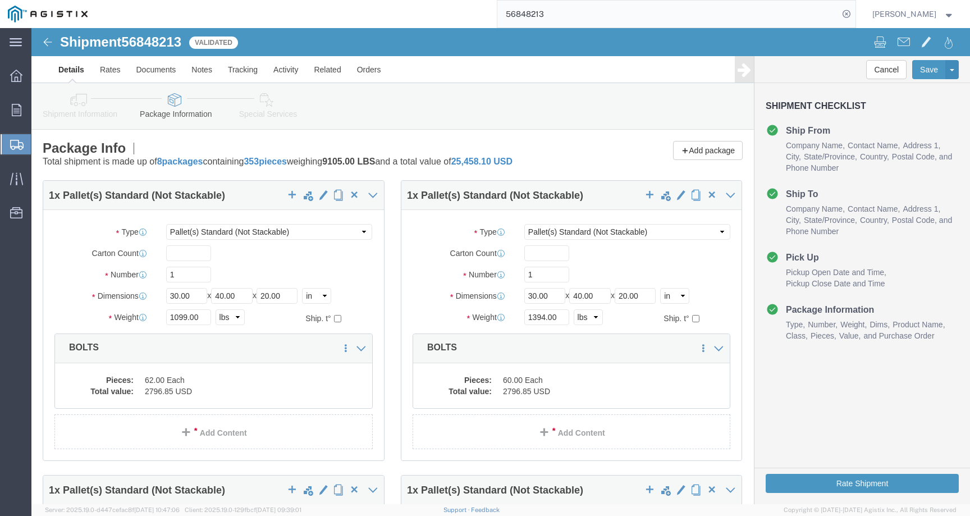
click icon
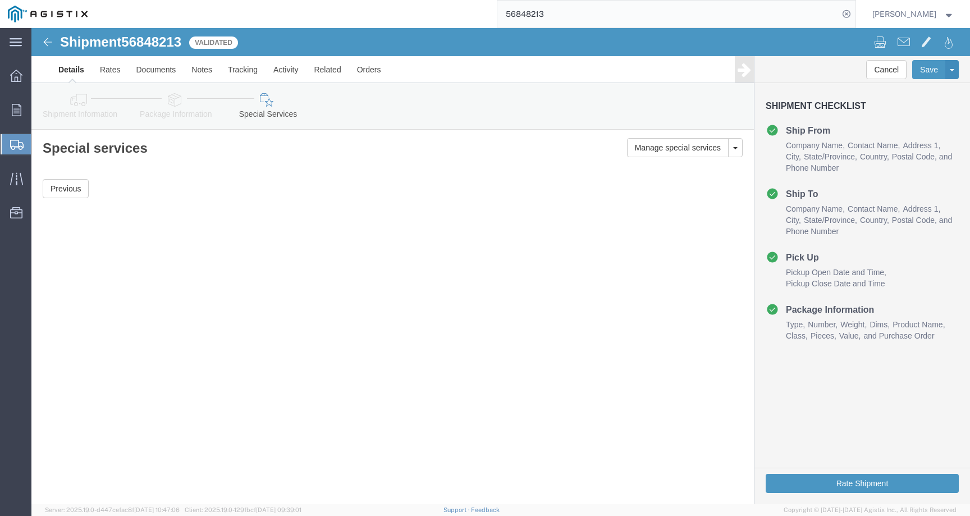
click icon
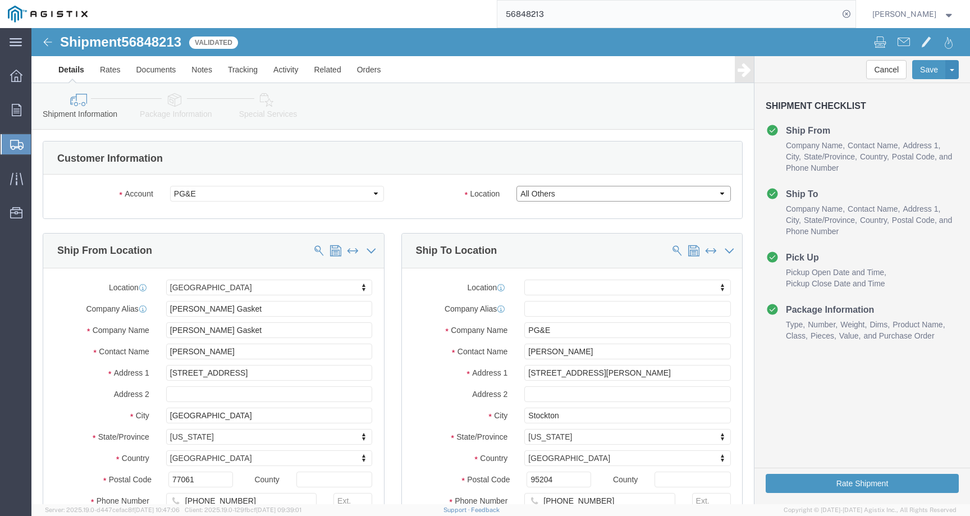
click select "Select All Others Fremont DC Fresno DC Wheatland DC"
click icon
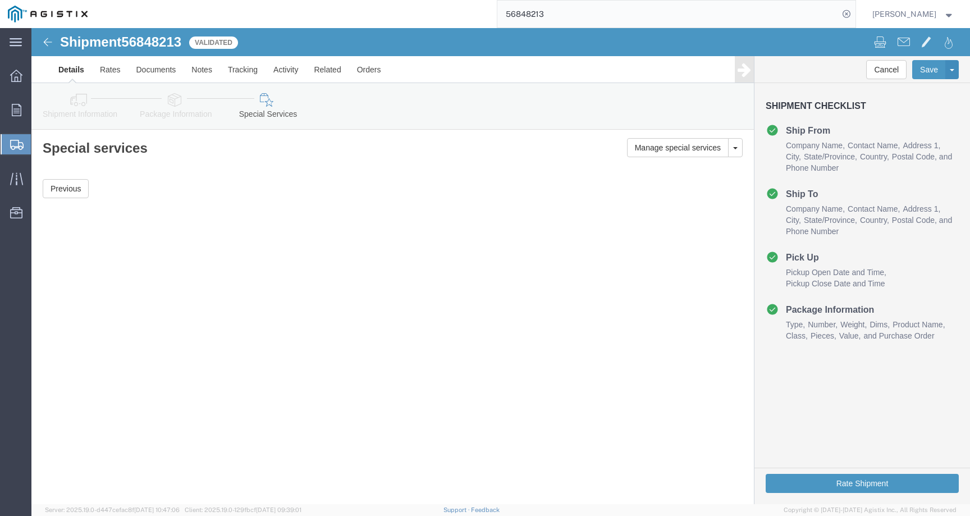
click icon
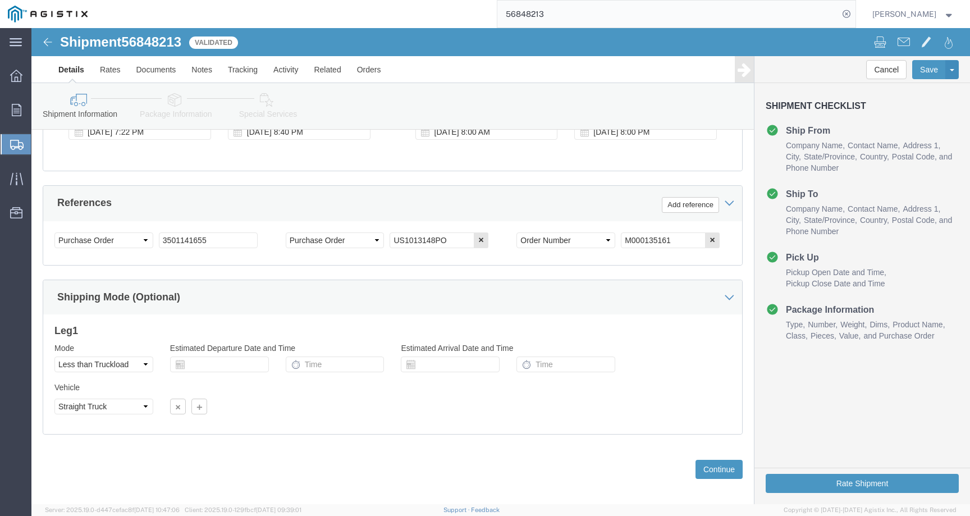
scroll to position [580, 0]
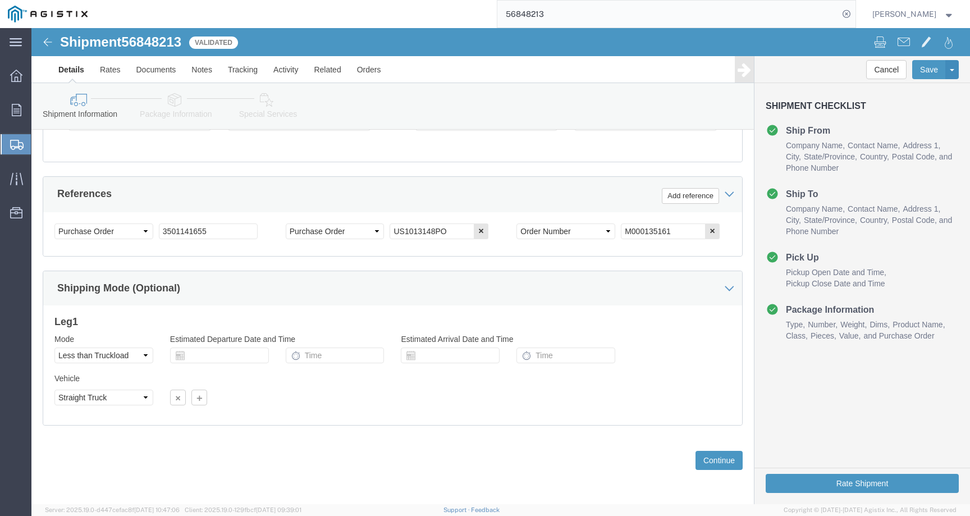
click select "Select Air Less than Truckload Multi-Leg Ocean Freight Rail Small Parcel Truckl…"
select select
click select "Select Air Less than Truckload Multi-Leg Ocean Freight Rail Small Parcel Truckl…"
click button "Rate Shipment"
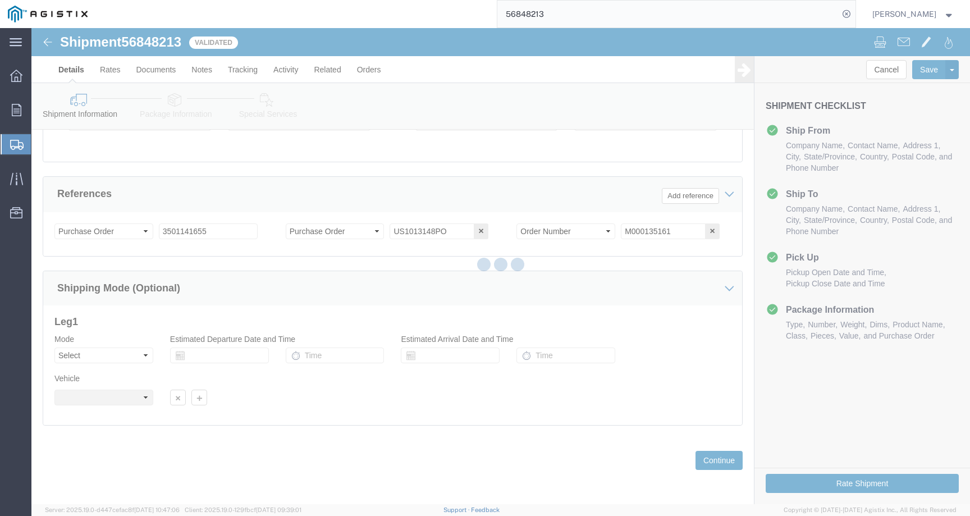
scroll to position [0, 0]
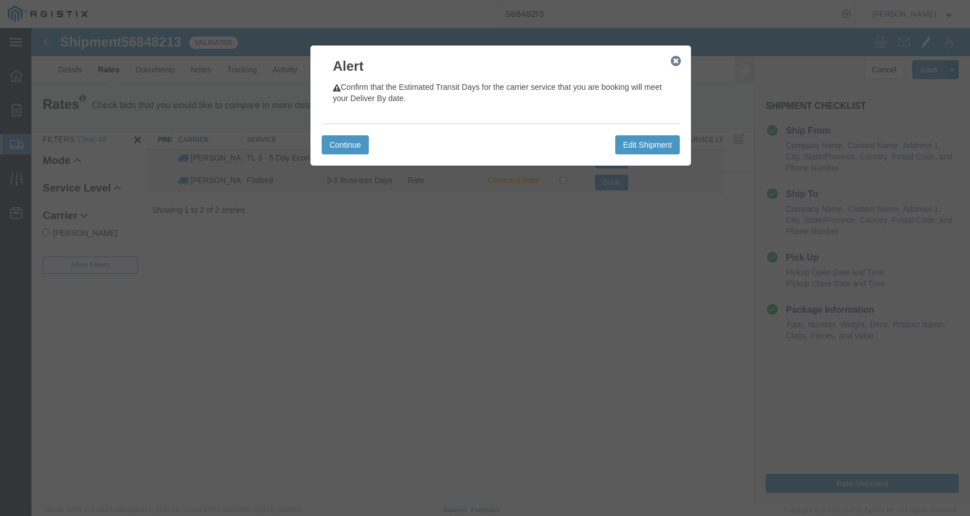
click at [673, 61] on icon "button" at bounding box center [675, 61] width 10 height 9
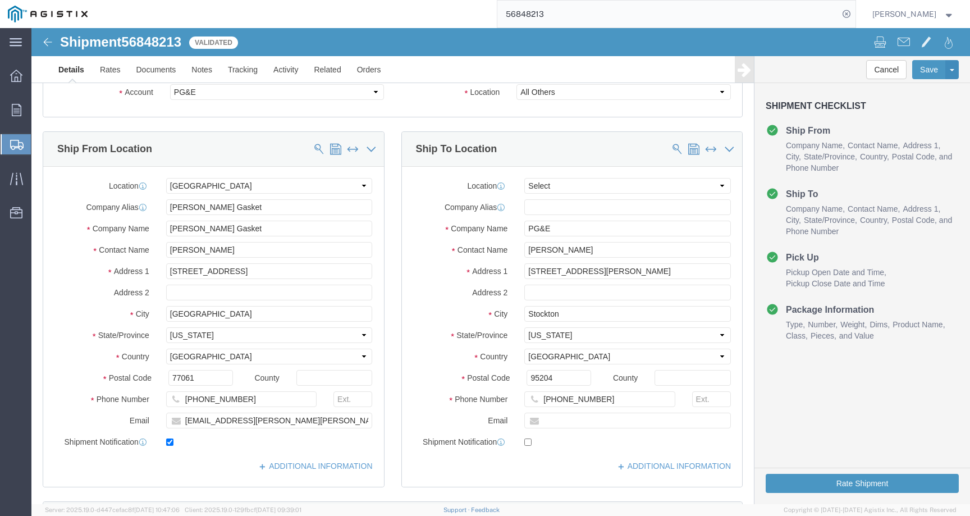
select select "35634"
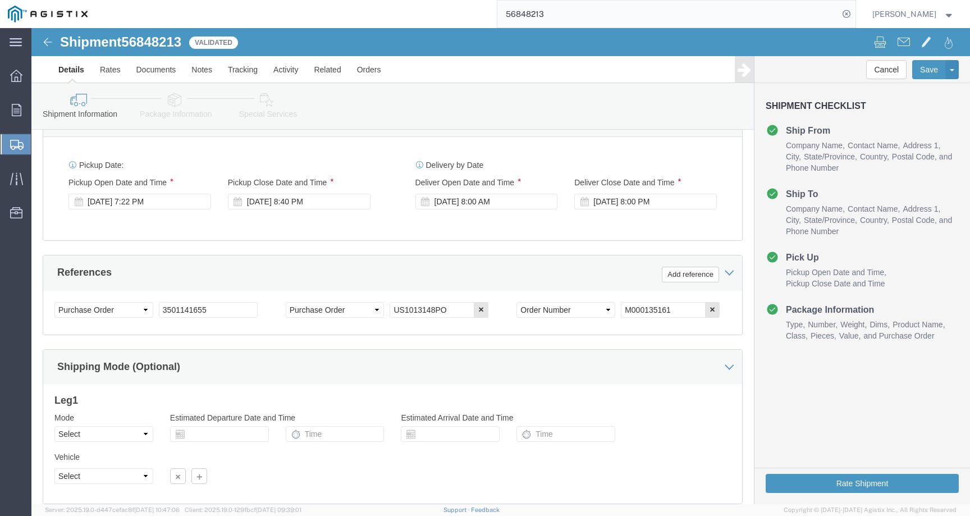
scroll to position [580, 0]
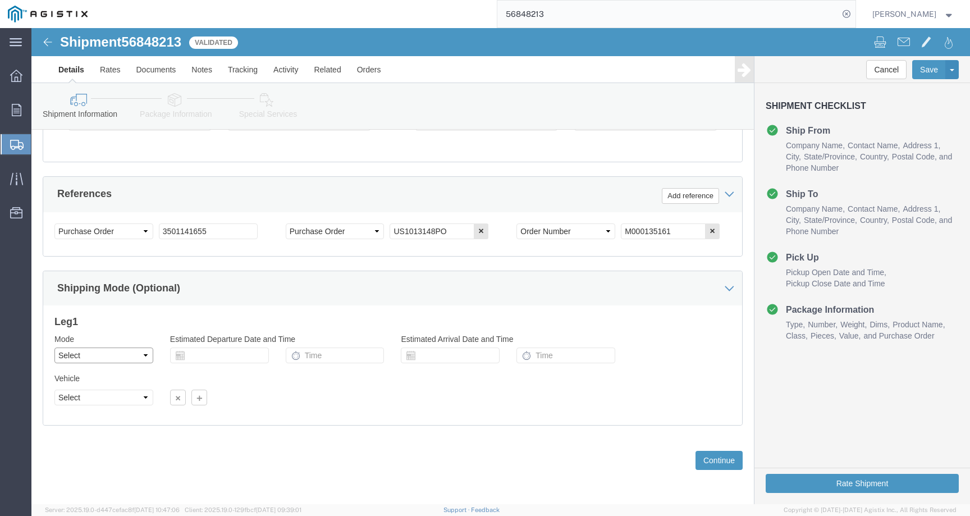
click select "Select Air Less than Truckload Multi-Leg Ocean Freight Rail Small Parcel Truckl…"
select select "LTL"
click select "Select Air Less than Truckload Multi-Leg Ocean Freight Rail Small Parcel Truckl…"
click select "Select Straight Truck"
select select "STTR"
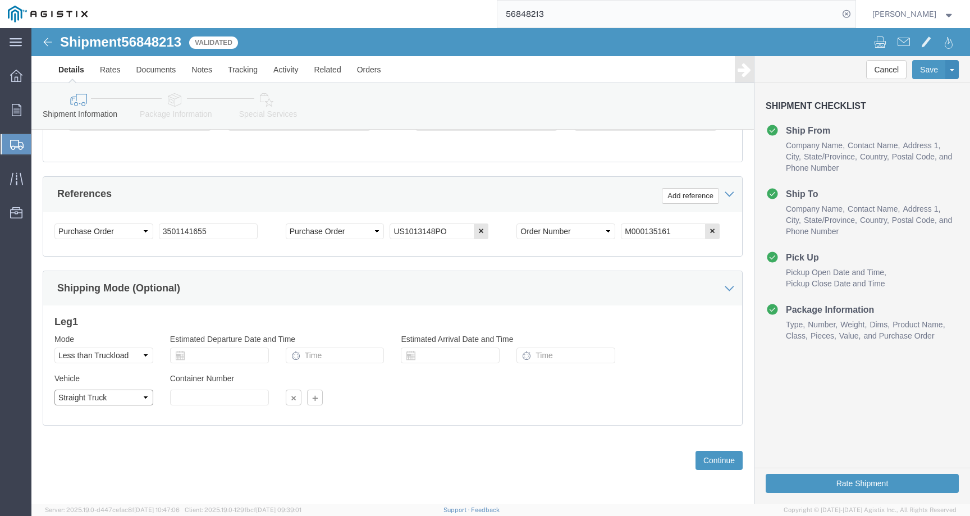
click select "Select Straight Truck"
click button "Rate Shipment"
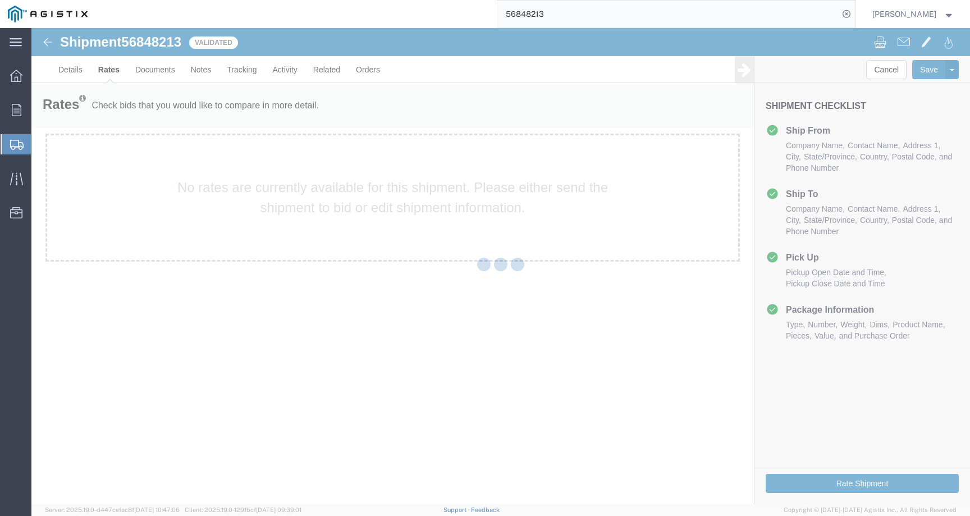
scroll to position [0, 0]
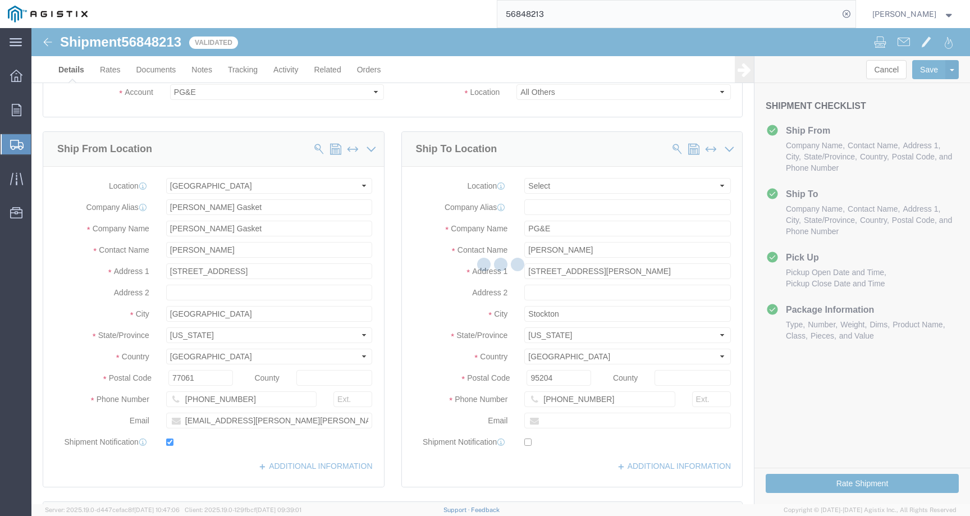
select select "35634"
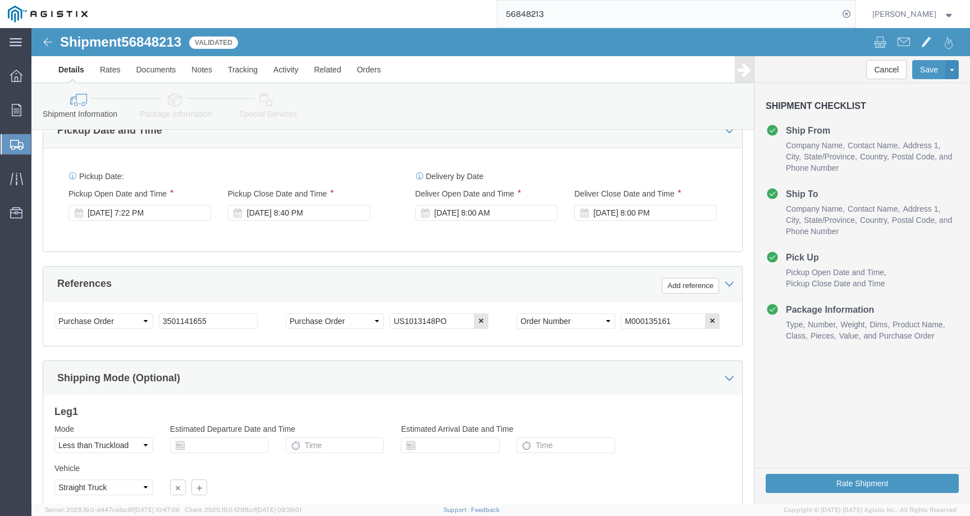
scroll to position [580, 0]
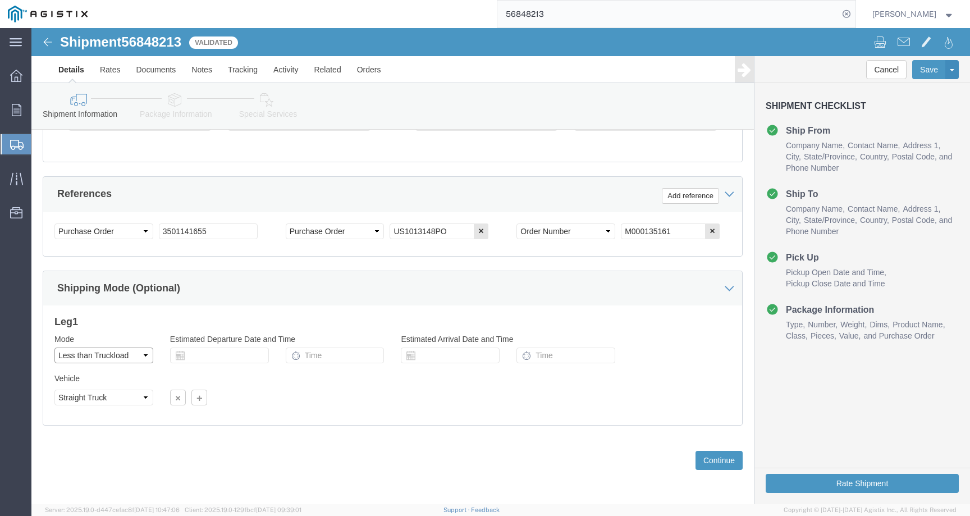
click select "Select Air Less than Truckload Multi-Leg Ocean Freight Rail Small Parcel Truckl…"
select select
click select "Select Air Less than Truckload Multi-Leg Ocean Freight Rail Small Parcel Truckl…"
click button "Rate Shipment"
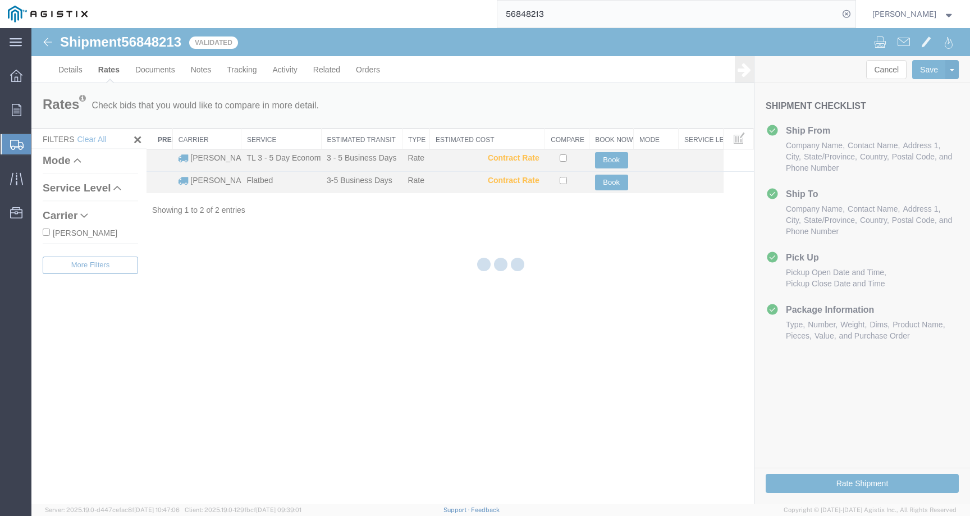
scroll to position [0, 0]
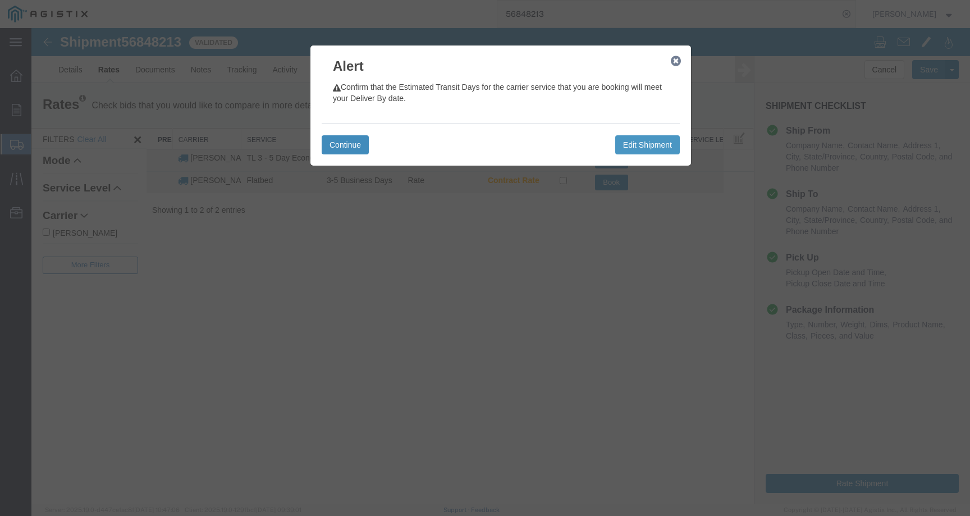
click at [350, 143] on button "Continue" at bounding box center [344, 144] width 47 height 19
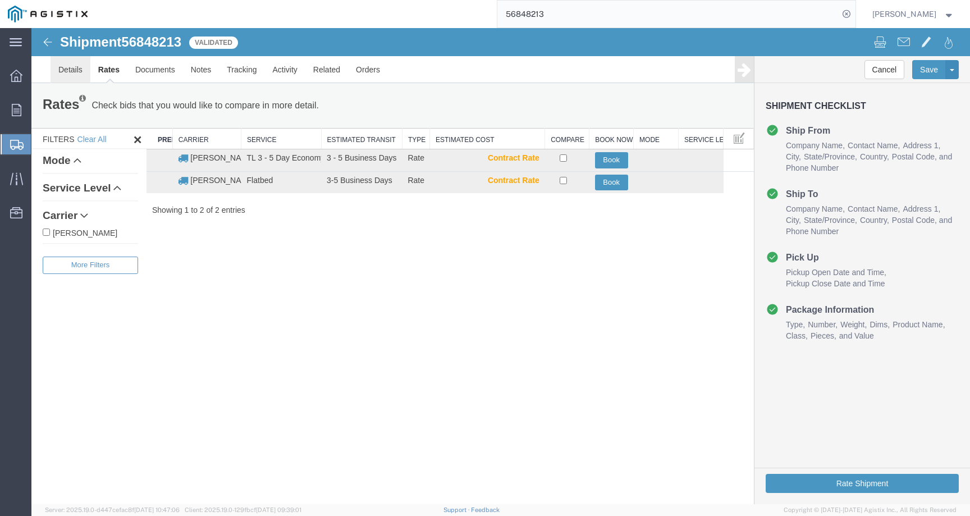
click at [80, 82] on link "Details" at bounding box center [70, 69] width 40 height 27
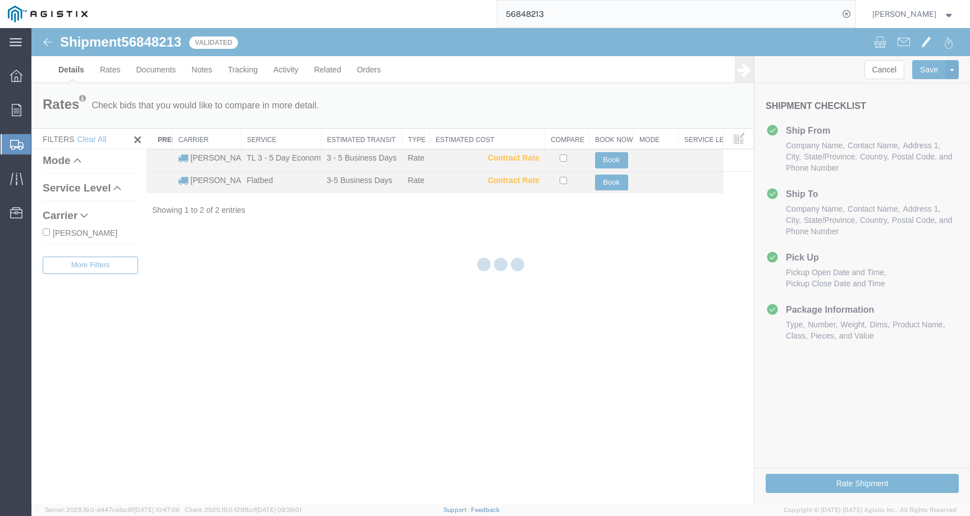
select select "35634"
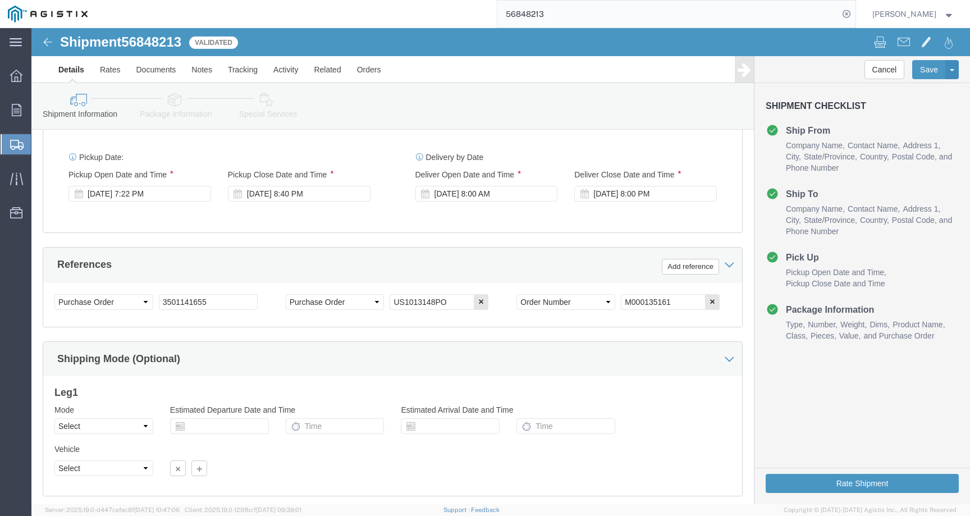
scroll to position [580, 0]
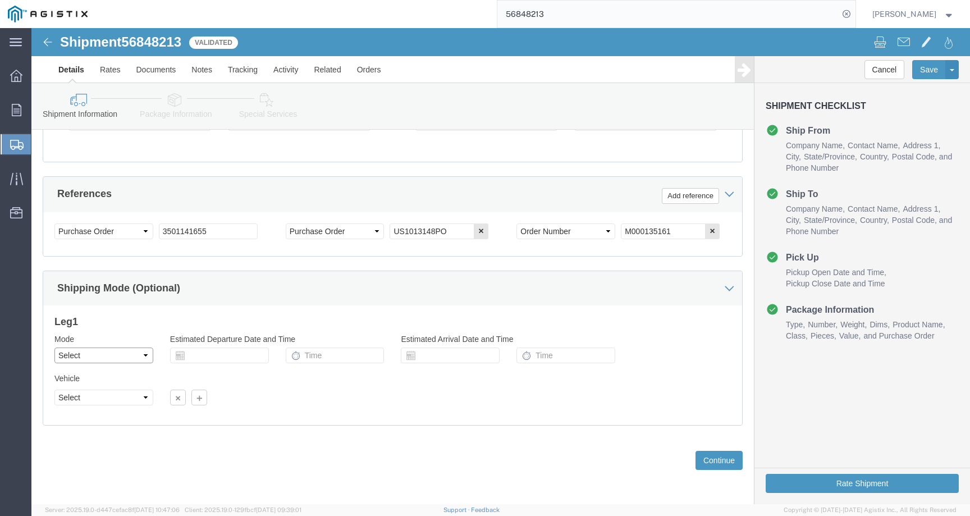
click select "Select Air Less than Truckload Multi-Leg Ocean Freight Rail Small Parcel Truckl…"
select select "LTL"
click select "Select Air Less than Truckload Multi-Leg Ocean Freight Rail Small Parcel Truckl…"
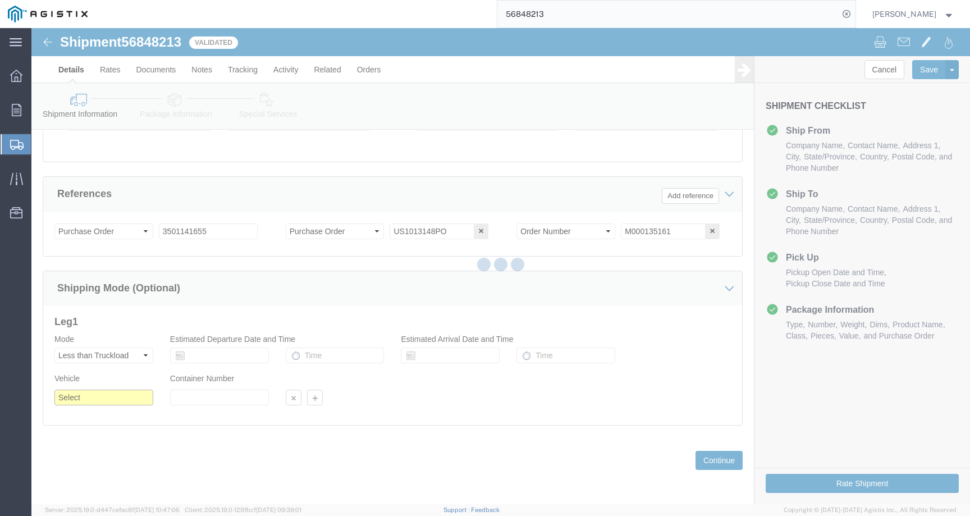
click select "Select Straight Truck"
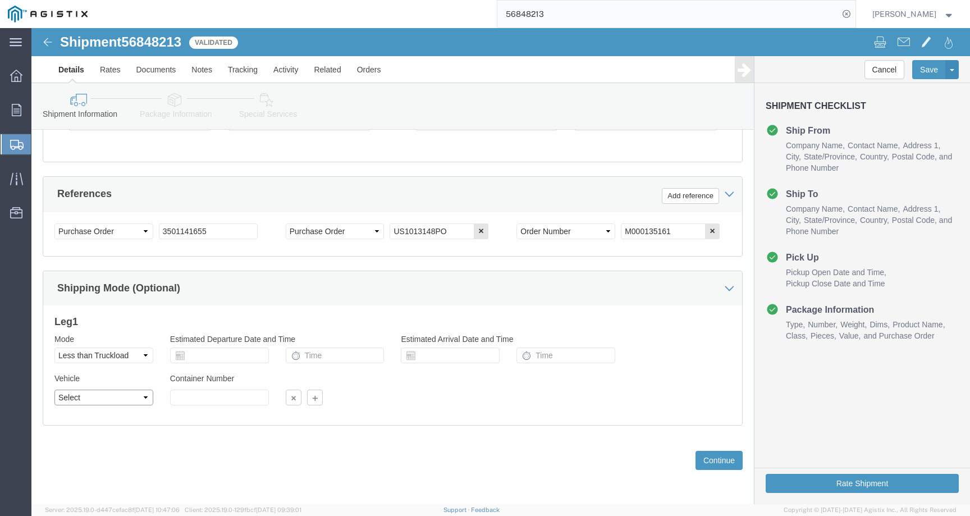
select select "STTR"
click select "Select Straight Truck"
click at [892, 8] on span "Fidelyn Edens" at bounding box center [904, 14] width 64 height 12
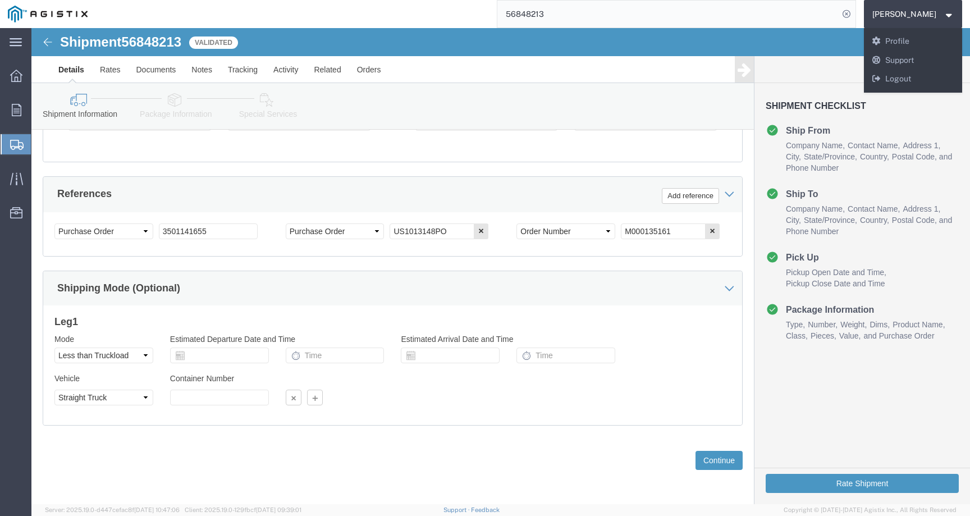
click div "Shipment Checklist Ship From Company Name Contact Name Address 1 City State/Pro…"
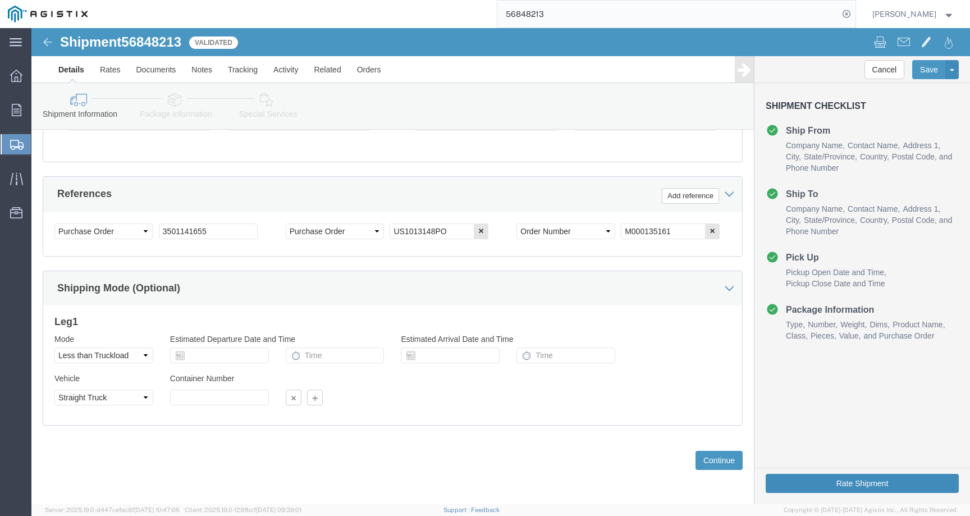
click button "Rate Shipment"
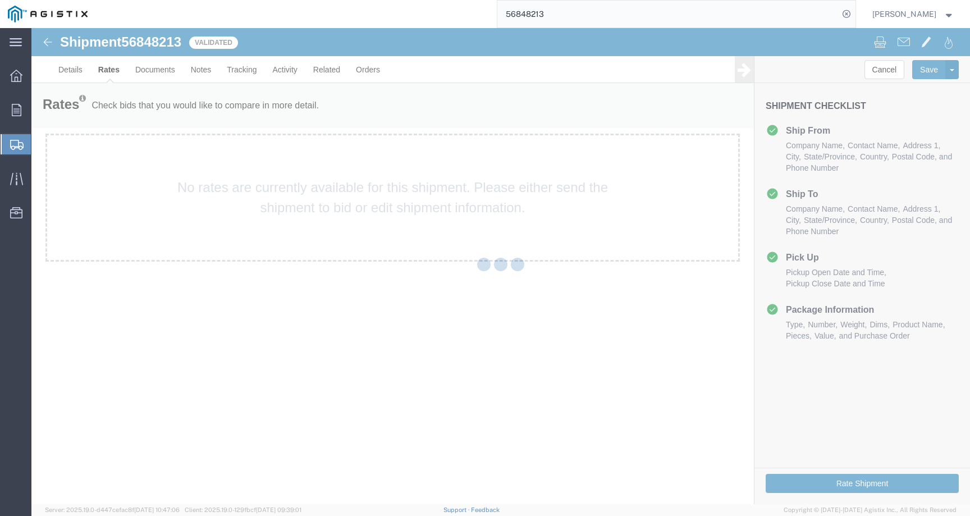
scroll to position [0, 0]
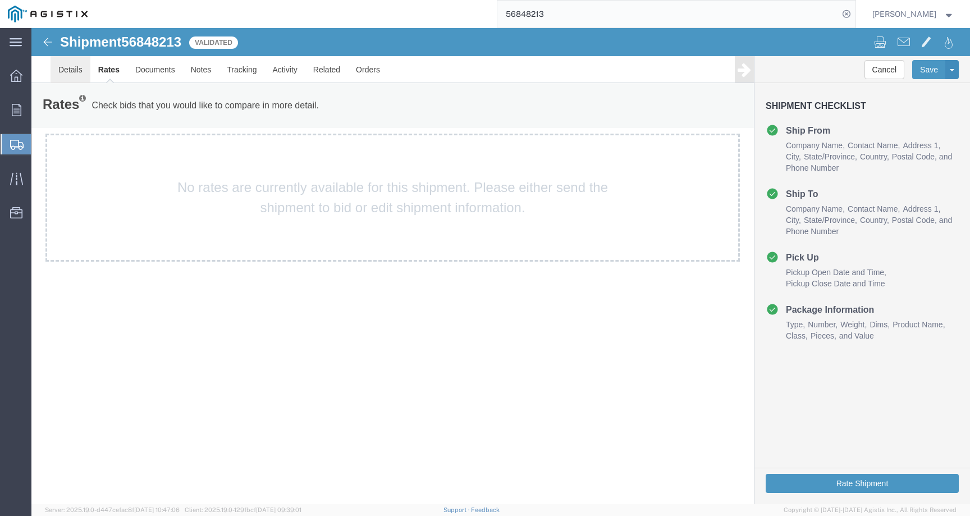
click at [60, 66] on link "Details" at bounding box center [70, 69] width 40 height 27
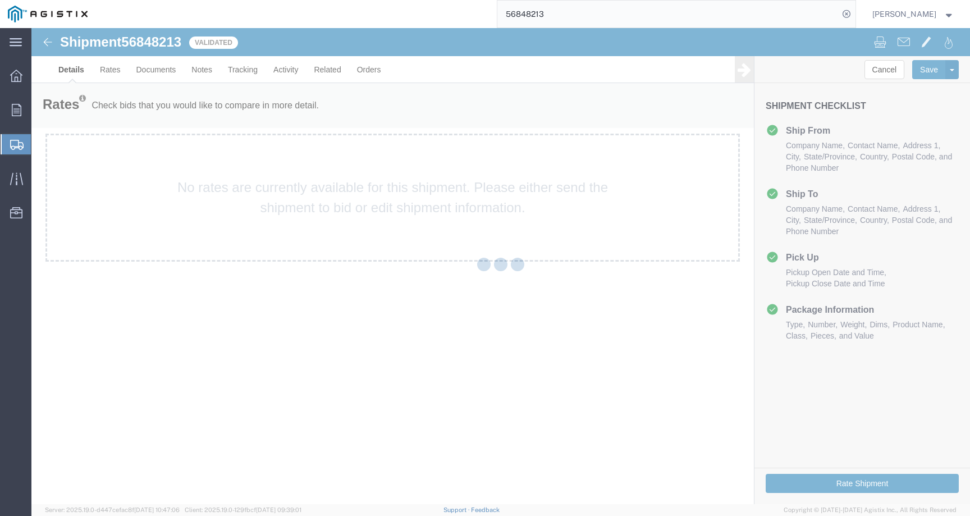
select select "35634"
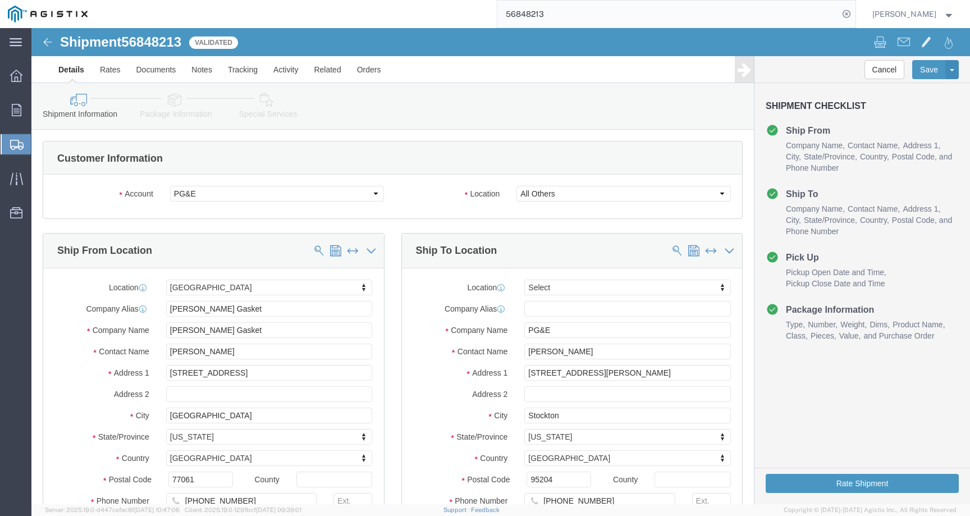
scroll to position [580, 0]
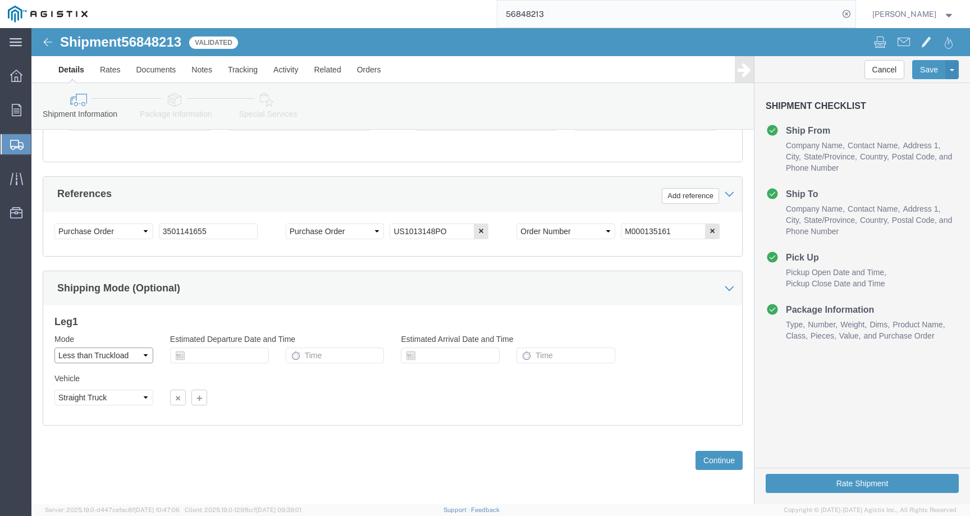
click select "Select Air Less than Truckload Multi-Leg Ocean Freight Rail Small Parcel Truckl…"
select select
click select "Select Air Less than Truckload Multi-Leg Ocean Freight Rail Small Parcel Truckl…"
click at [922, 15] on span "Fidelyn Edens" at bounding box center [904, 14] width 64 height 12
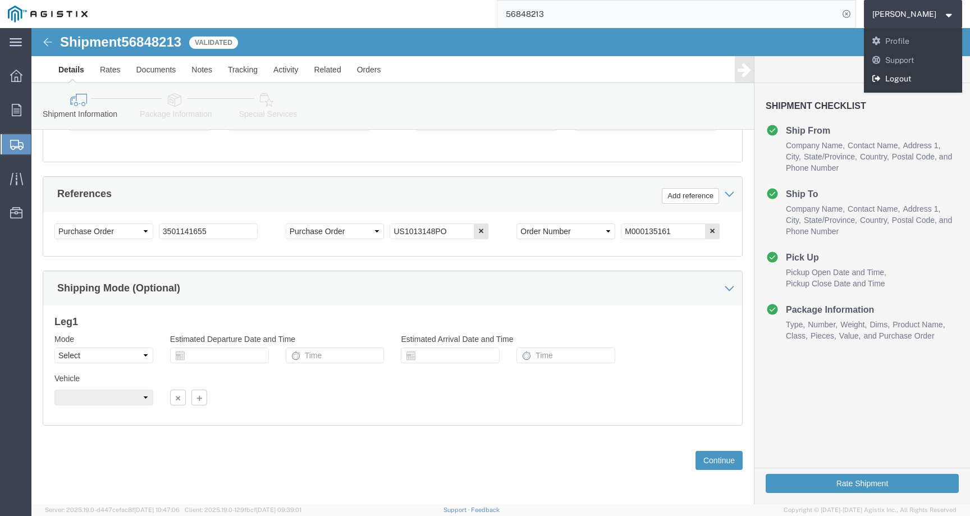
click at [901, 80] on link "Logout" at bounding box center [913, 79] width 99 height 19
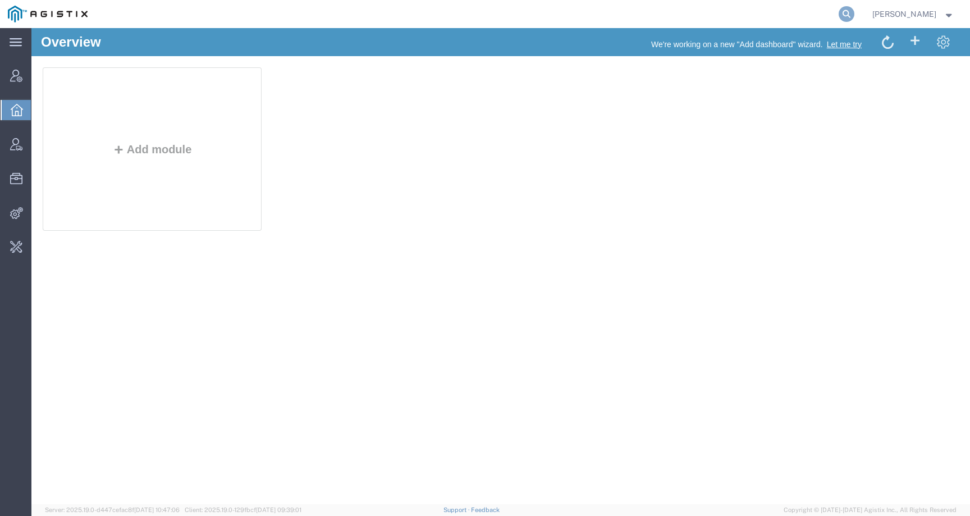
click at [854, 17] on icon at bounding box center [846, 14] width 16 height 16
click at [798, 17] on input "search" at bounding box center [667, 14] width 341 height 27
paste input "[EMAIL_ADDRESS][DOMAIN_NAME]"
type input "[EMAIL_ADDRESS][DOMAIN_NAME]"
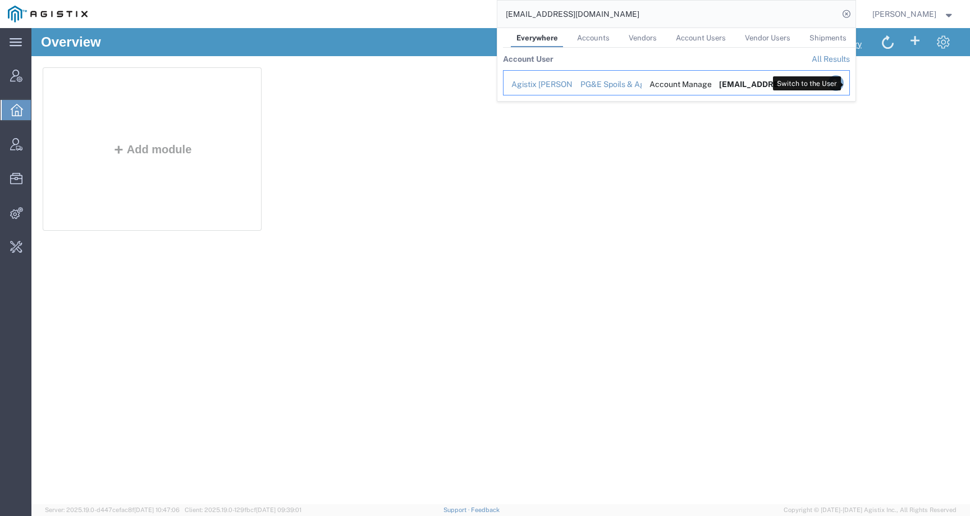
click at [843, 83] on icon "Search Results" at bounding box center [835, 83] width 16 height 16
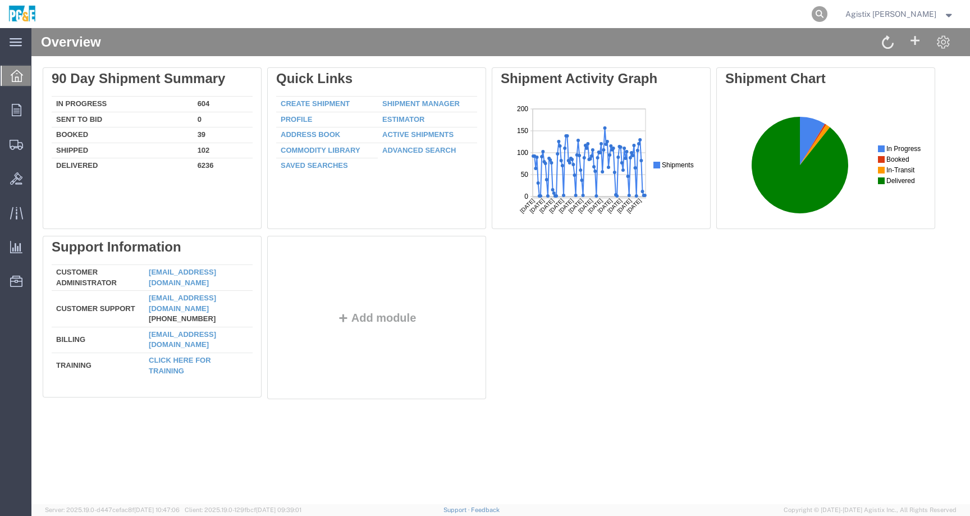
click at [827, 15] on icon at bounding box center [819, 14] width 16 height 16
click at [811, 15] on input "search" at bounding box center [640, 14] width 341 height 27
paste input "56851779"
type input "56851779"
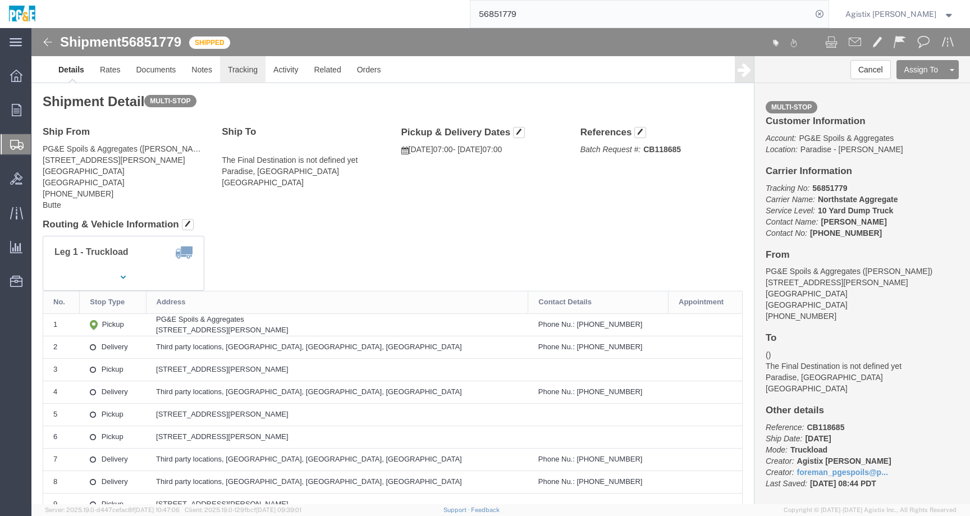
click link "Tracking"
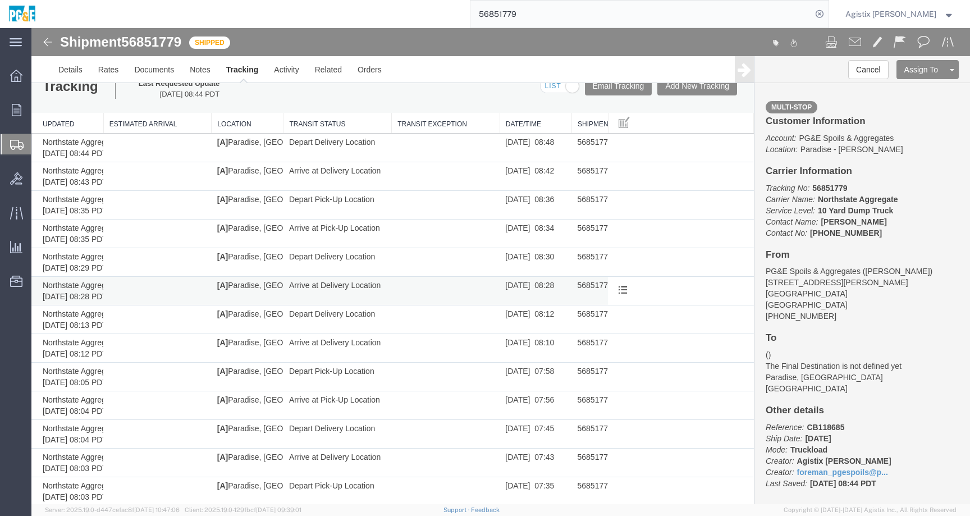
scroll to position [16, 0]
click at [691, 88] on button "Add New Tracking" at bounding box center [697, 87] width 80 height 19
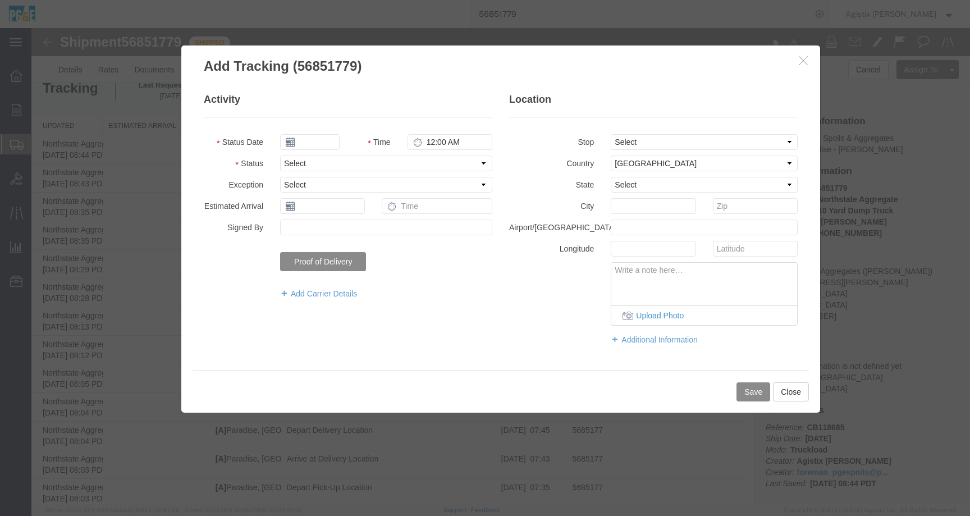
type input "[DATE]"
type input "7:00 PM"
click at [314, 167] on select "Select Arrival Notice Available Arrival Notice Imported Arrive at Delivery Loca…" at bounding box center [386, 163] width 212 height 16
select select "ARVPULOC"
click at [280, 155] on select "Select Arrival Notice Available Arrival Notice Imported Arrive at Delivery Loca…" at bounding box center [386, 163] width 212 height 16
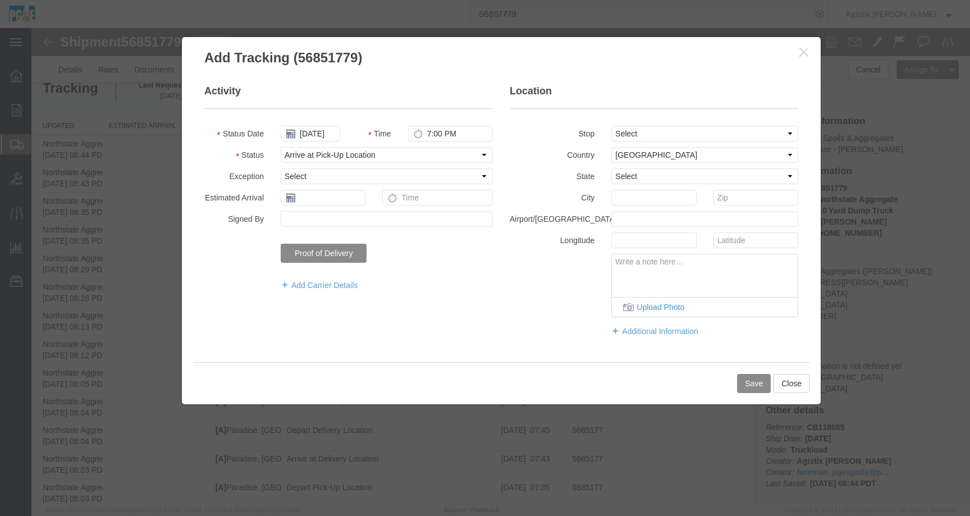
click at [591, 59] on h3 "Add Tracking (56851779)" at bounding box center [501, 52] width 639 height 30
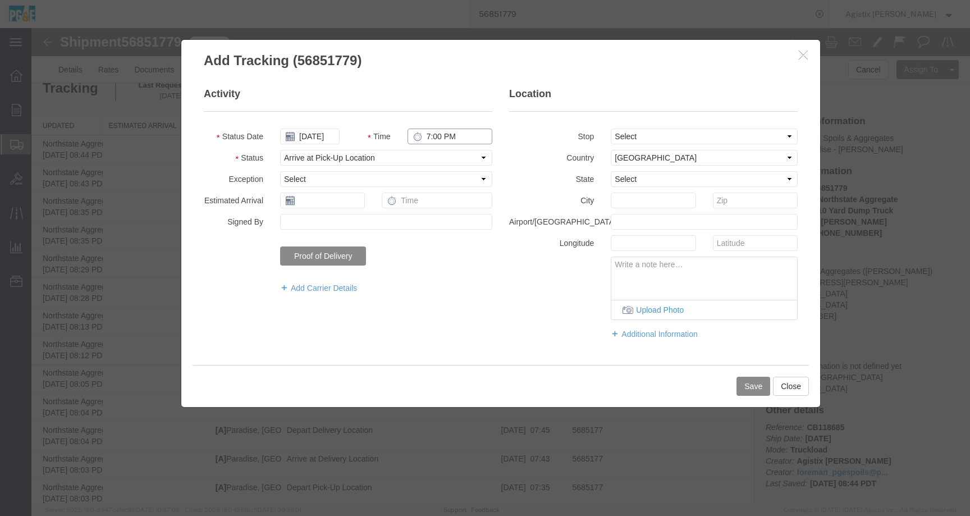
click at [424, 137] on input "7:00 PM" at bounding box center [449, 136] width 85 height 16
click at [436, 137] on input "8:00 PM" at bounding box center [449, 136] width 85 height 16
click at [448, 139] on input "8:18 PM" at bounding box center [449, 136] width 85 height 16
type input "8:18 AM"
click at [742, 386] on button "Save" at bounding box center [753, 385] width 34 height 19
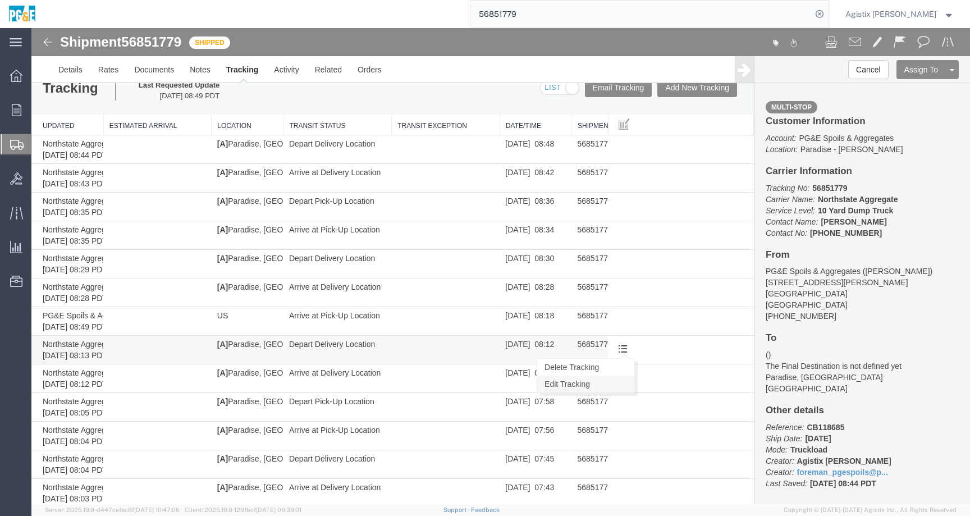
click at [600, 382] on link "Edit Tracking" at bounding box center [585, 383] width 97 height 17
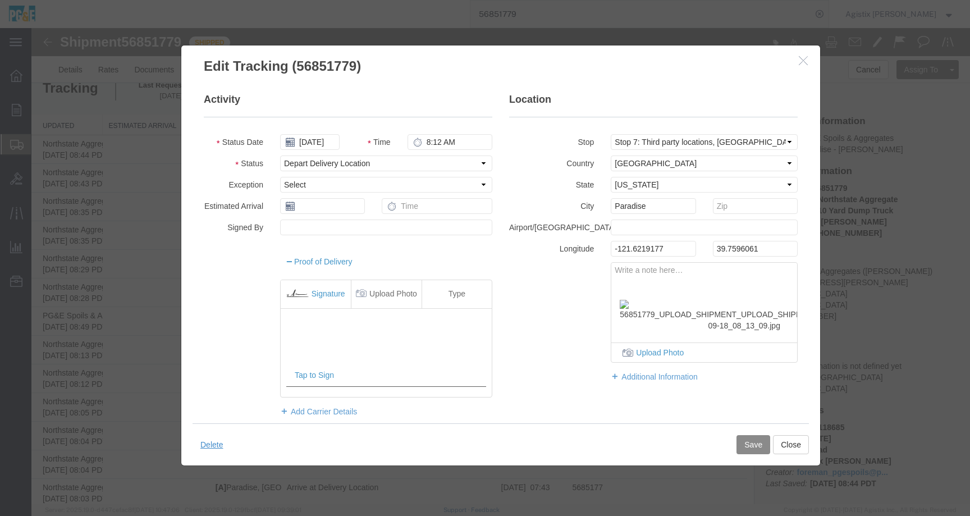
click at [798, 61] on icon "button" at bounding box center [802, 61] width 9 height 10
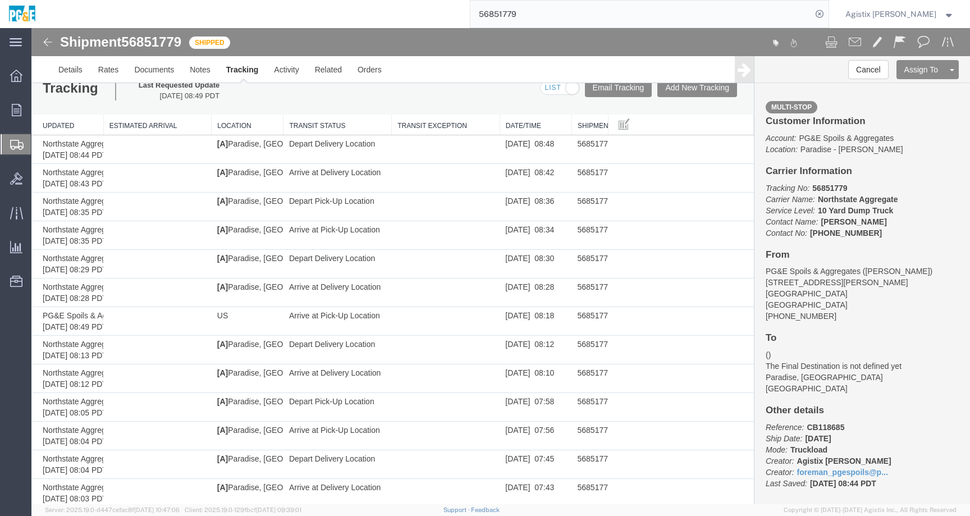
scroll to position [0, 0]
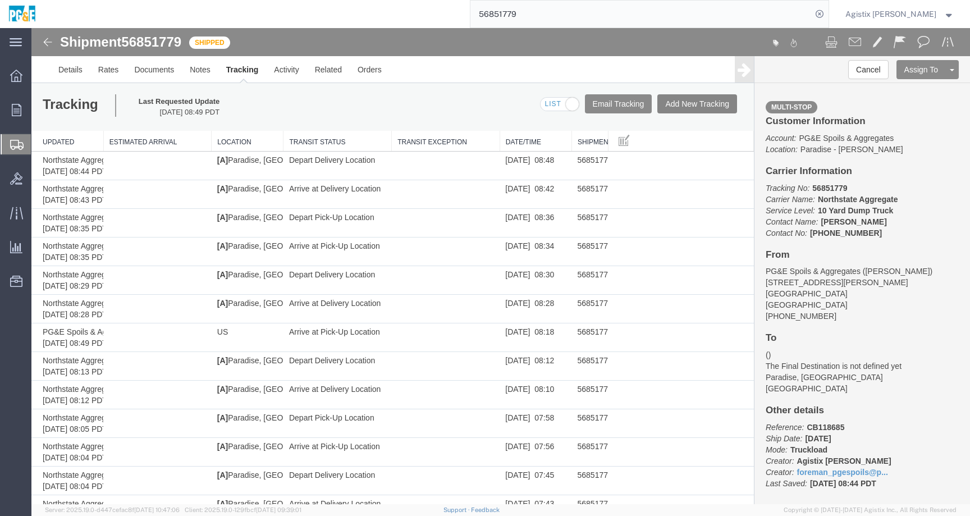
click at [685, 102] on button "Add New Tracking" at bounding box center [697, 103] width 80 height 19
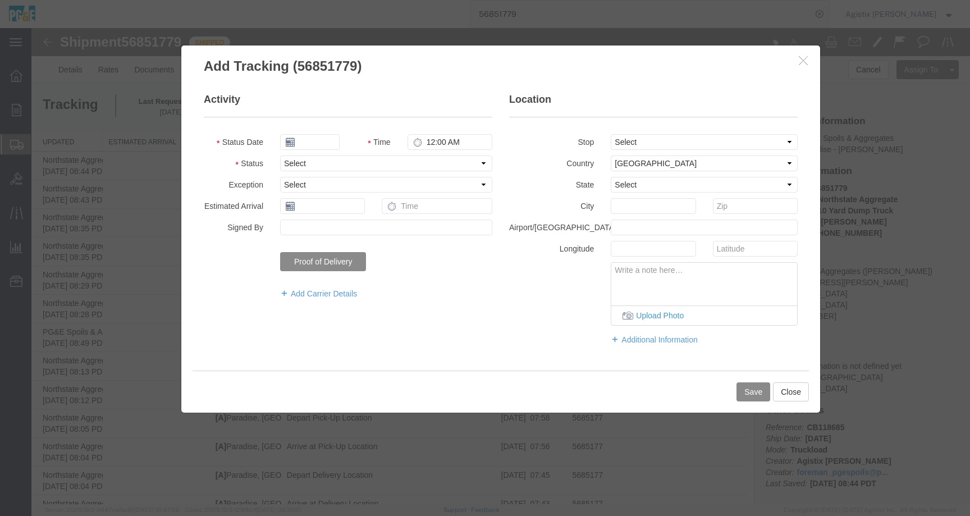
type input "[DATE]"
click at [423, 142] on input "7:00 PM" at bounding box center [449, 142] width 85 height 16
click at [432, 143] on input "8:00 PM" at bounding box center [449, 142] width 85 height 16
click at [449, 144] on input "8:20 PM" at bounding box center [449, 142] width 85 height 16
type input "8:20 AM"
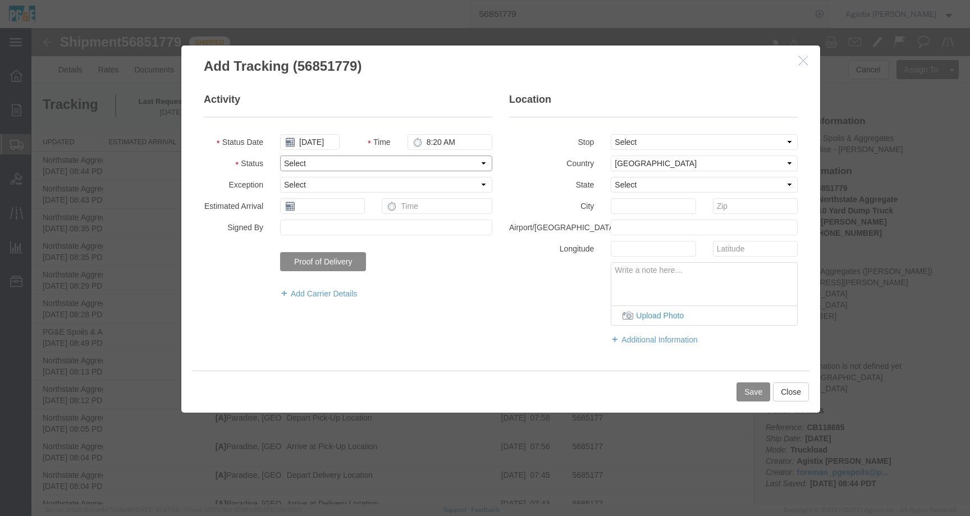
click at [305, 166] on select "Select Arrival Notice Available Arrival Notice Imported Arrive at Delivery Loca…" at bounding box center [386, 163] width 212 height 16
select select "DPTPULOC"
click at [280, 155] on select "Select Arrival Notice Available Arrival Notice Imported Arrive at Delivery Loca…" at bounding box center [386, 163] width 212 height 16
click at [749, 388] on button "Save" at bounding box center [753, 391] width 34 height 19
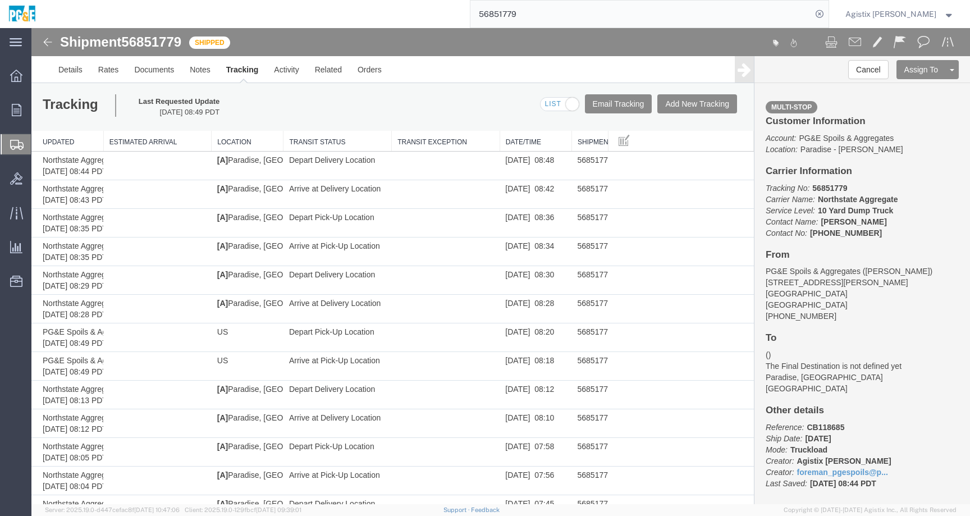
click at [911, 17] on span "Agistix Foreman" at bounding box center [890, 14] width 91 height 12
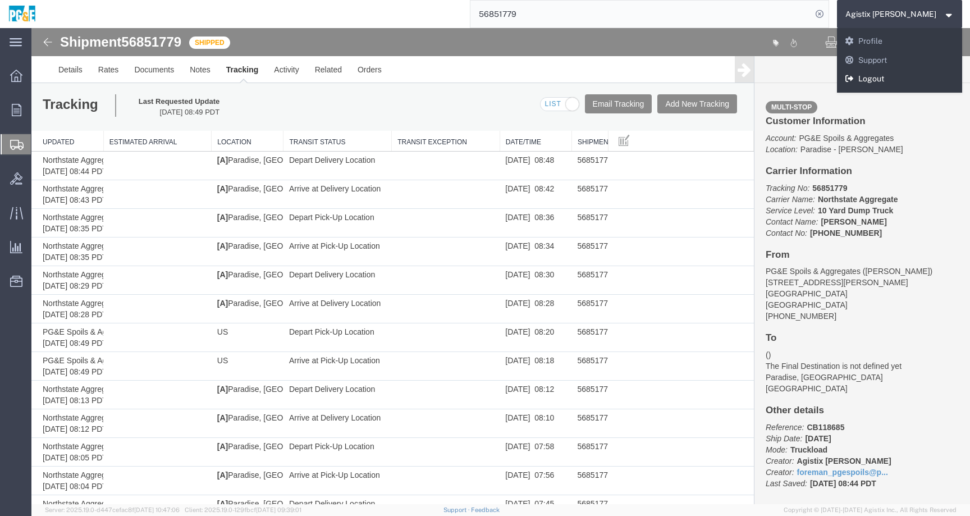
click at [902, 83] on link "Logout" at bounding box center [900, 79] width 126 height 19
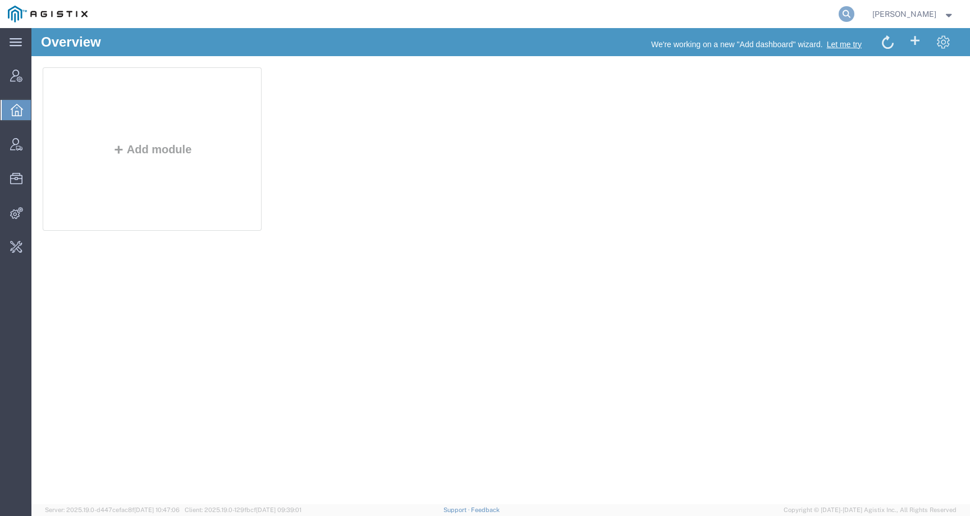
click at [854, 13] on icon at bounding box center [846, 14] width 16 height 16
click at [804, 13] on input "search" at bounding box center [667, 14] width 341 height 27
paste input "56848213"
type input "56848213"
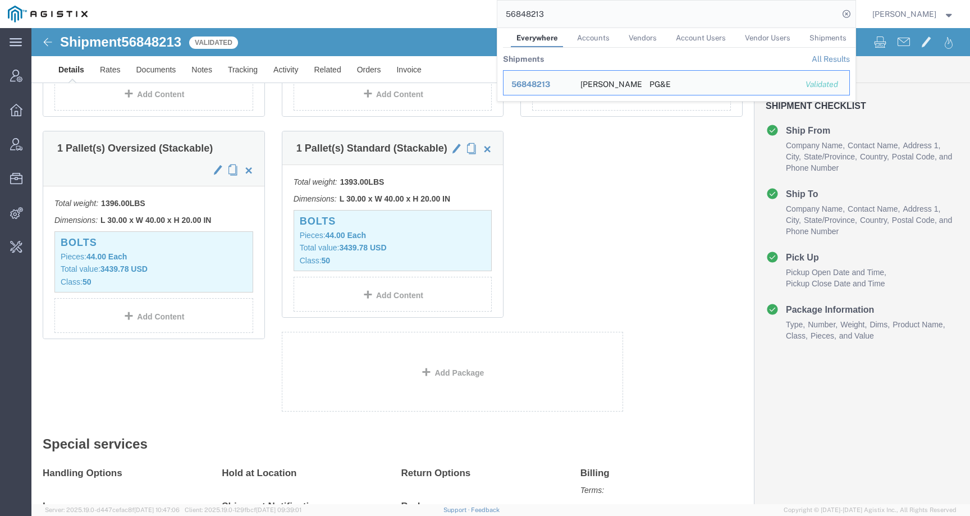
scroll to position [662, 0]
click div "1 Pallet(s) Standard (Not Stackable) Total weight: 1099.00 LBS Dimensions: L 30…"
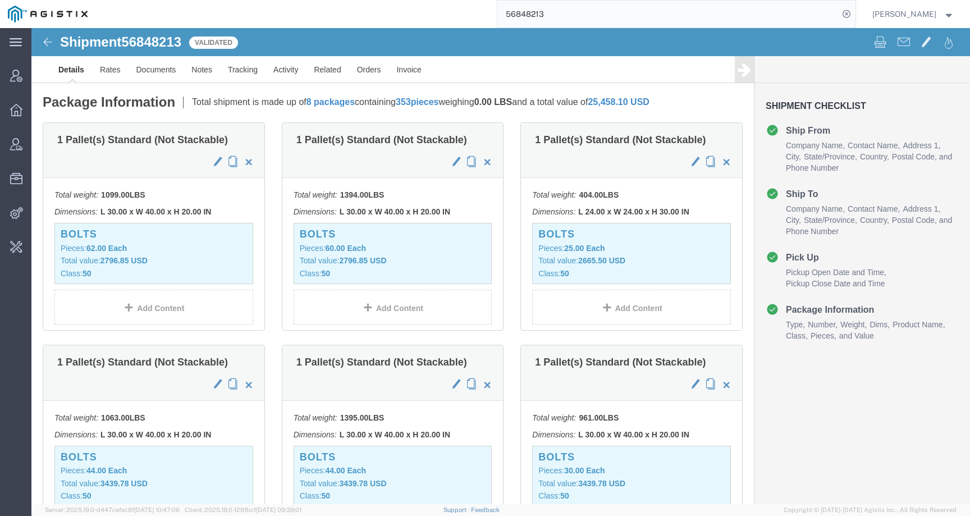
scroll to position [0, 0]
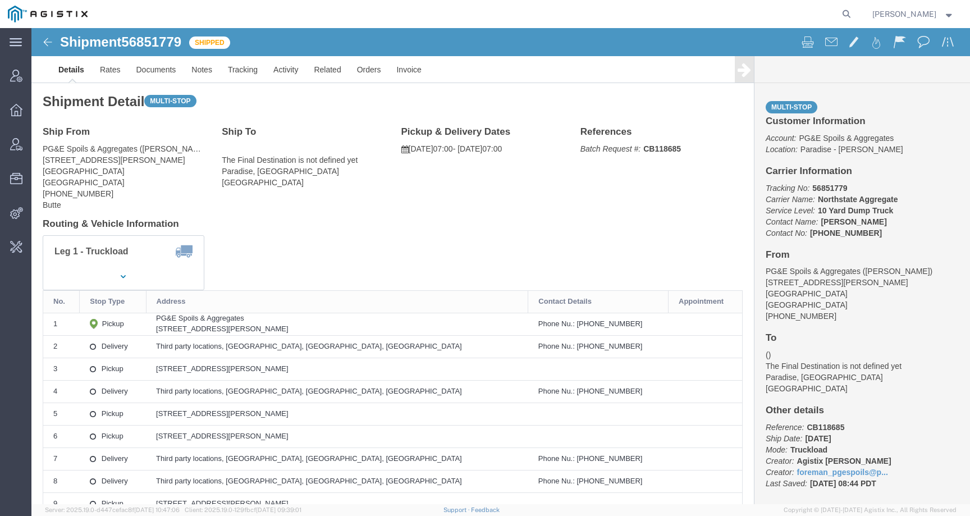
click span "56851779"
copy span "56851779"
click link "Tracking"
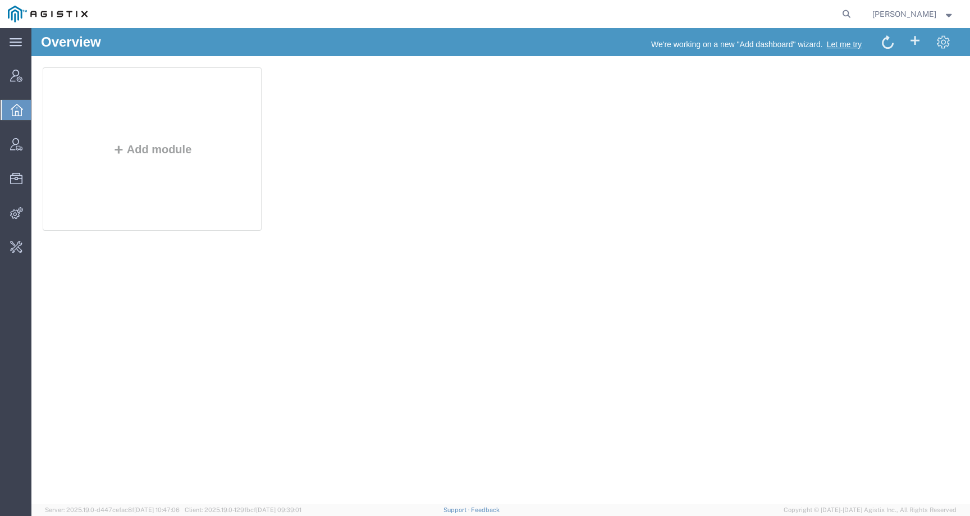
click at [856, 8] on form at bounding box center [847, 14] width 18 height 28
click at [851, 15] on icon at bounding box center [846, 14] width 16 height 16
click at [829, 15] on input "search" at bounding box center [667, 14] width 341 height 27
paste input "56848213"
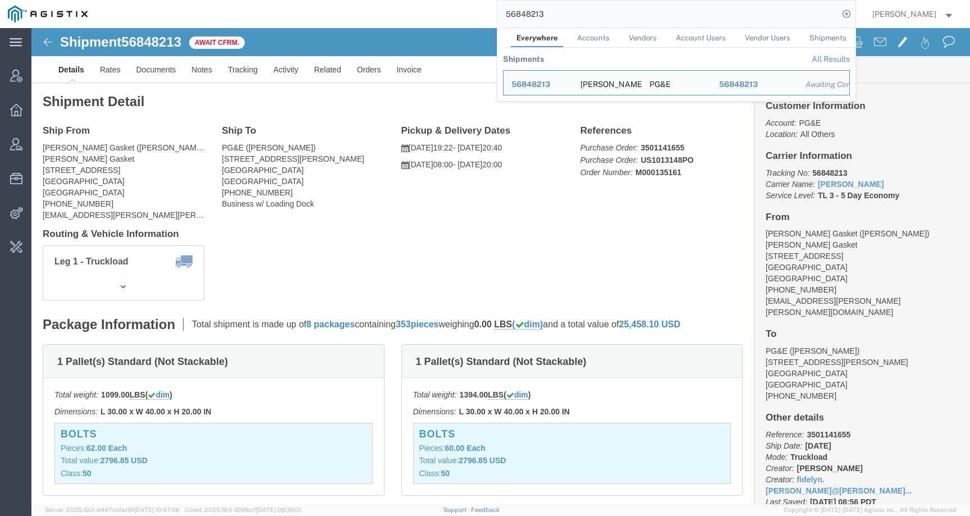
drag, startPoint x: 581, startPoint y: 16, endPoint x: 466, endPoint y: 13, distance: 115.1
click at [466, 13] on div "56848213 Everywhere Accounts Vendors Account Users Vendor Users Shipments Shipm…" at bounding box center [475, 14] width 760 height 28
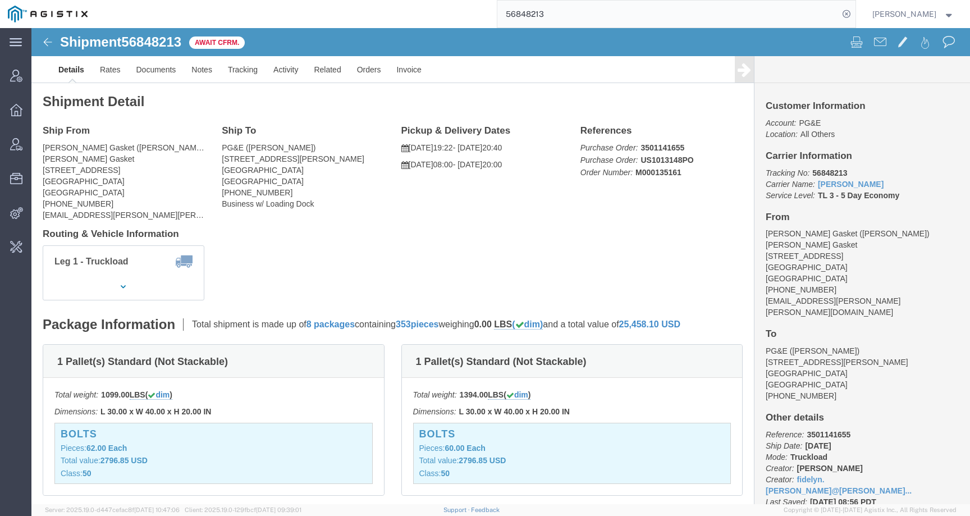
paste input "590890"
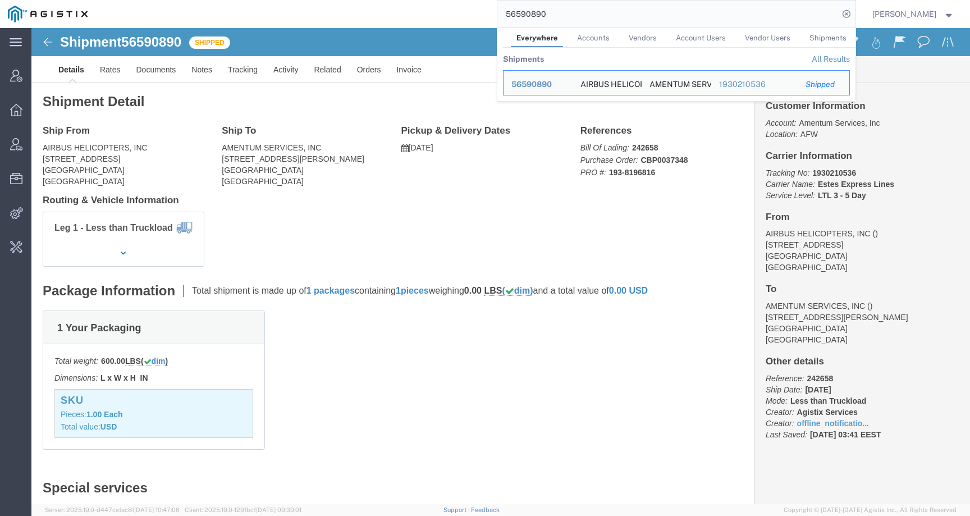
drag, startPoint x: 571, startPoint y: 11, endPoint x: 465, endPoint y: 10, distance: 105.5
click at [465, 11] on div "56590890 Everywhere Accounts Vendors Account Users Vendor Users Shipments Shipm…" at bounding box center [475, 14] width 760 height 28
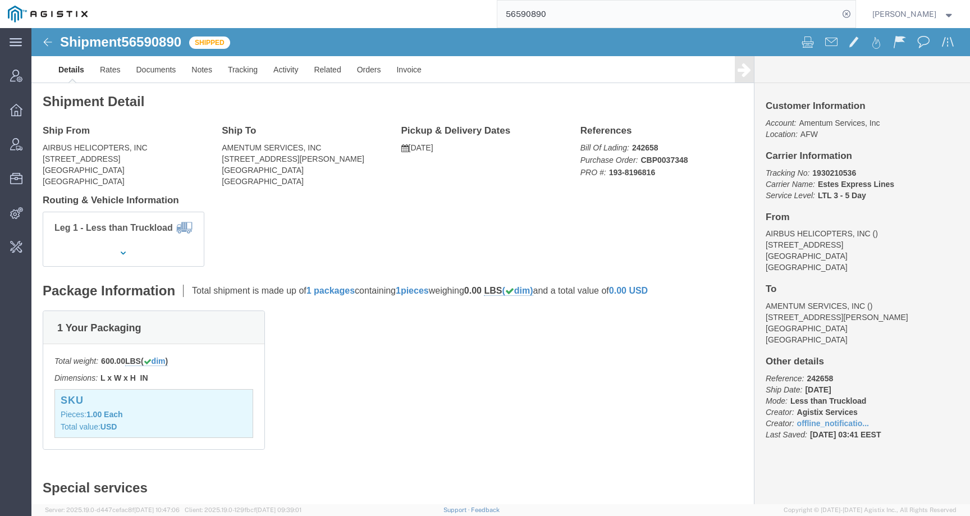
paste input "12043"
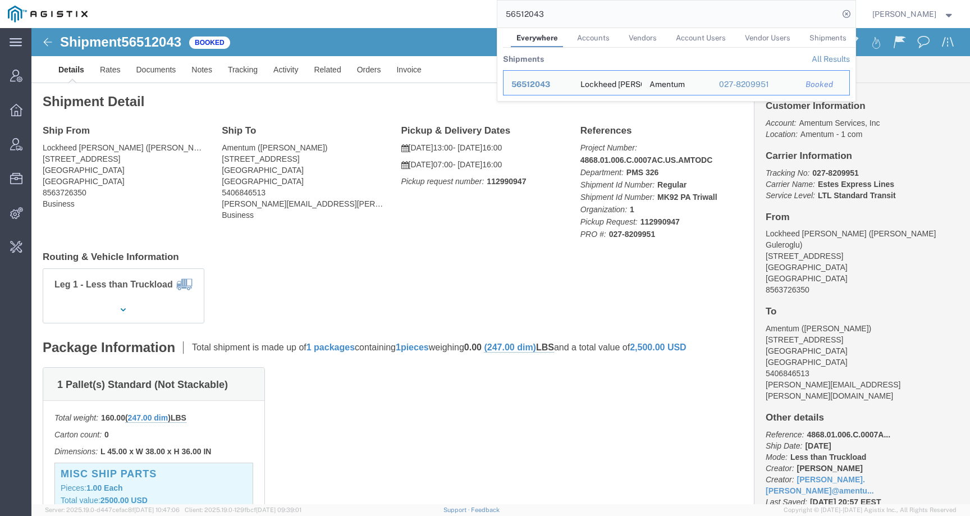
drag, startPoint x: 568, startPoint y: 15, endPoint x: 468, endPoint y: 15, distance: 100.4
click at [468, 15] on div "56512043 Everywhere Accounts Vendors Account Users Vendor Users Shipments Shipm…" at bounding box center [475, 14] width 760 height 28
paste input "809161"
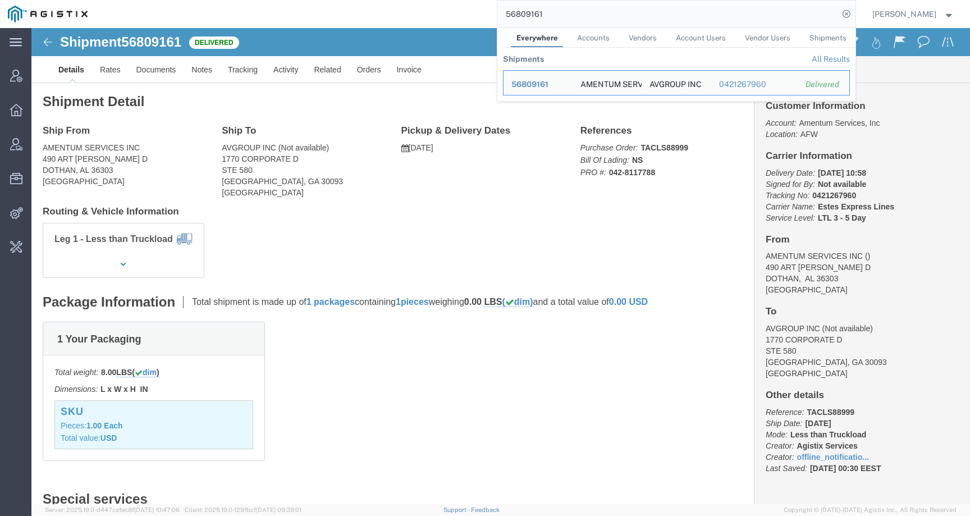
click div "Shipment Detail Ship From AMENTUM SERVICES INC [STREET_ADDRESS][PERSON_NAME] Sh…"
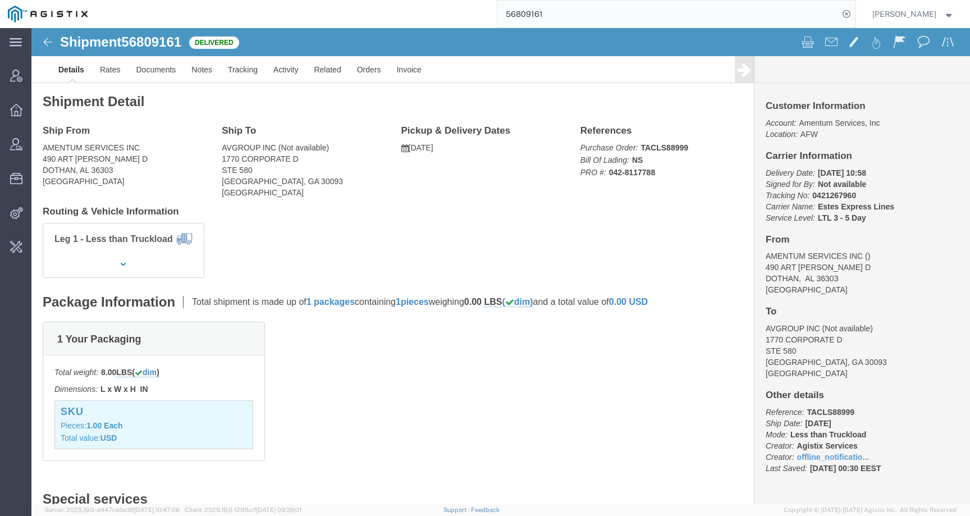
click b "0421267960"
drag, startPoint x: 774, startPoint y: 169, endPoint x: 814, endPoint y: 169, distance: 39.8
click b "0421267960"
copy b "042126796"
drag, startPoint x: 819, startPoint y: 168, endPoint x: 773, endPoint y: 169, distance: 46.0
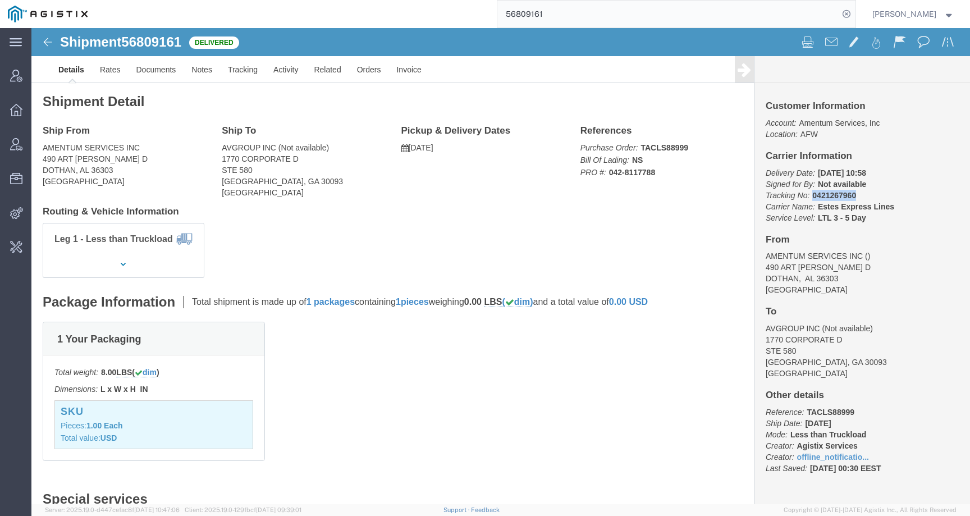
click p "Delivery Date: [DATE] 10:58 Signed for By: Not available Tracking No: 042126796…"
copy b "0421267960"
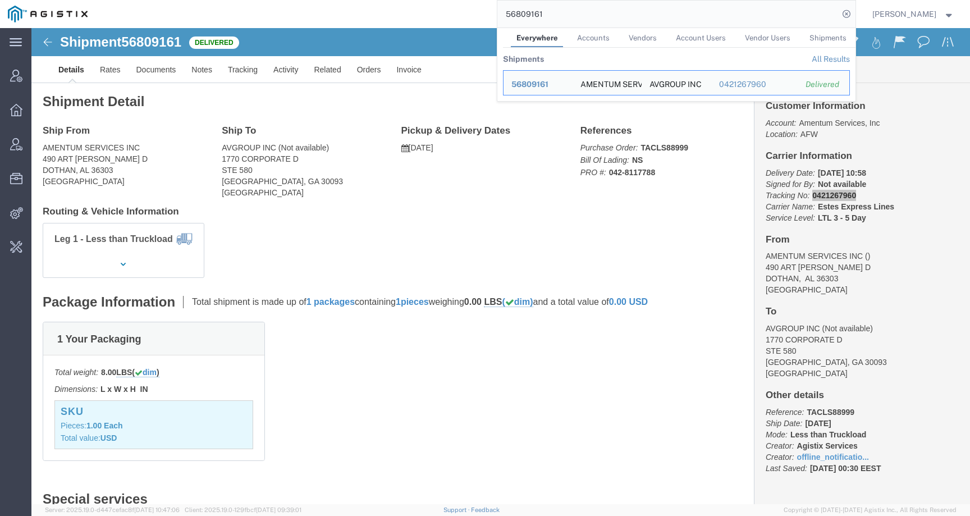
drag, startPoint x: 558, startPoint y: 17, endPoint x: 503, endPoint y: 13, distance: 54.6
click at [503, 13] on div "56809161 Everywhere Accounts Vendors Account Users Vendor Users Shipments Shipm…" at bounding box center [475, 14] width 760 height 28
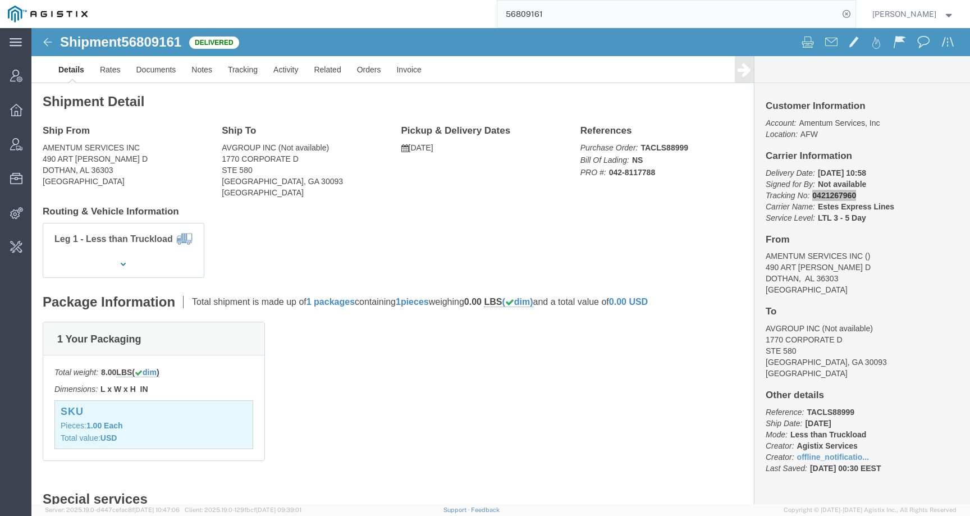
paste input "539694"
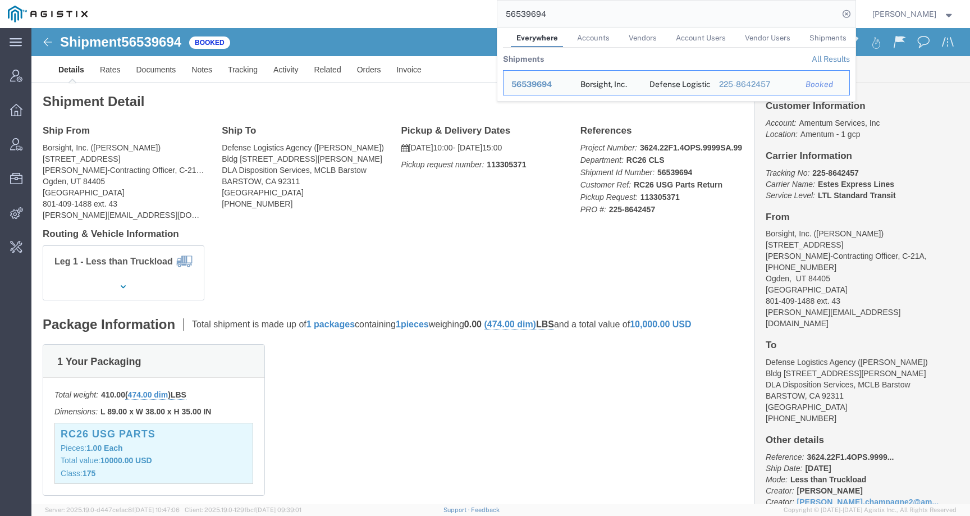
drag, startPoint x: 561, startPoint y: 15, endPoint x: 477, endPoint y: 14, distance: 83.6
click at [477, 14] on div "56539694 Everywhere Accounts Vendors Account Users Vendor Users Shipments Shipm…" at bounding box center [475, 14] width 760 height 28
paste input "621790"
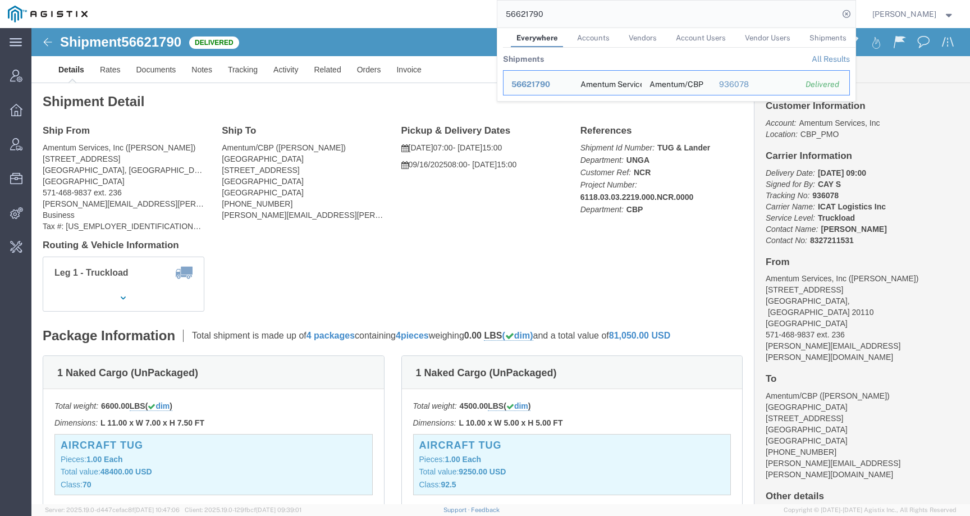
drag, startPoint x: 561, startPoint y: 14, endPoint x: 465, endPoint y: 14, distance: 95.4
click at [465, 14] on div "56621790 Everywhere Accounts Vendors Account Users Vendor Users Shipments Shipm…" at bounding box center [475, 14] width 760 height 28
paste input "805856"
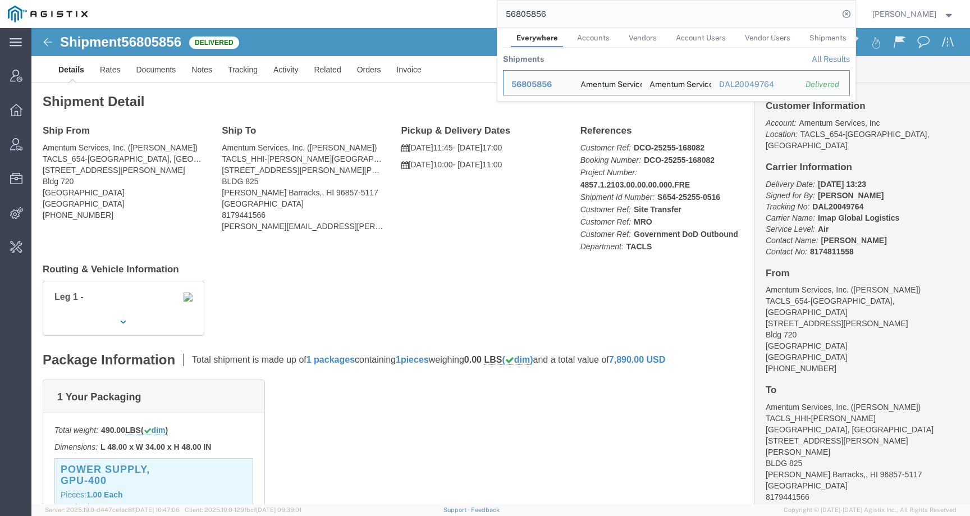
click div "Ship From Amentum Services, Inc. ([PERSON_NAME]) TACLS_654-[GEOGRAPHIC_DATA], […"
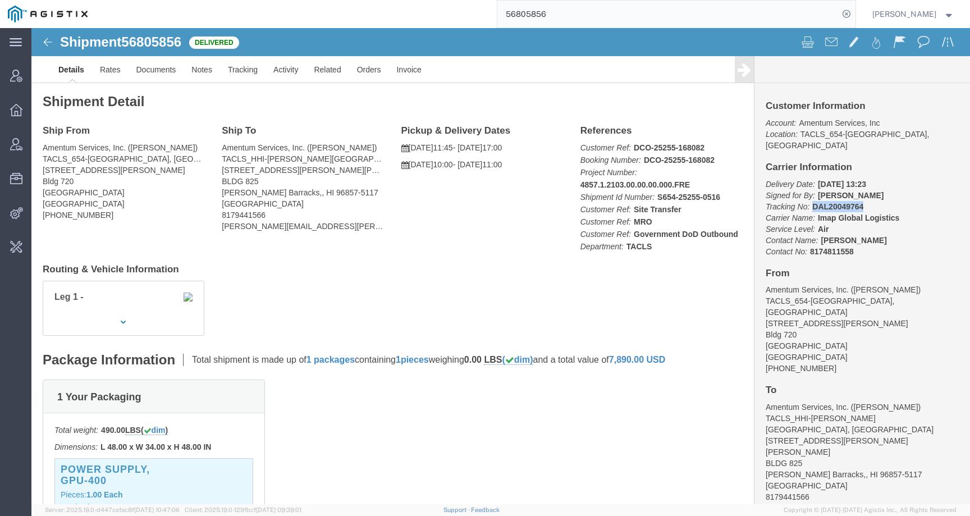
drag, startPoint x: 774, startPoint y: 167, endPoint x: 830, endPoint y: 167, distance: 55.5
click p "Delivery Date: [DATE] 13:23 Signed for By: [PERSON_NAME] Tracking No: DAL200497…"
copy b "DAL20049764"
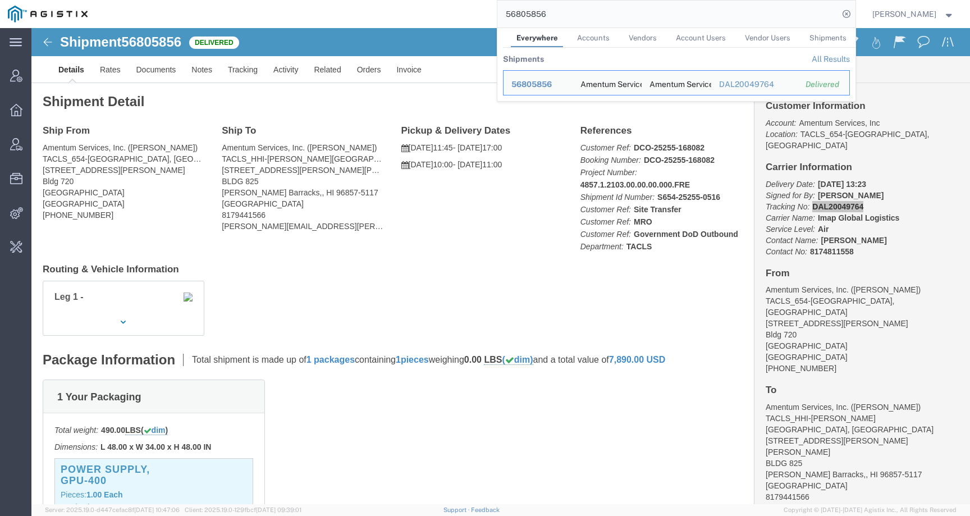
drag, startPoint x: 569, startPoint y: 19, endPoint x: 447, endPoint y: 19, distance: 122.3
click at [447, 19] on div "56805856 Everywhere Accounts Vendors Account Users Vendor Users Shipments Shipm…" at bounding box center [475, 14] width 760 height 28
paste input "56721302"
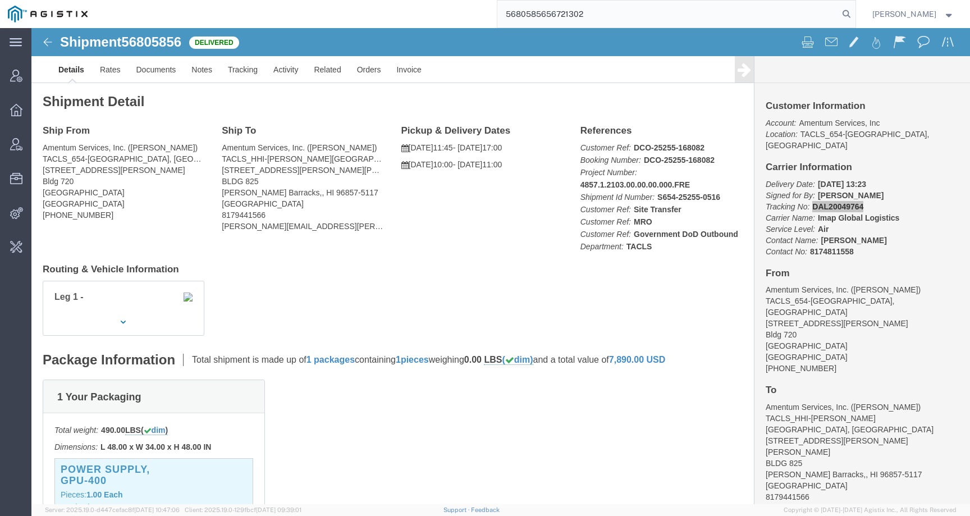
drag, startPoint x: 639, startPoint y: 12, endPoint x: 439, endPoint y: 11, distance: 199.7
click at [438, 11] on div "5680585656721302" at bounding box center [475, 14] width 760 height 28
paste input "search"
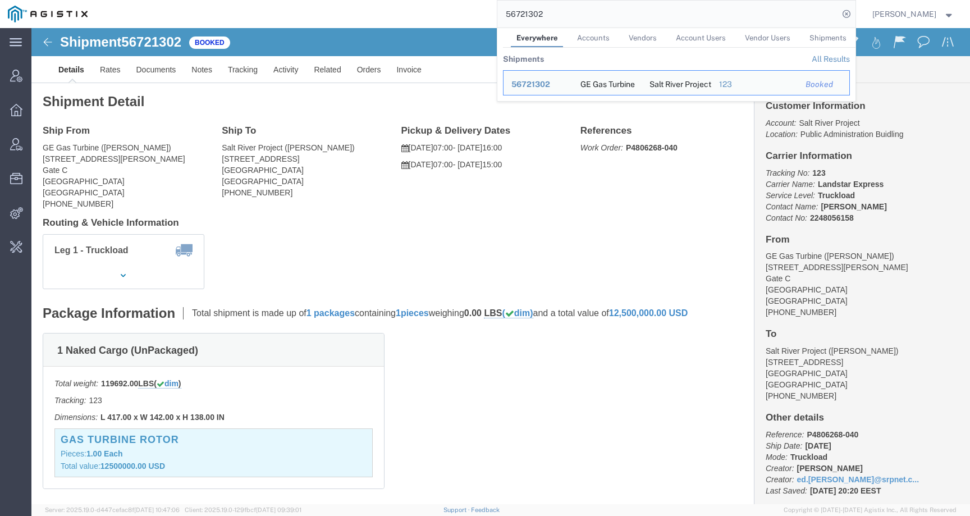
drag, startPoint x: 561, startPoint y: 15, endPoint x: 449, endPoint y: 12, distance: 112.3
click at [449, 12] on div "56721302 Everywhere Accounts Vendors Account Users Vendor Users Shipments Shipm…" at bounding box center [475, 14] width 760 height 28
paste input "647455"
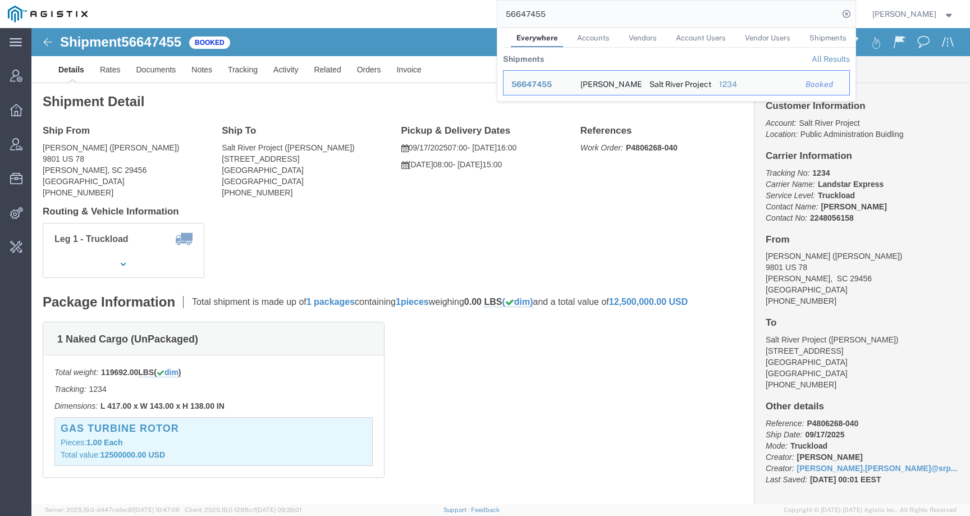
click div "Leg 1 - Truckload Vehicle 1: Flat Bed Number of trucks: 1"
drag, startPoint x: 578, startPoint y: 16, endPoint x: 464, endPoint y: 16, distance: 114.5
click at [464, 16] on div "56647455 Everywhere Accounts Vendors Account Users Vendor Users Shipments Shipm…" at bounding box center [475, 14] width 760 height 28
paste input "785110"
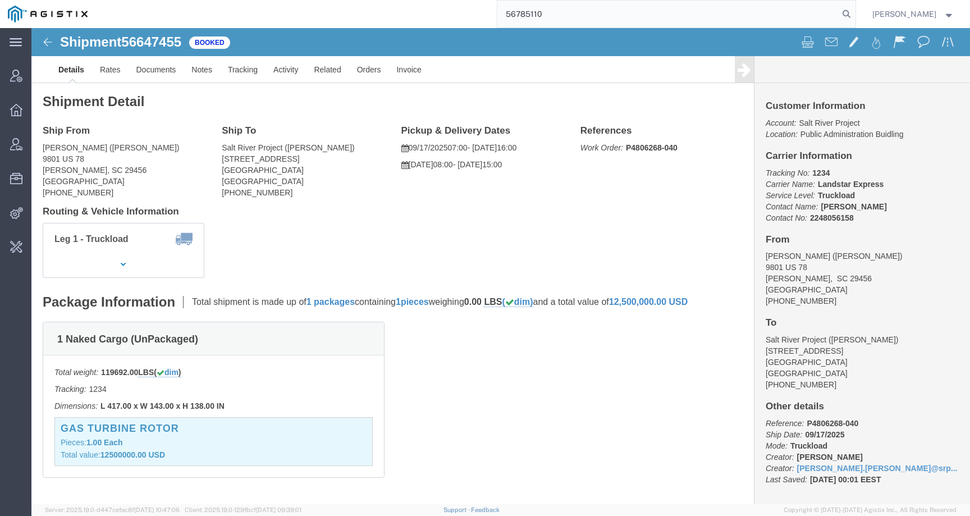
type input "56785110"
